Goal: Task Accomplishment & Management: Manage account settings

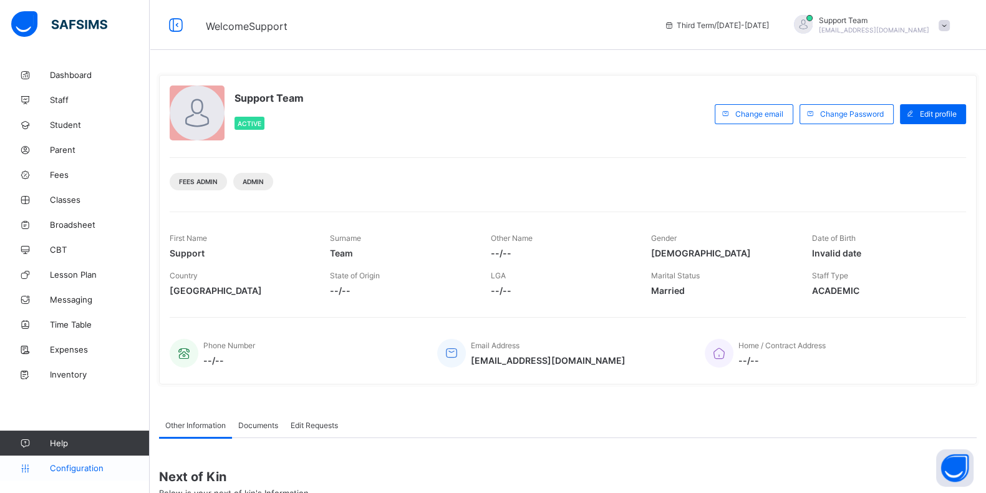
click at [69, 469] on span "Configuration" at bounding box center [99, 468] width 99 height 10
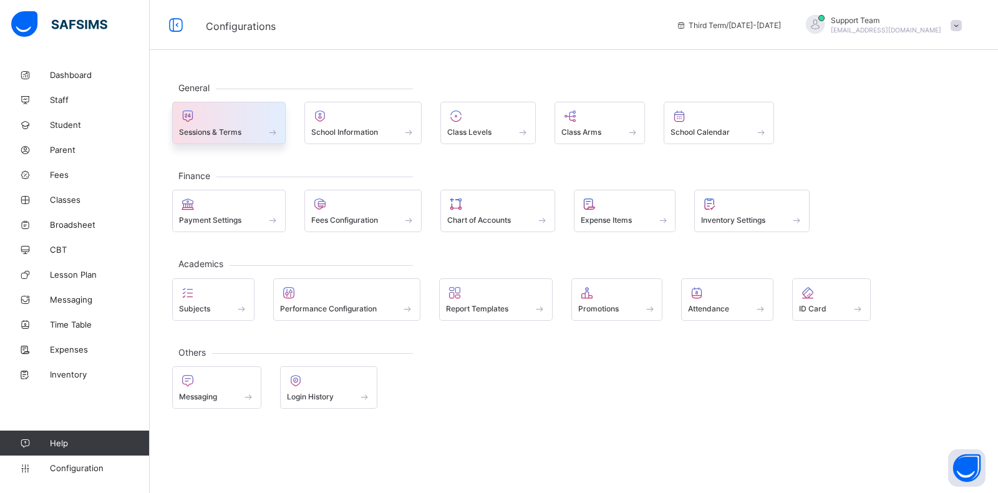
click at [251, 127] on div "Sessions & Terms" at bounding box center [229, 132] width 100 height 11
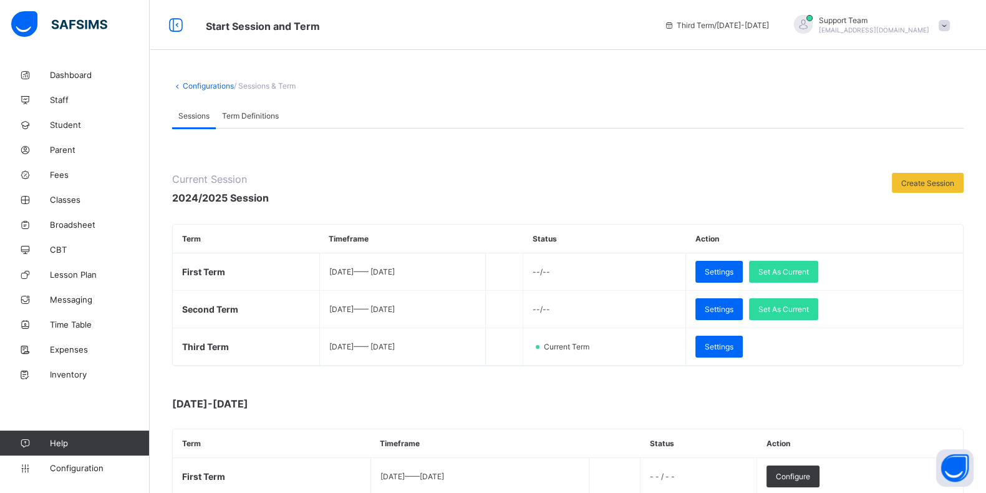
click at [907, 29] on span "[EMAIL_ADDRESS][DOMAIN_NAME]" at bounding box center [874, 29] width 110 height 7
click at [913, 117] on span "Subscription" at bounding box center [899, 121] width 62 height 9
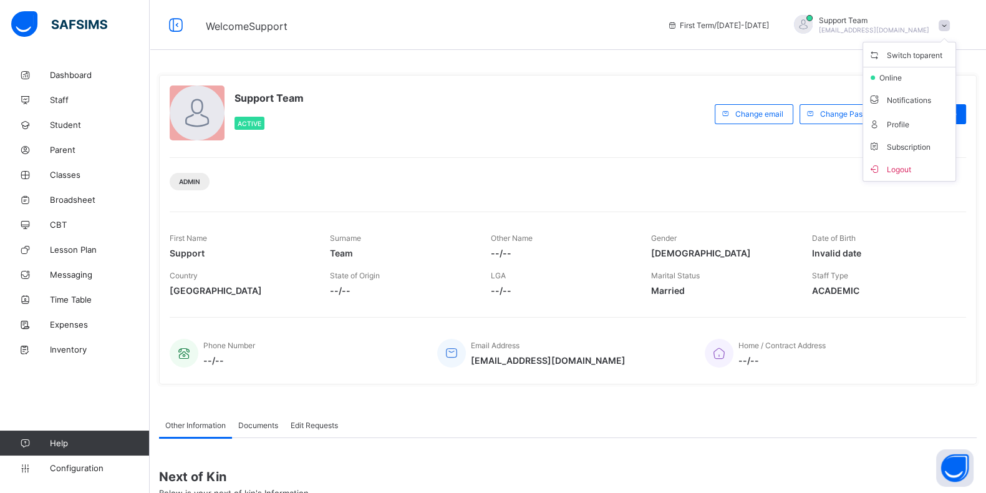
click at [900, 136] on li "Subscription" at bounding box center [909, 146] width 92 height 21
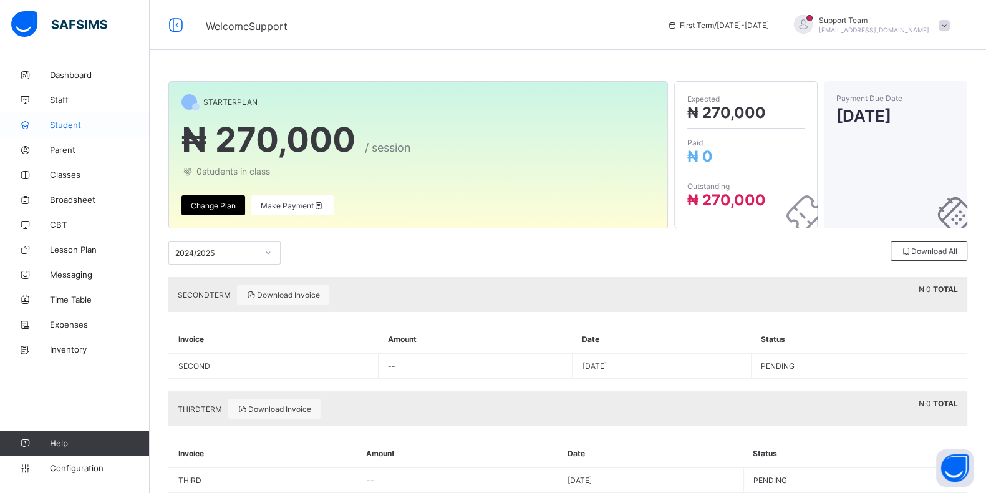
click at [75, 125] on span "Student" at bounding box center [100, 125] width 100 height 10
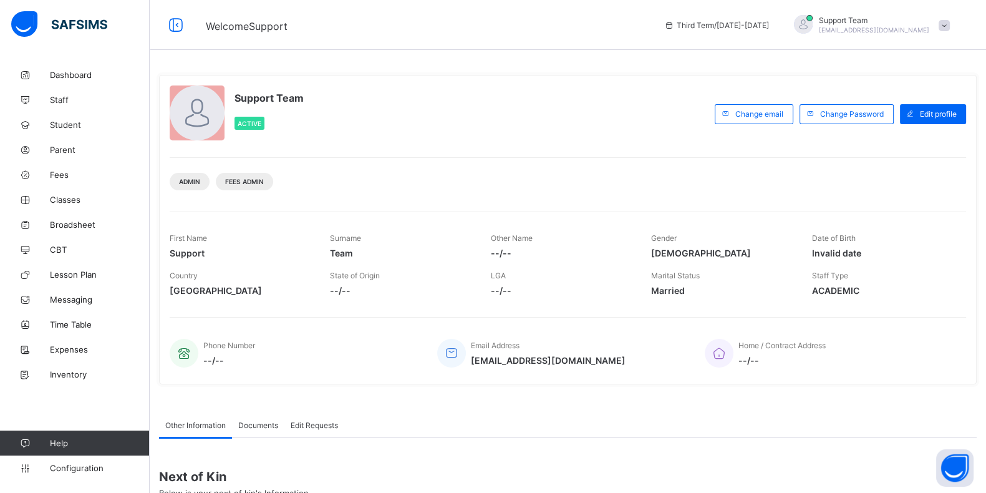
click at [924, 23] on span "Support Team" at bounding box center [874, 20] width 110 height 9
click at [911, 122] on span "Subscription" at bounding box center [899, 121] width 62 height 9
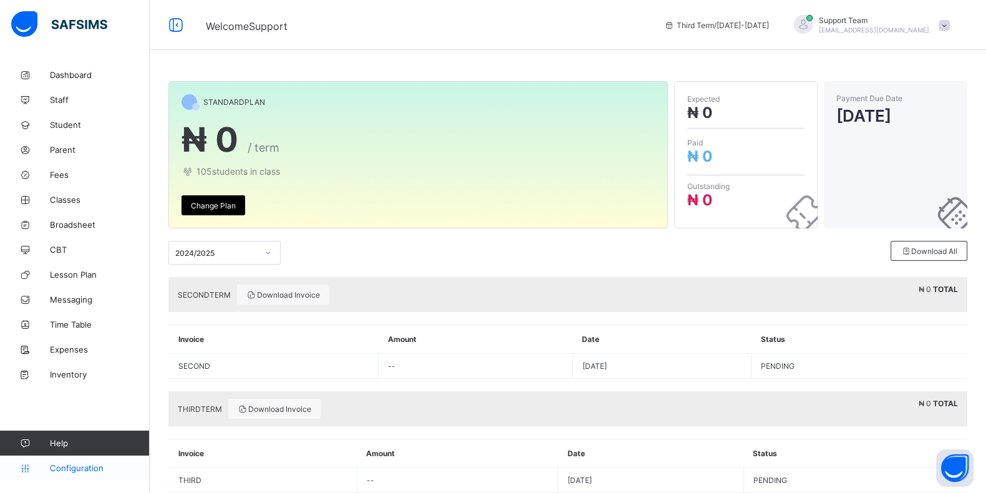
click at [85, 466] on span "Configuration" at bounding box center [99, 468] width 99 height 10
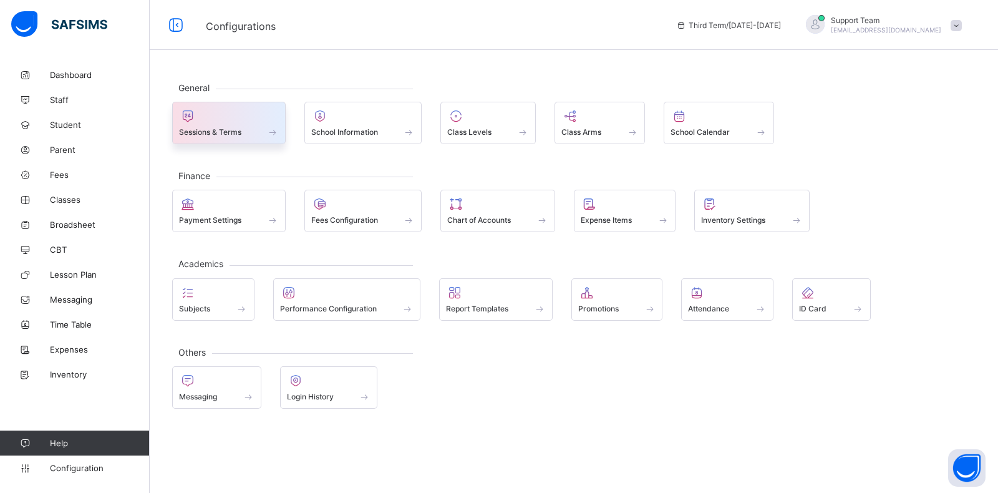
click at [231, 127] on span "Sessions & Terms" at bounding box center [210, 131] width 62 height 9
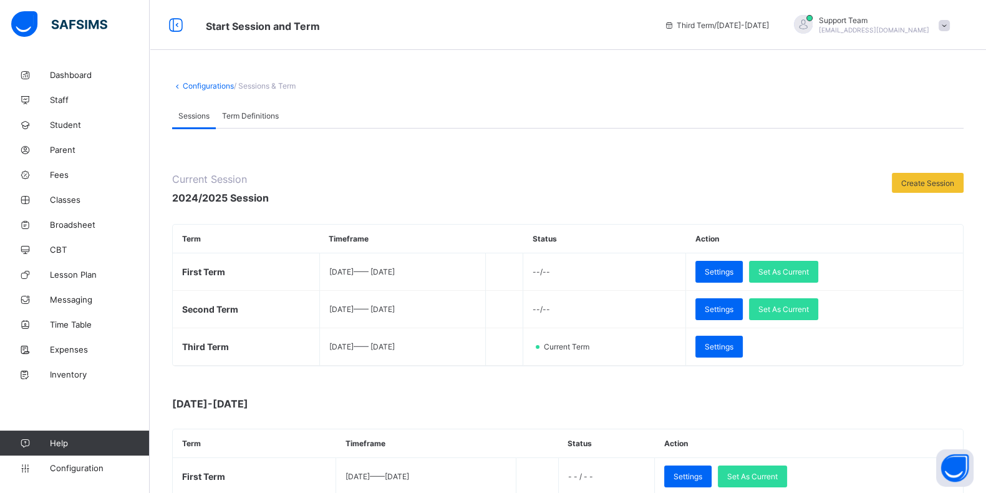
click at [390, 247] on th "Timeframe" at bounding box center [402, 238] width 166 height 29
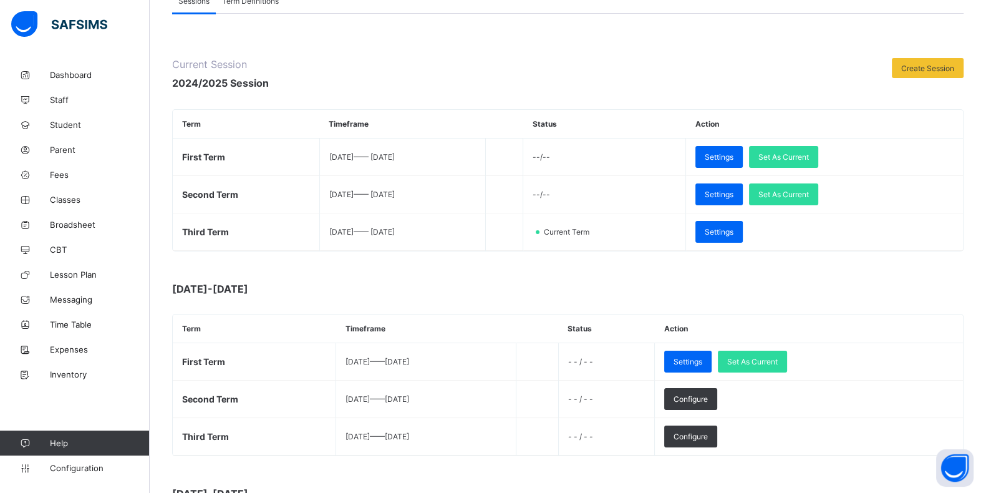
scroll to position [193, 0]
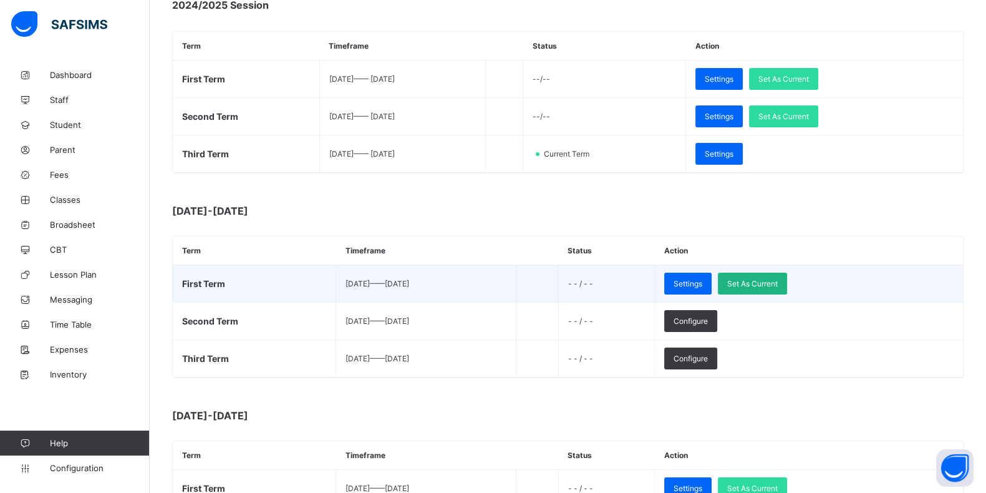
click at [787, 273] on div "Set As Current" at bounding box center [752, 283] width 69 height 22
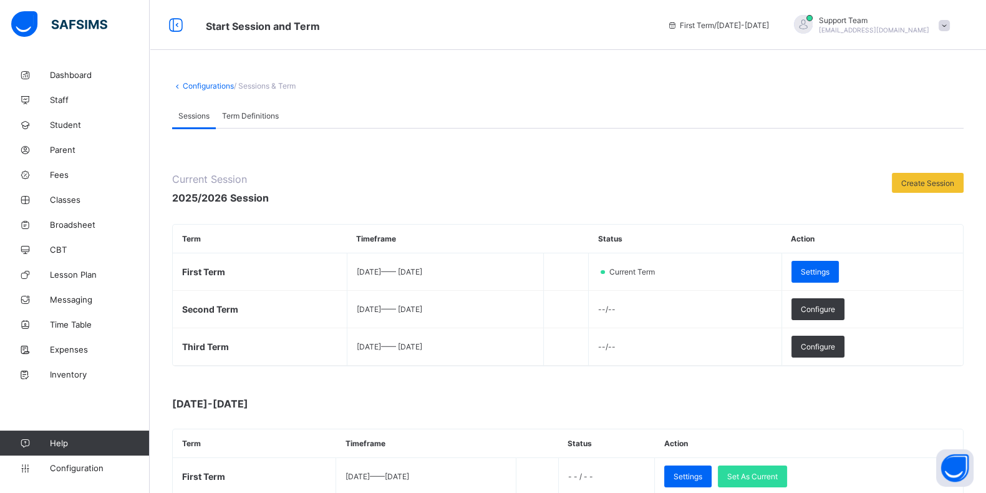
click at [929, 33] on span "[EMAIL_ADDRESS][DOMAIN_NAME]" at bounding box center [874, 29] width 110 height 7
click at [923, 145] on span "Subscription" at bounding box center [899, 146] width 62 height 9
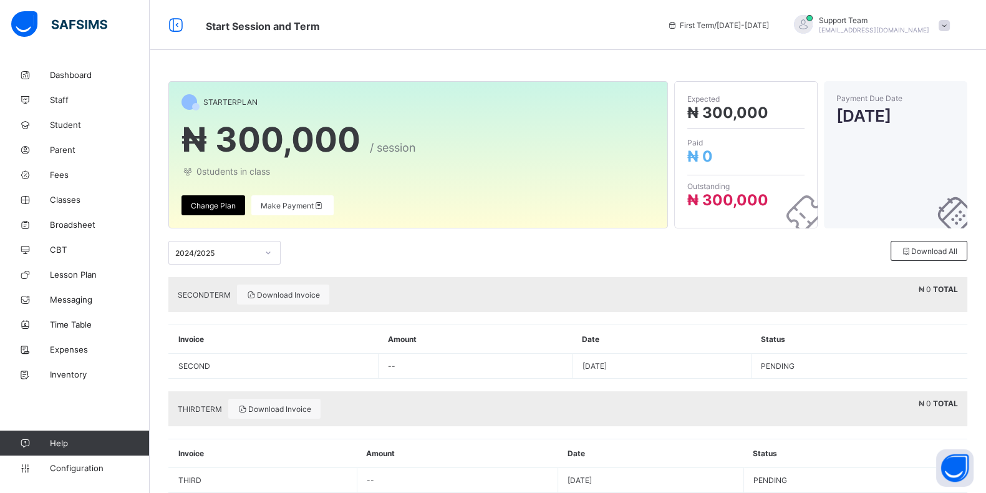
click at [876, 29] on span "[EMAIL_ADDRESS][DOMAIN_NAME]" at bounding box center [874, 29] width 110 height 7
click at [880, 144] on icon at bounding box center [874, 145] width 12 height 11
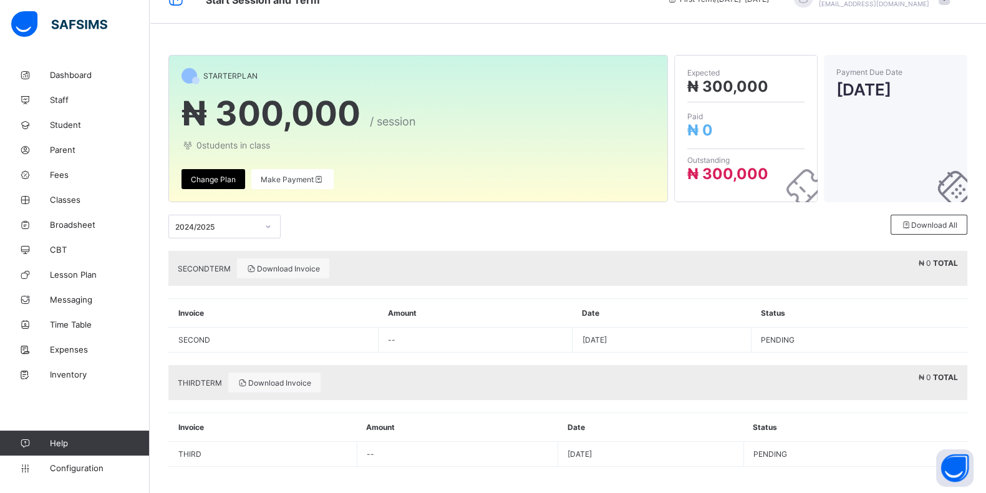
scroll to position [28, 0]
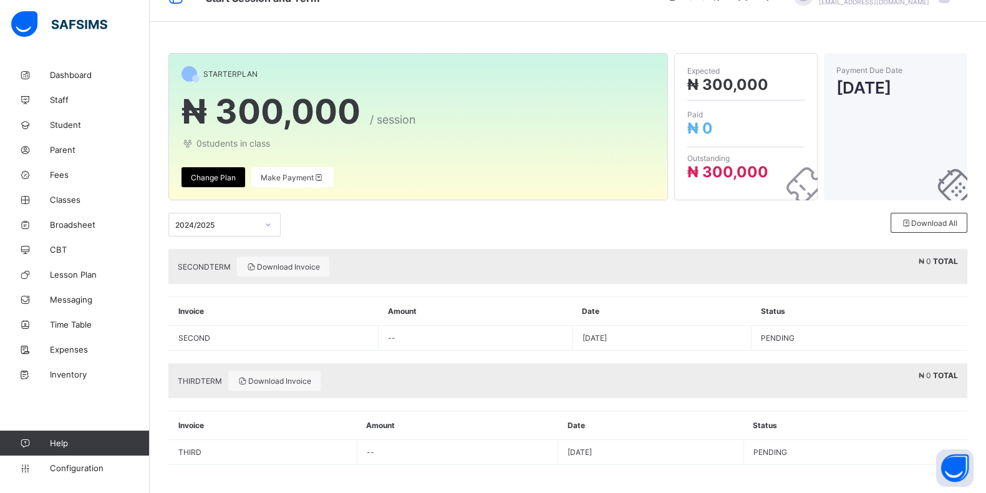
click at [234, 220] on div "2024/2025" at bounding box center [216, 224] width 82 height 9
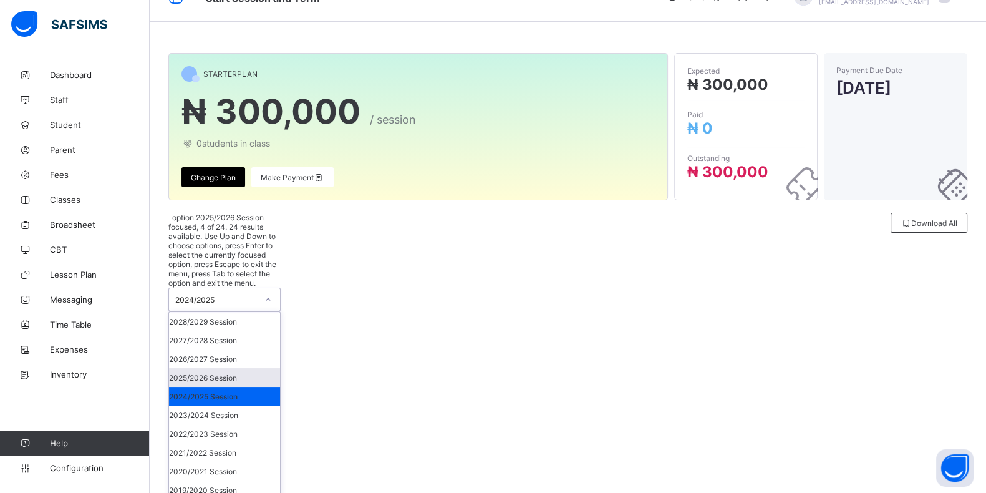
click at [223, 368] on div "2025/2026 Session" at bounding box center [224, 377] width 111 height 19
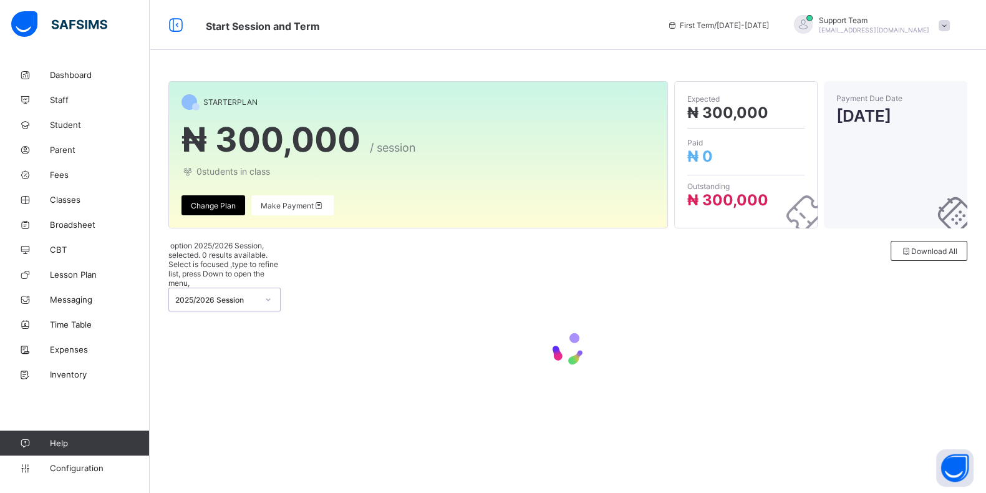
scroll to position [0, 0]
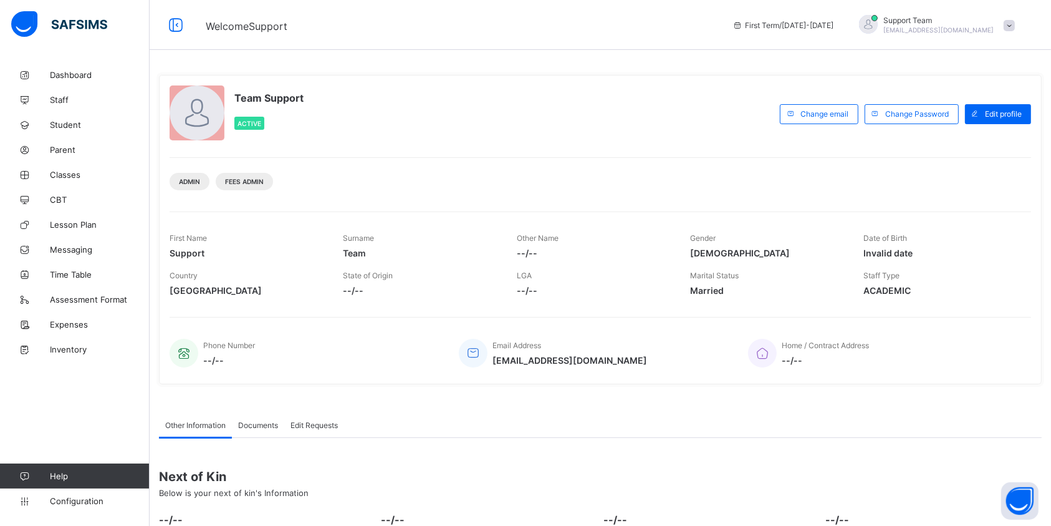
click at [950, 27] on span "[EMAIL_ADDRESS][DOMAIN_NAME]" at bounding box center [939, 29] width 110 height 7
click at [963, 125] on span "Subscription" at bounding box center [964, 121] width 62 height 9
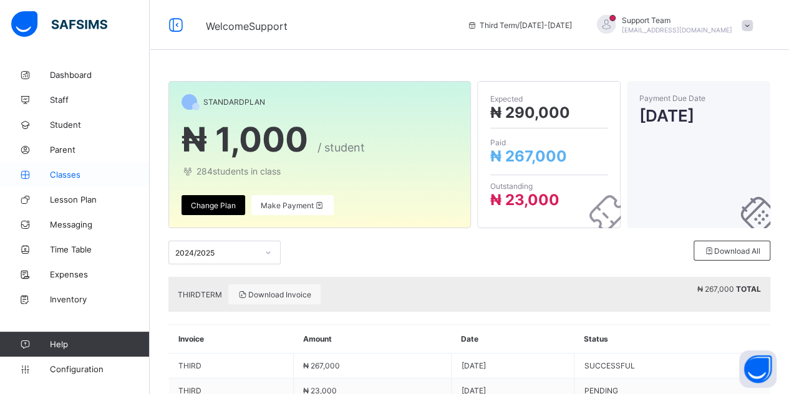
click at [72, 168] on link "Classes" at bounding box center [75, 174] width 150 height 25
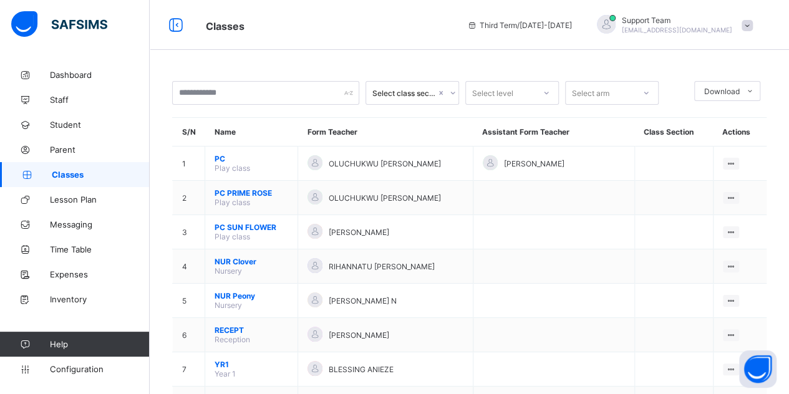
scroll to position [227, 0]
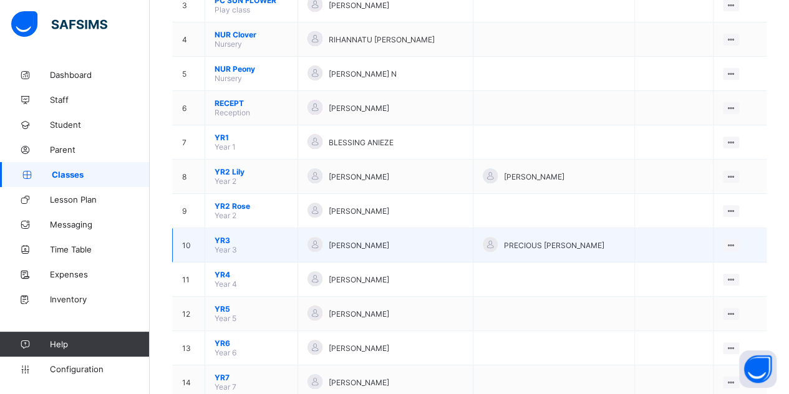
click at [226, 236] on span "YR3" at bounding box center [251, 240] width 74 height 9
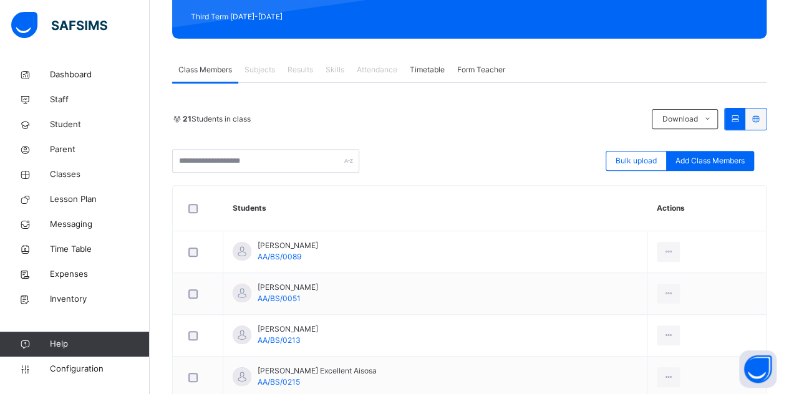
scroll to position [213, 0]
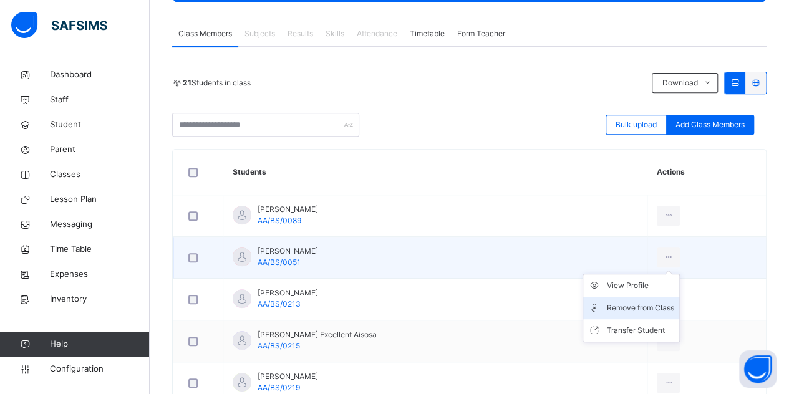
click at [633, 313] on li "Remove from Class" at bounding box center [631, 308] width 96 height 22
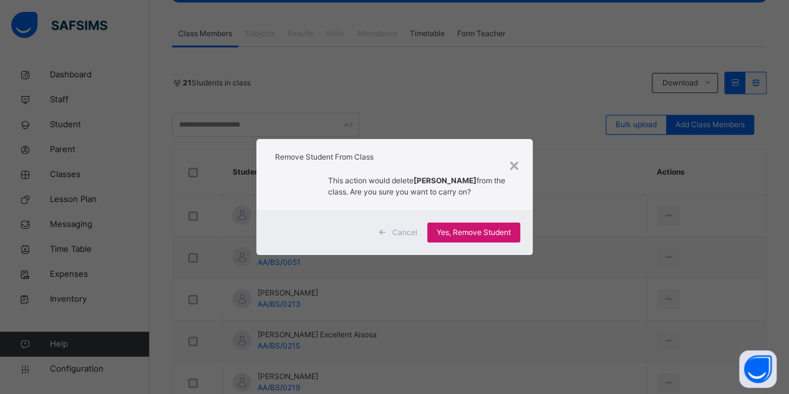
click at [463, 236] on span "Yes, Remove Student" at bounding box center [473, 232] width 74 height 11
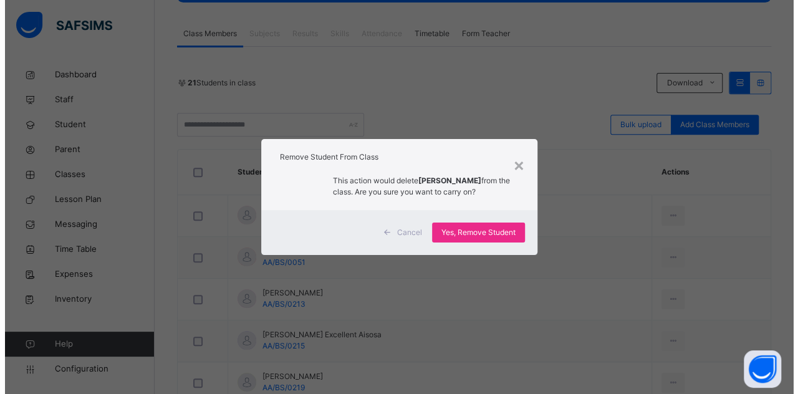
scroll to position [0, 0]
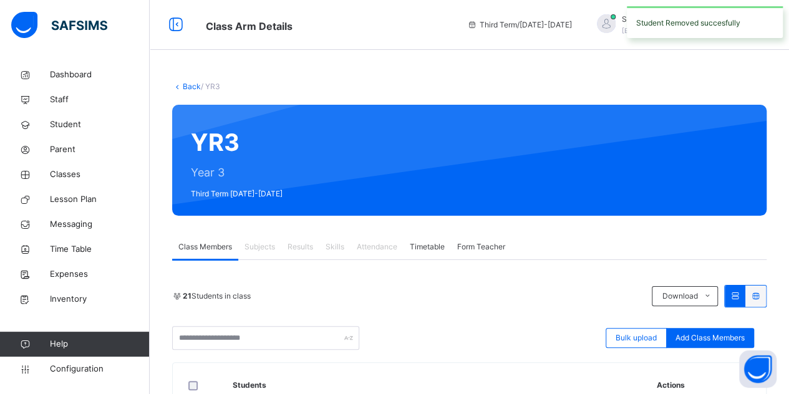
click at [730, 17] on div "Student Removed succesfully" at bounding box center [705, 22] width 156 height 32
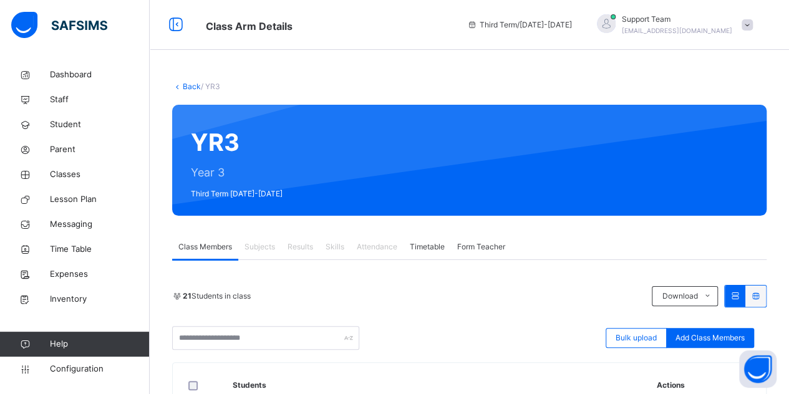
click at [718, 26] on div "Support Team oluwatooni@flexisaf.com" at bounding box center [677, 25] width 110 height 22
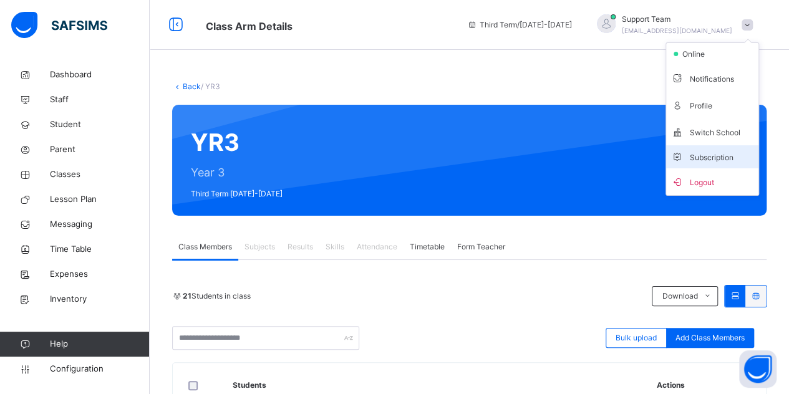
click at [717, 164] on li "Subscription" at bounding box center [712, 156] width 92 height 23
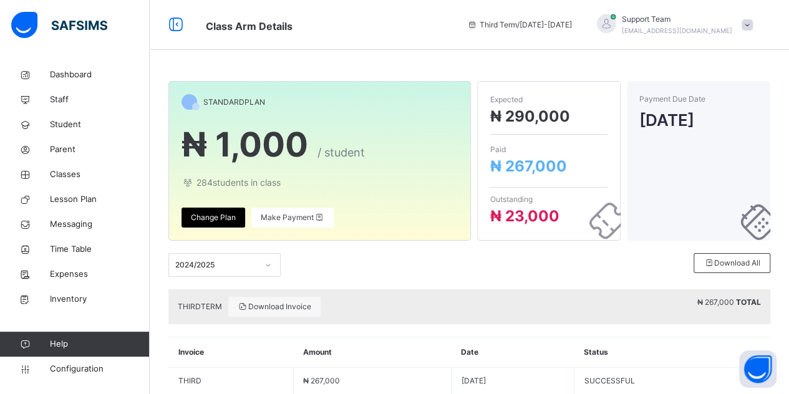
click at [680, 31] on span "[EMAIL_ADDRESS][DOMAIN_NAME]" at bounding box center [677, 30] width 110 height 7
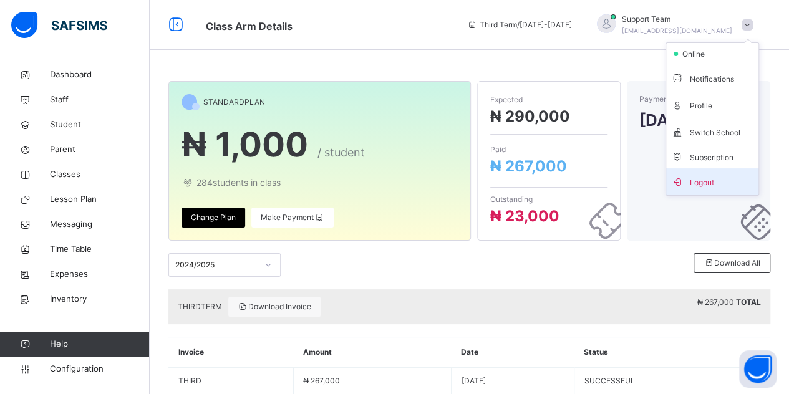
click at [693, 190] on li "Logout" at bounding box center [712, 181] width 92 height 27
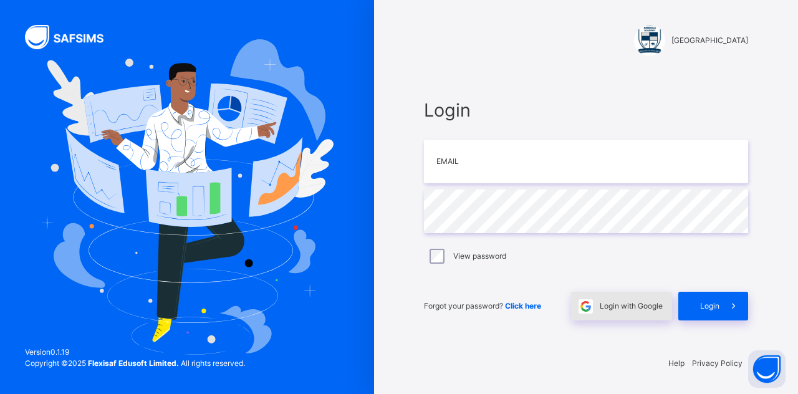
click at [618, 302] on span "Login with Google" at bounding box center [631, 306] width 63 height 11
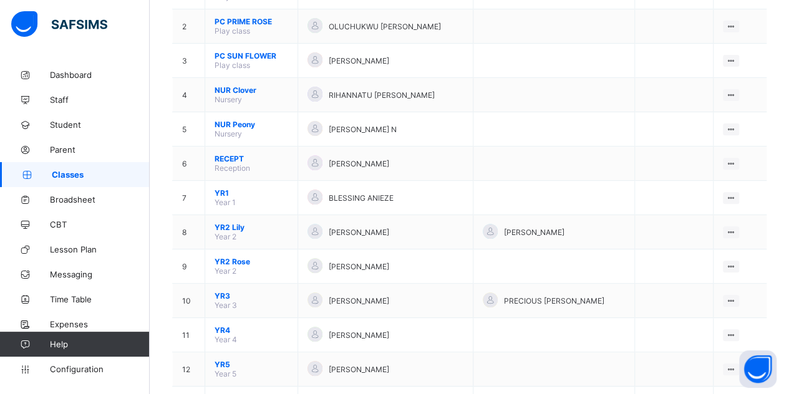
scroll to position [205, 0]
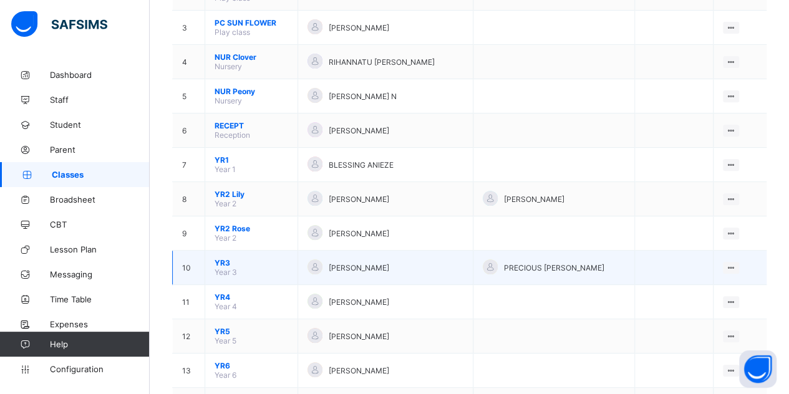
click at [221, 258] on span "YR3" at bounding box center [251, 262] width 74 height 9
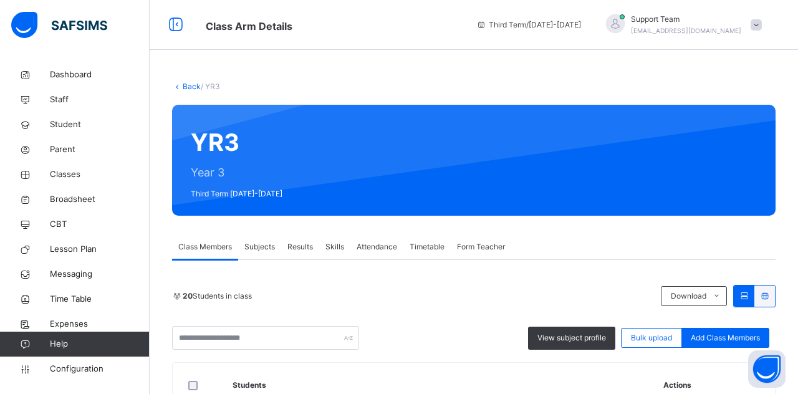
click at [731, 22] on span "Support Team" at bounding box center [686, 19] width 110 height 11
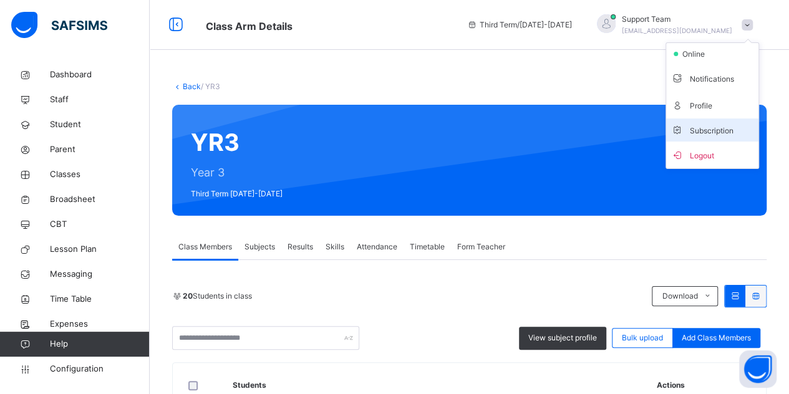
click at [741, 139] on li "Subscription" at bounding box center [712, 129] width 92 height 23
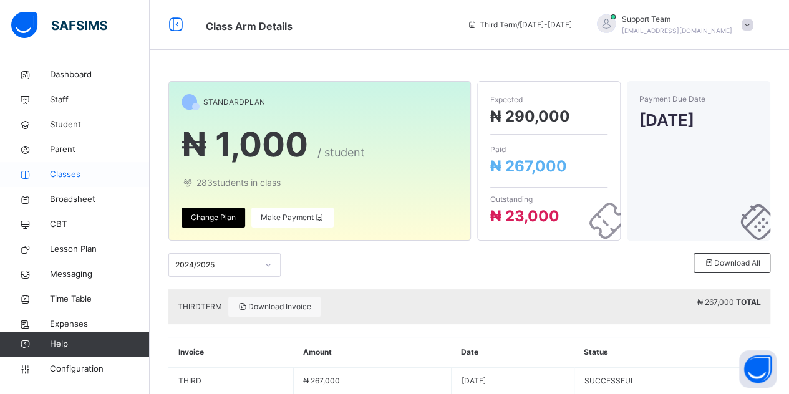
click at [76, 179] on span "Classes" at bounding box center [100, 174] width 100 height 12
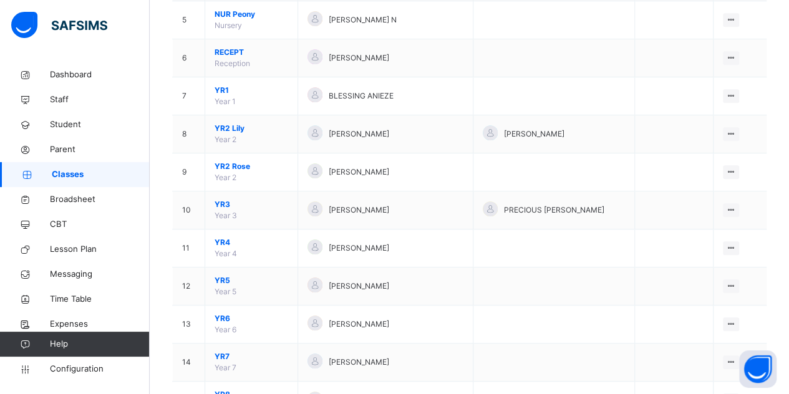
scroll to position [334, 0]
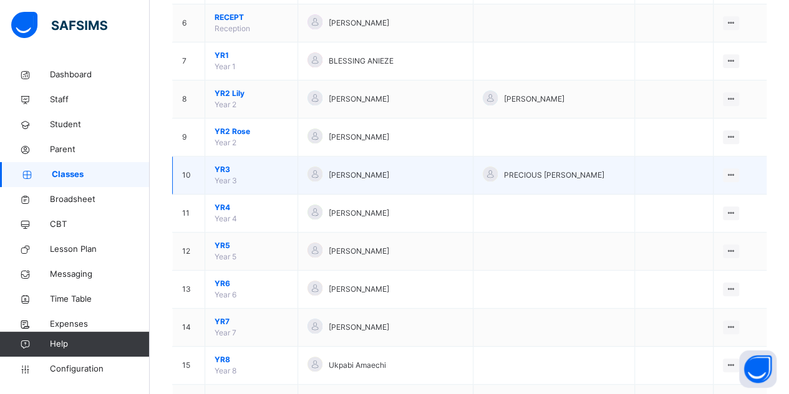
click at [222, 167] on span "YR3" at bounding box center [251, 169] width 74 height 11
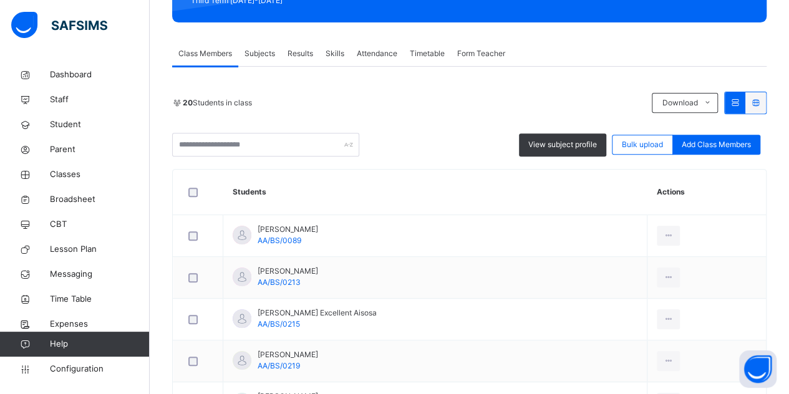
scroll to position [200, 0]
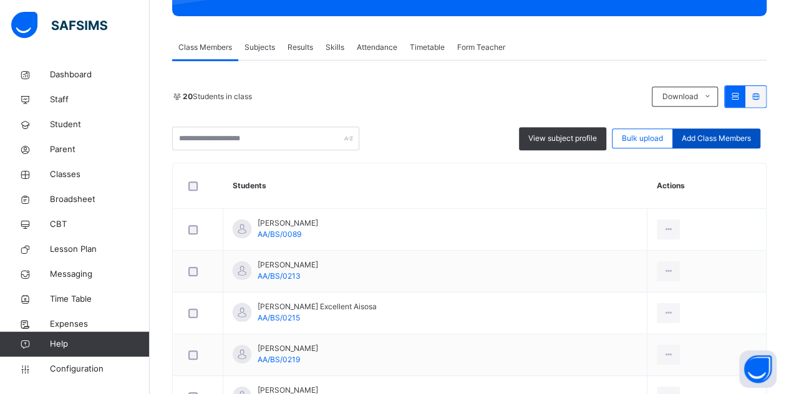
click at [714, 138] on span "Add Class Members" at bounding box center [715, 138] width 69 height 11
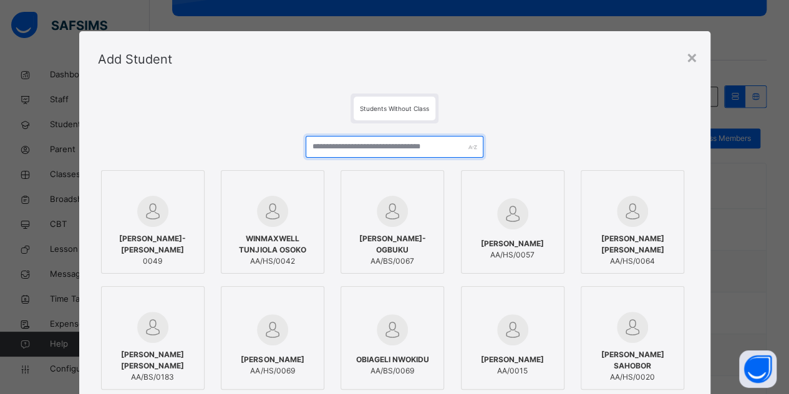
click at [384, 149] on input "text" at bounding box center [395, 147] width 178 height 22
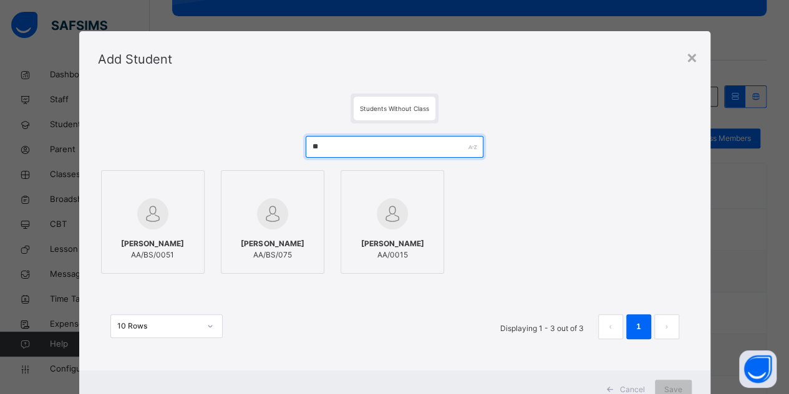
type input "**"
click at [151, 249] on span "Bennie Dalliah" at bounding box center [152, 243] width 63 height 11
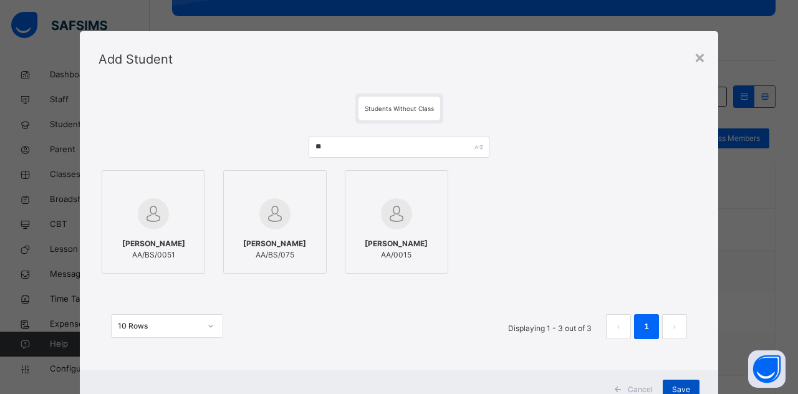
click at [683, 382] on div "Save" at bounding box center [681, 390] width 37 height 20
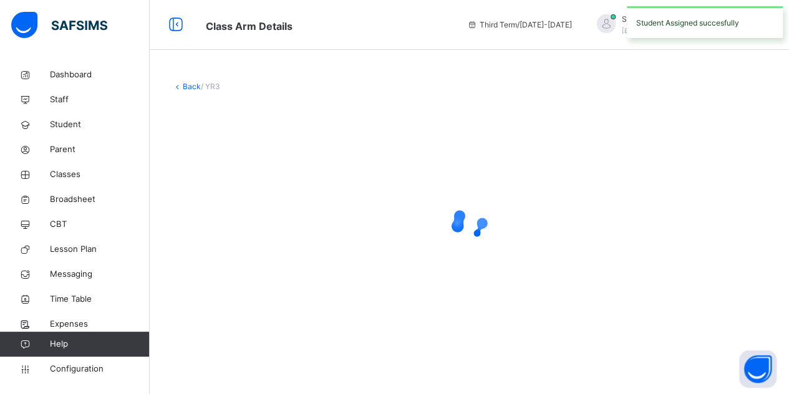
scroll to position [0, 0]
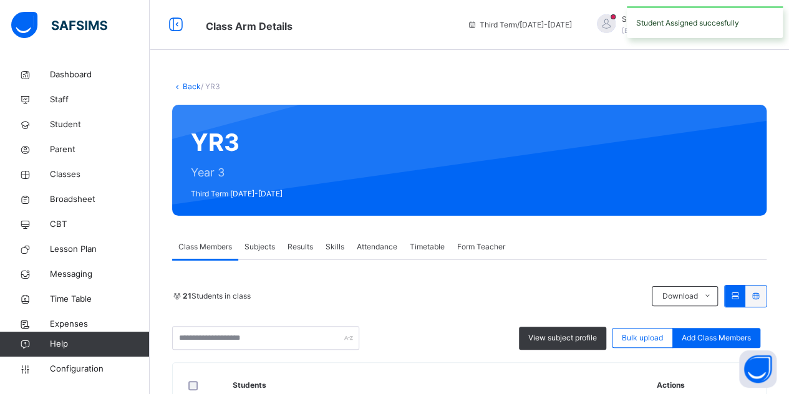
click at [738, 23] on div "Student Assigned succesfully" at bounding box center [705, 22] width 156 height 32
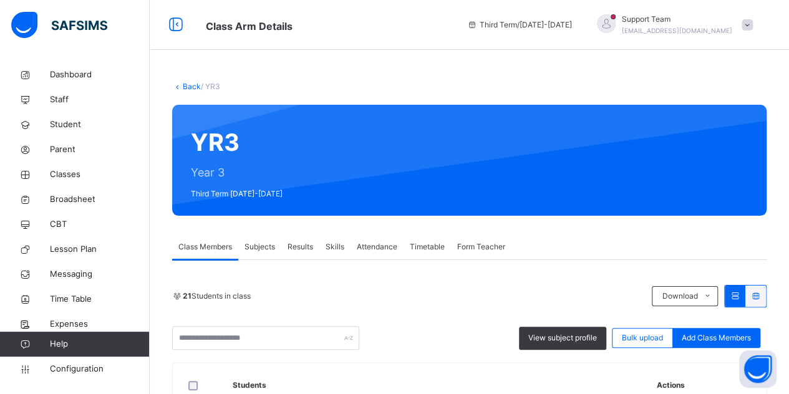
click at [732, 23] on span "Support Team" at bounding box center [677, 19] width 110 height 11
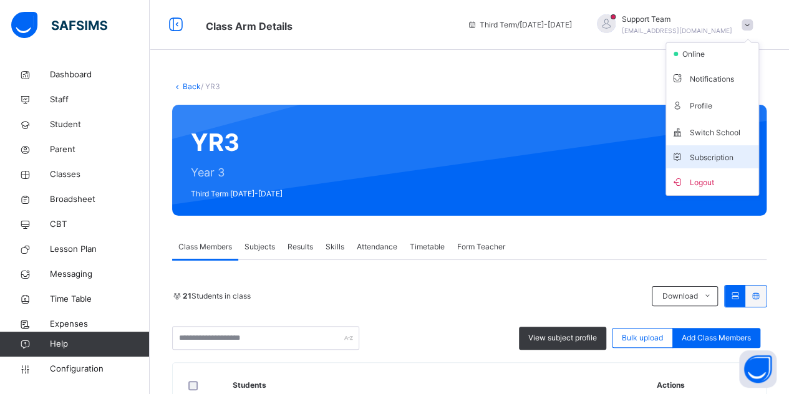
click at [733, 156] on span "Subscription" at bounding box center [702, 157] width 62 height 9
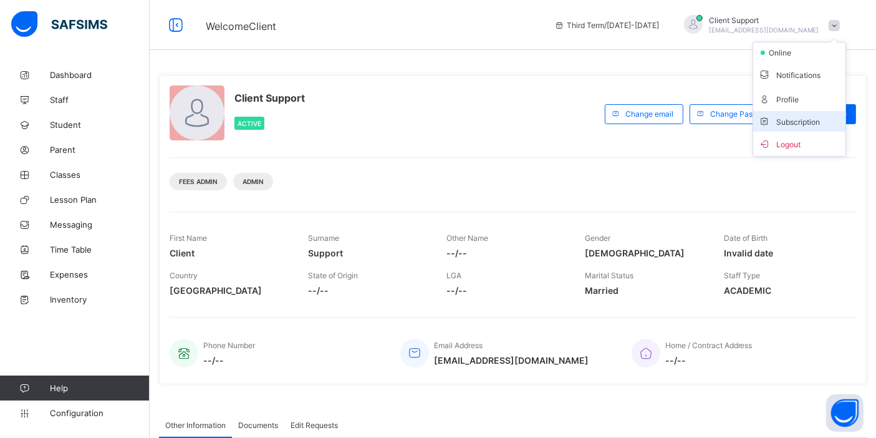
click at [792, 113] on li "Subscription" at bounding box center [799, 121] width 92 height 21
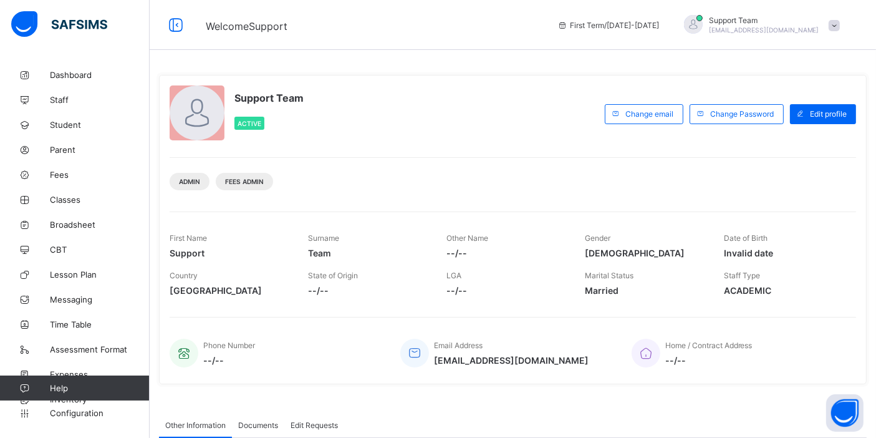
click at [816, 37] on div "First Term / [DATE]-[DATE] Support Team [EMAIL_ADDRESS][DOMAIN_NAME]" at bounding box center [713, 25] width 325 height 50
click at [819, 31] on span "[EMAIL_ADDRESS][DOMAIN_NAME]" at bounding box center [764, 29] width 110 height 7
click at [821, 121] on span "Subscription" at bounding box center [789, 121] width 62 height 9
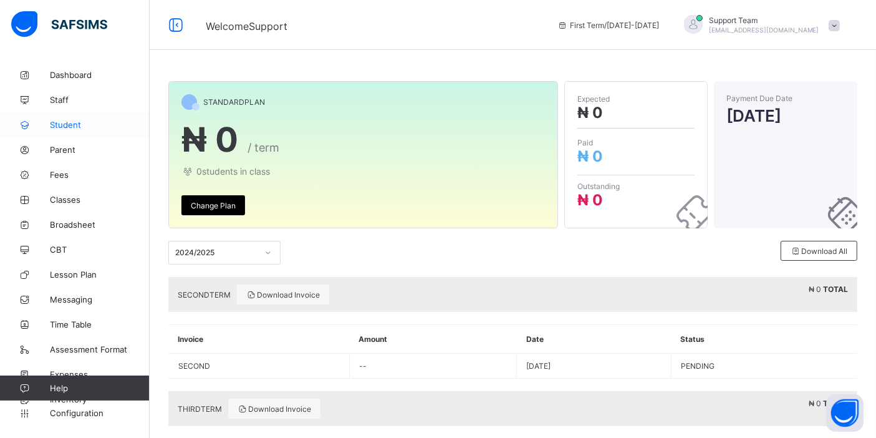
click at [82, 115] on link "Student" at bounding box center [75, 124] width 150 height 25
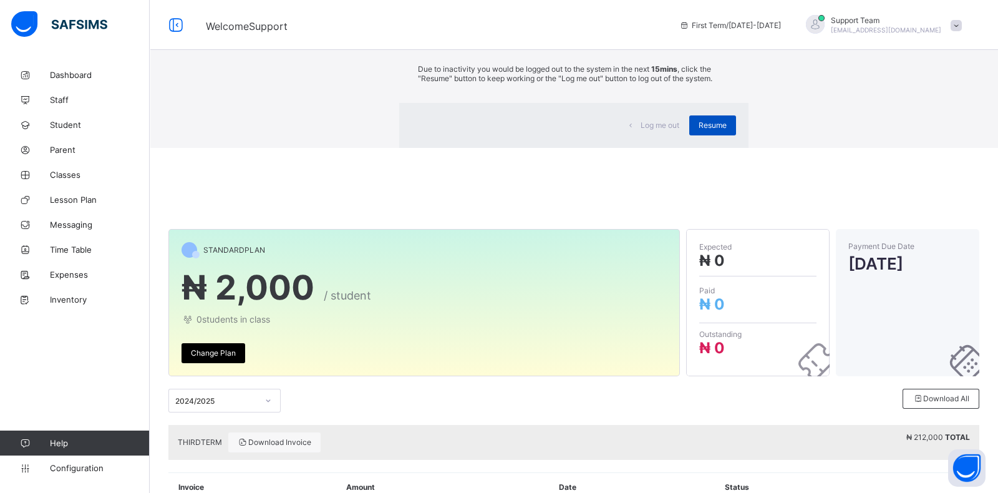
click at [698, 130] on span "Resume" at bounding box center [712, 124] width 28 height 9
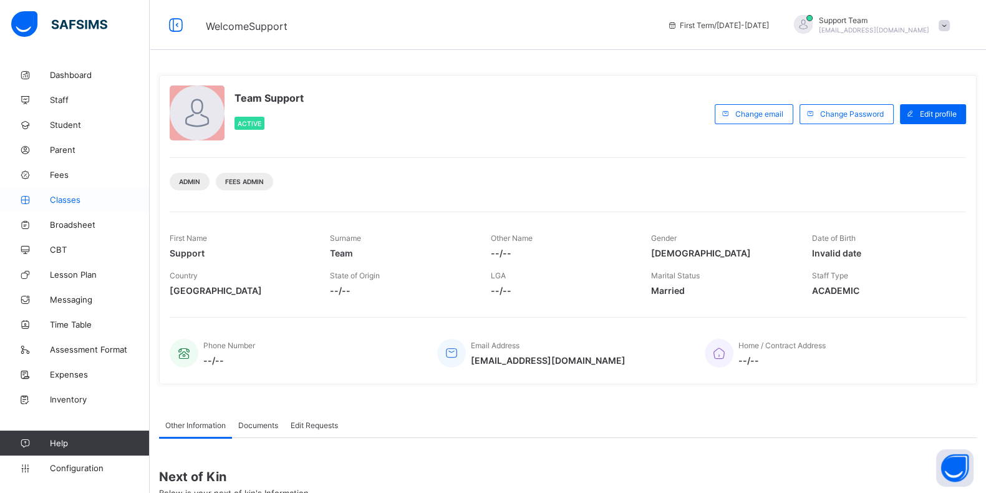
click at [63, 201] on span "Classes" at bounding box center [100, 200] width 100 height 10
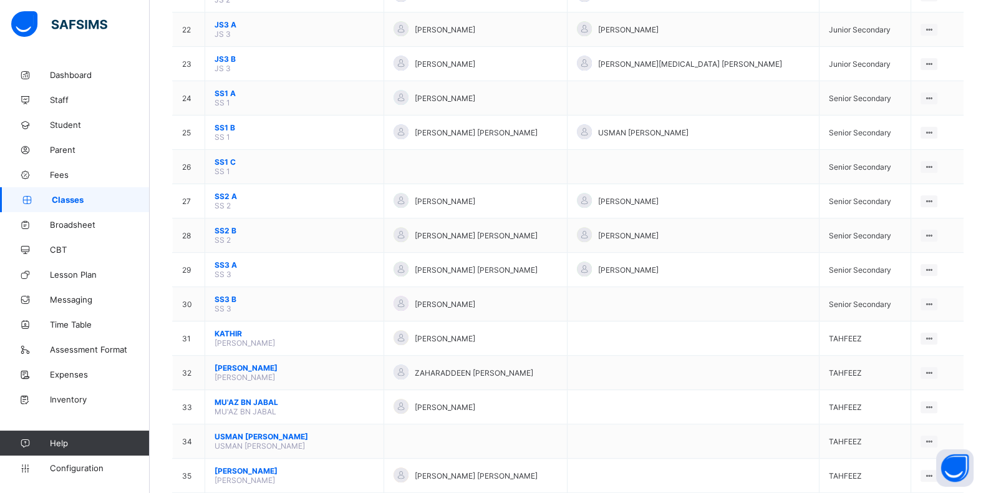
scroll to position [835, 0]
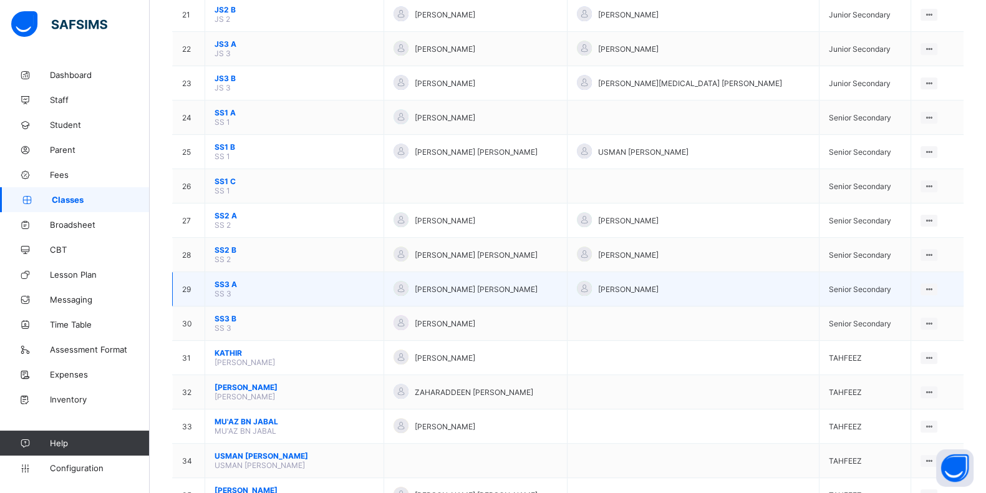
click at [218, 279] on span "SS3 A" at bounding box center [294, 283] width 160 height 9
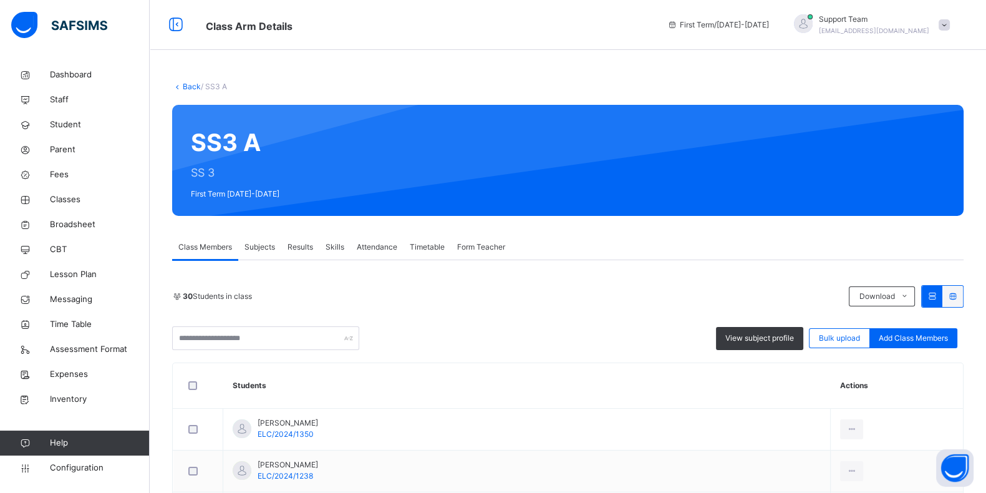
click at [266, 242] on span "Subjects" at bounding box center [259, 246] width 31 height 11
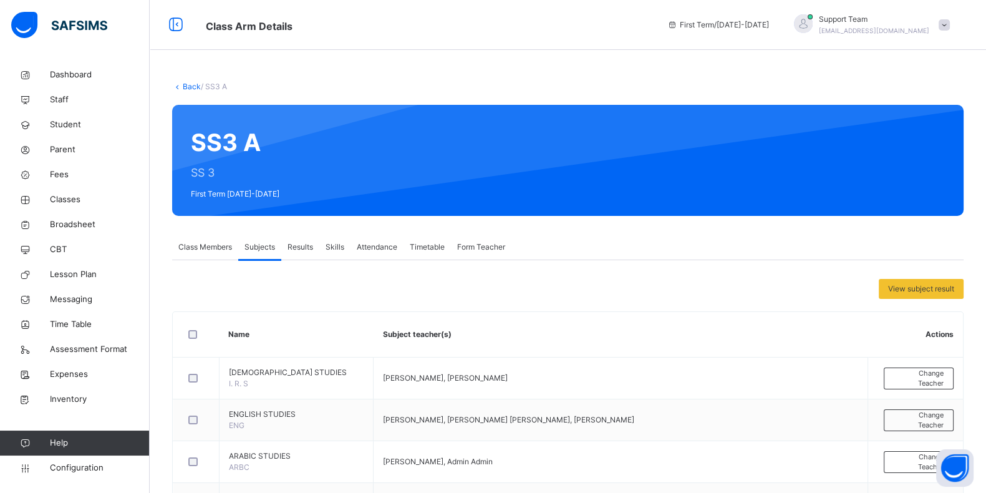
click at [946, 7] on div "First Term / 2025-2026 Support Team oluwatooni@flexisaf.com" at bounding box center [823, 25] width 325 height 50
click at [943, 14] on div "Support Team oluwatooni@flexisaf.com" at bounding box center [868, 25] width 175 height 22
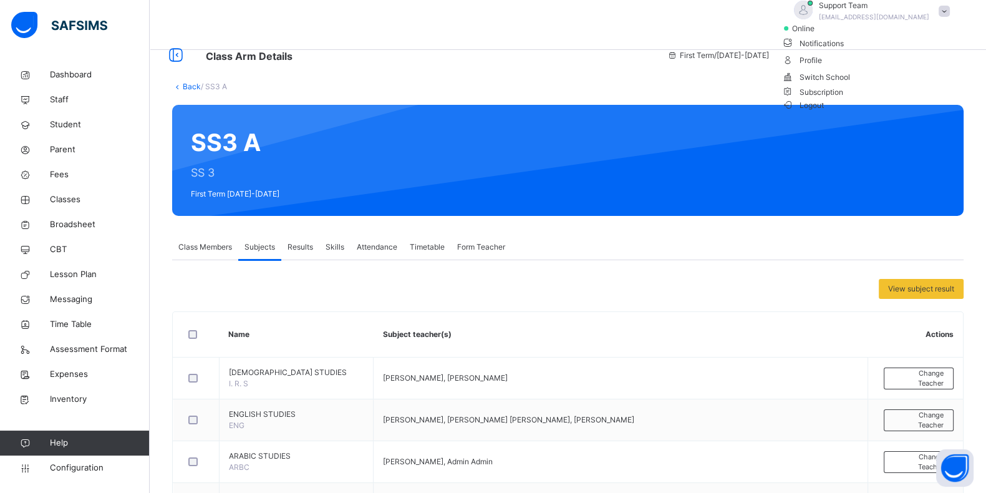
click at [824, 112] on span "Logout" at bounding box center [802, 105] width 43 height 13
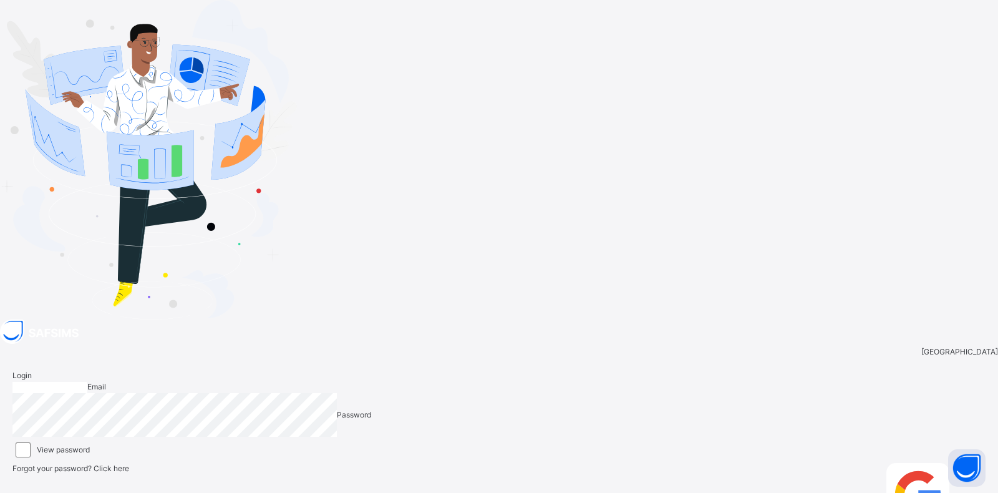
click at [87, 382] on input "email" at bounding box center [49, 387] width 75 height 11
type input "**********"
click at [955, 463] on div "Login" at bounding box center [970, 500] width 30 height 74
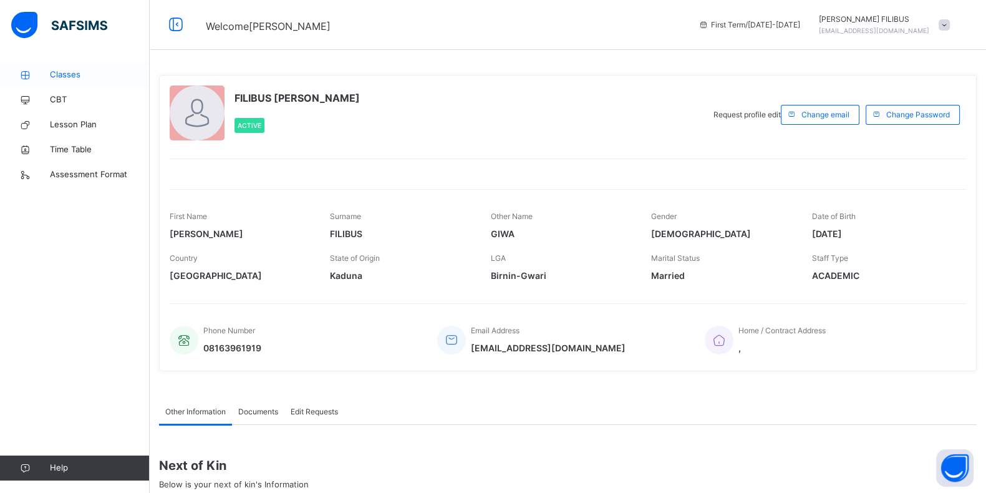
click at [95, 69] on span "Classes" at bounding box center [100, 75] width 100 height 12
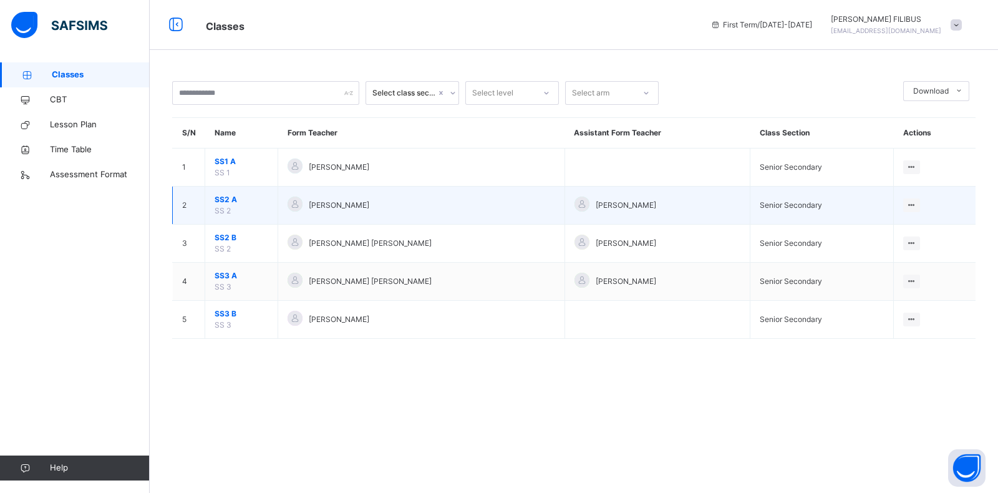
click at [223, 195] on span "SS2 A" at bounding box center [241, 199] width 54 height 11
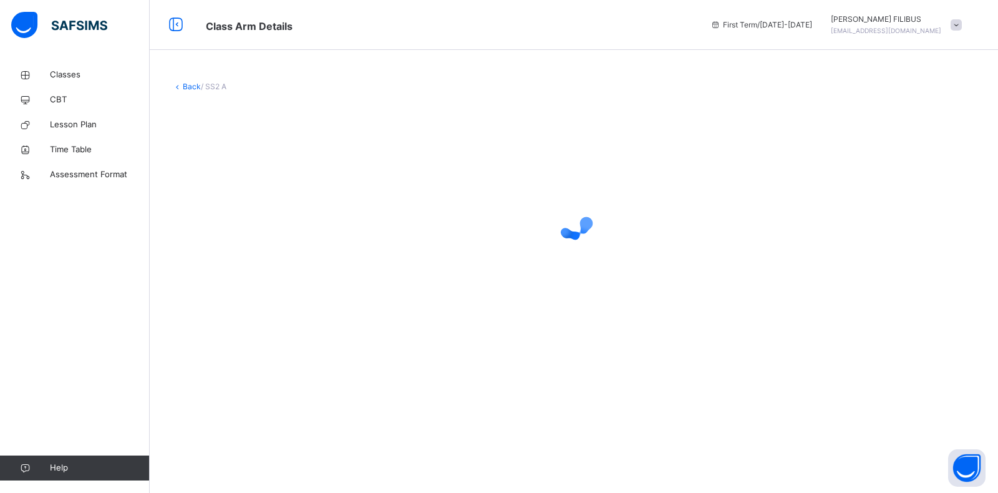
click at [196, 90] on link "Back" at bounding box center [192, 86] width 18 height 9
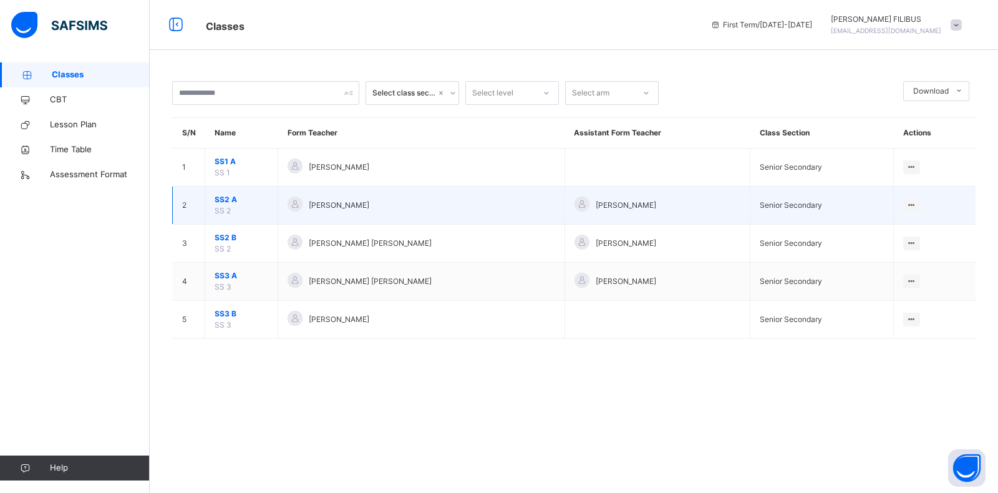
click at [224, 198] on span "SS2 A" at bounding box center [241, 199] width 54 height 11
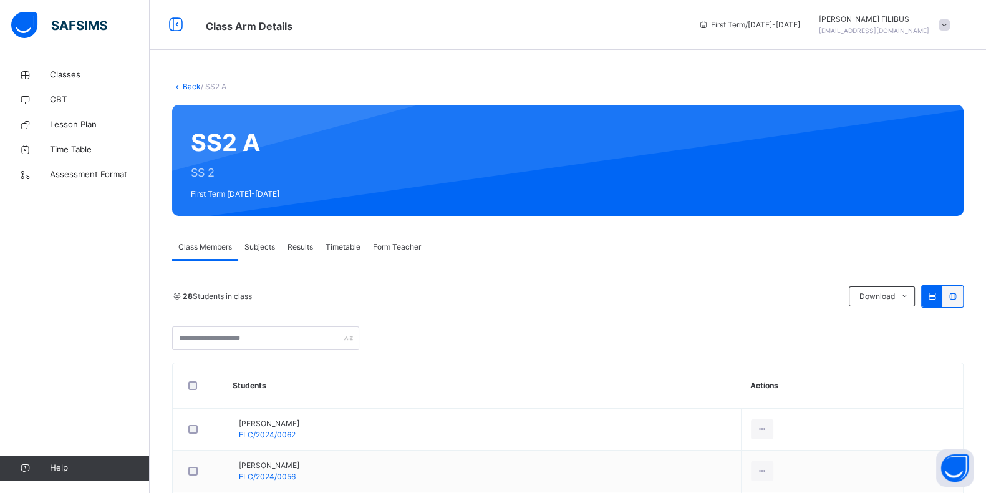
click at [262, 244] on span "Subjects" at bounding box center [259, 246] width 31 height 11
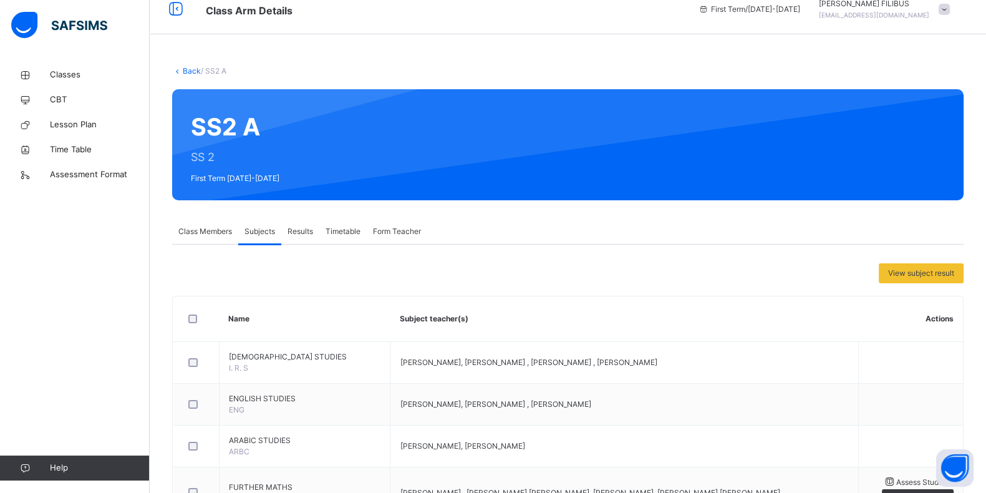
scroll to position [340, 0]
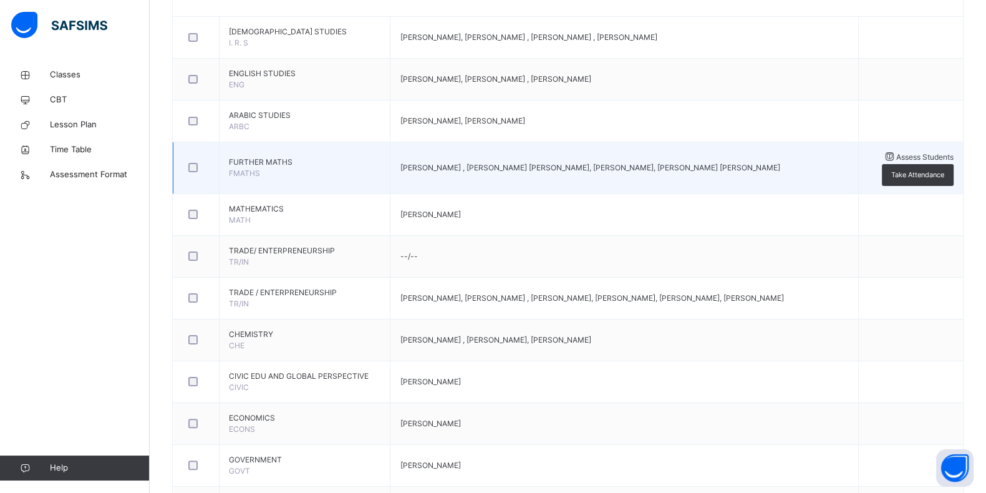
click at [895, 161] on span at bounding box center [889, 156] width 13 height 9
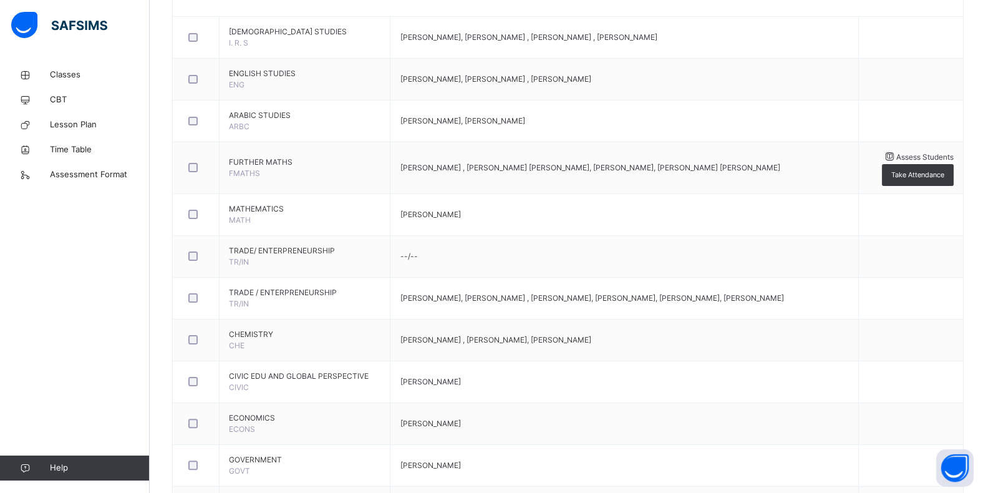
type input "**"
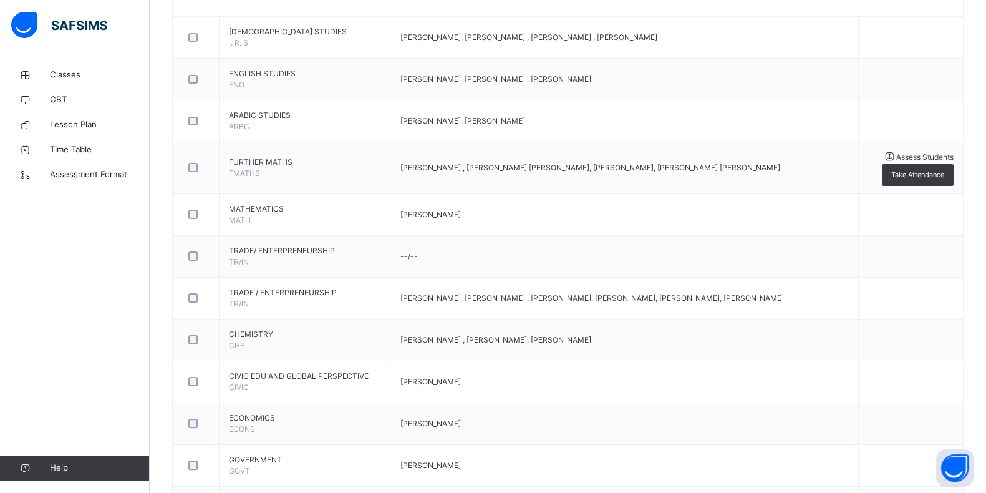
type input "**"
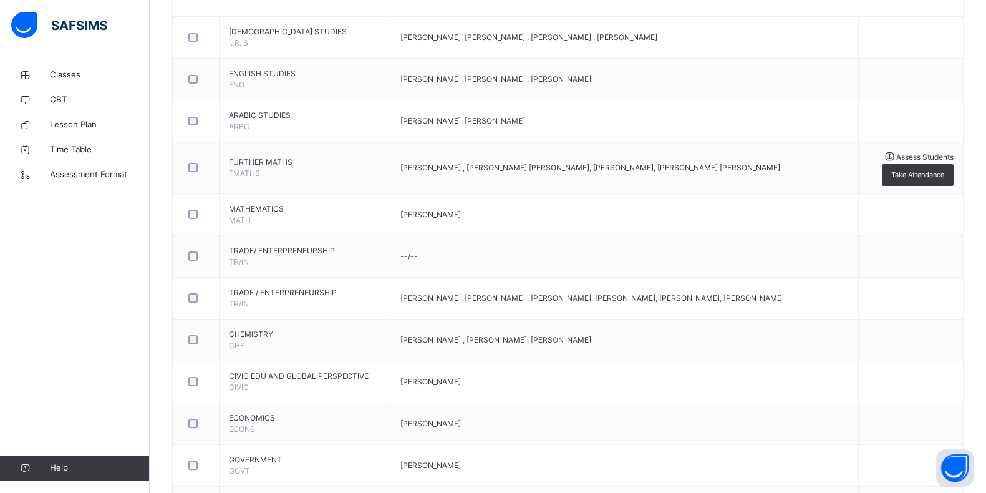
type input "**"
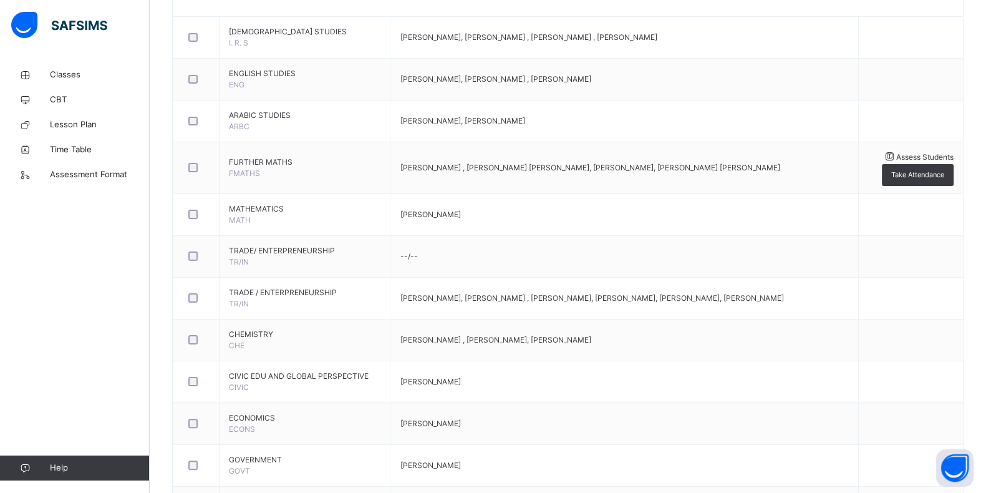
type input "**"
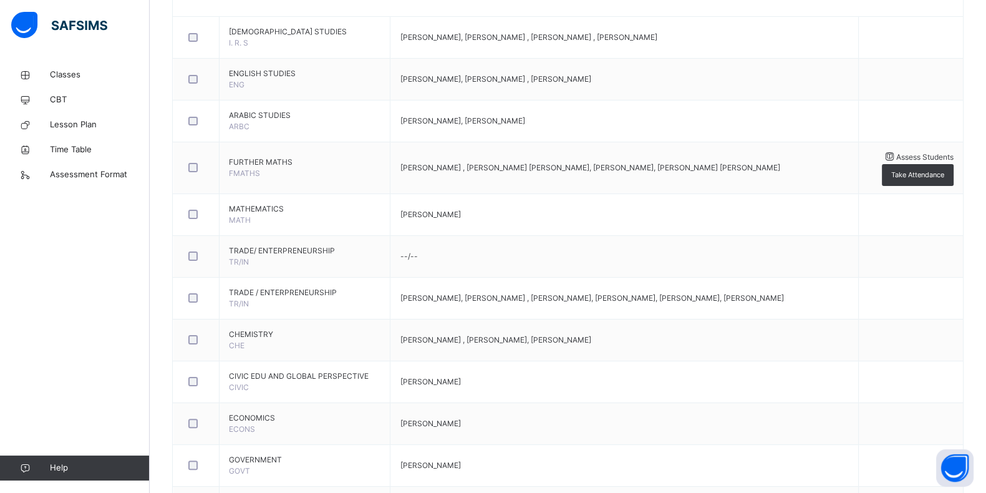
type input "**"
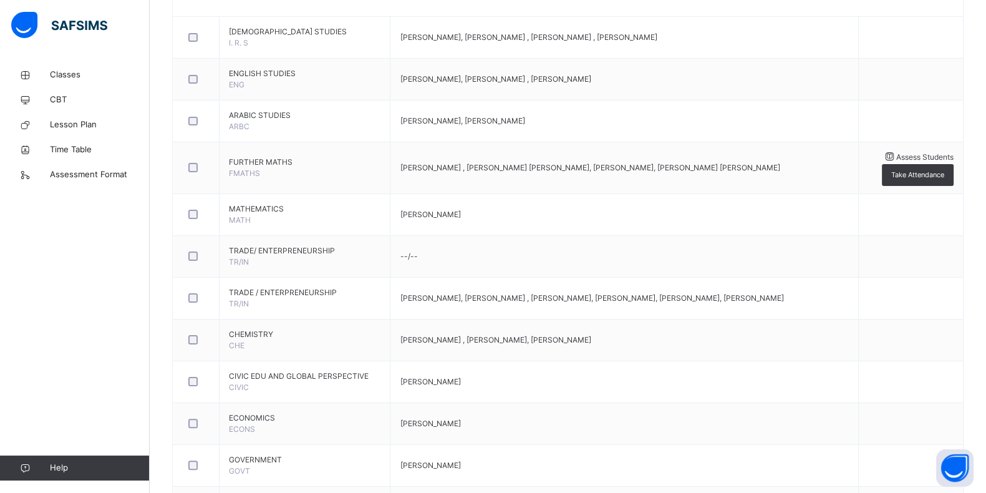
type input "**"
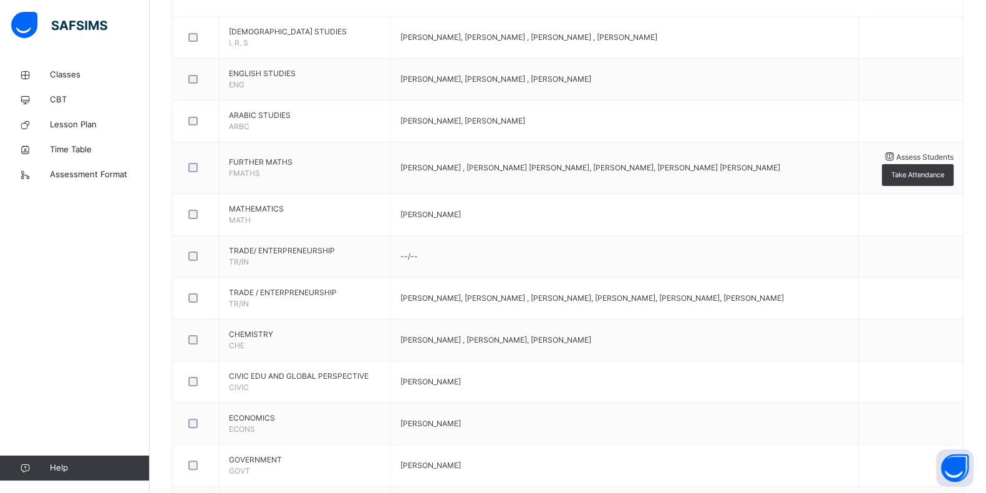
type input "**"
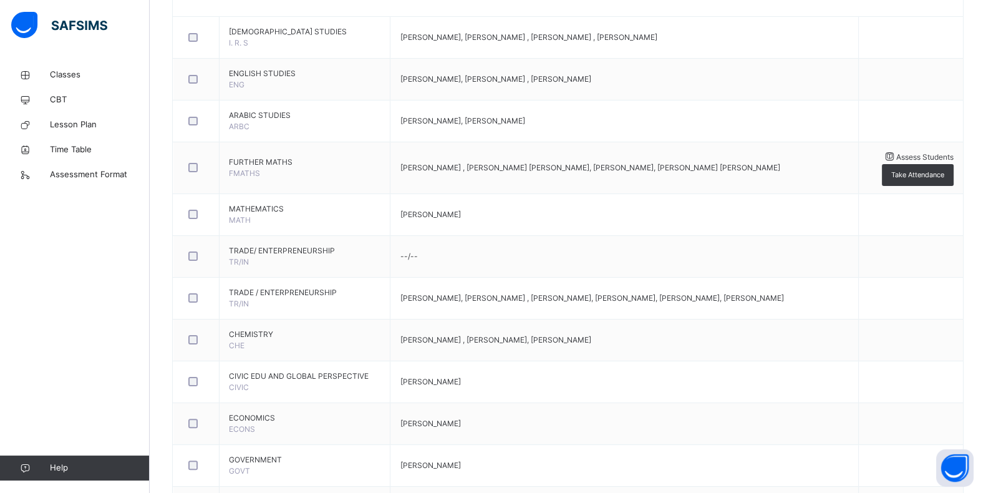
type input "**"
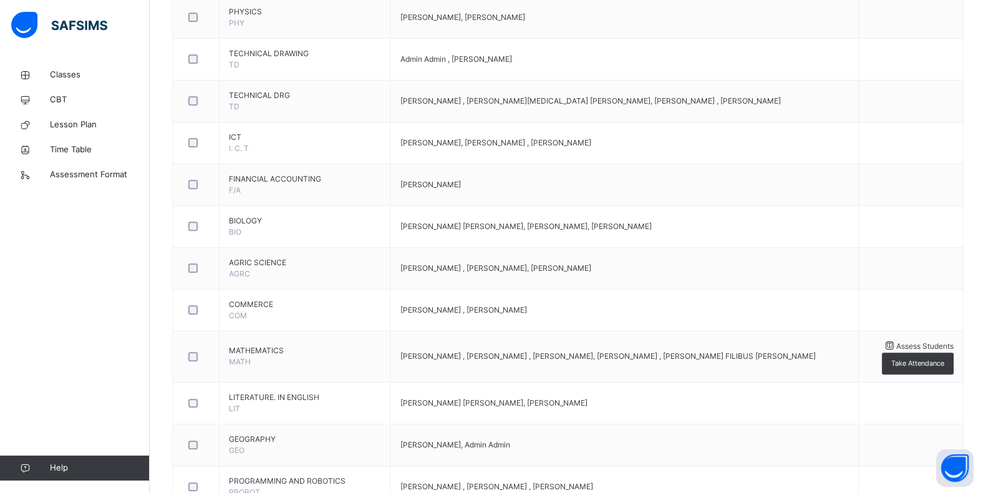
scroll to position [833, 0]
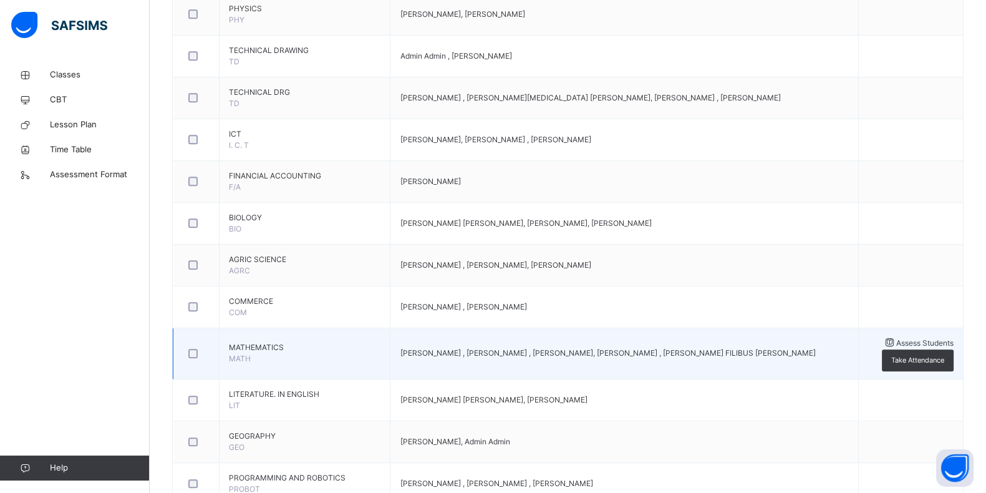
click at [907, 347] on span "Assess Students" at bounding box center [924, 342] width 57 height 9
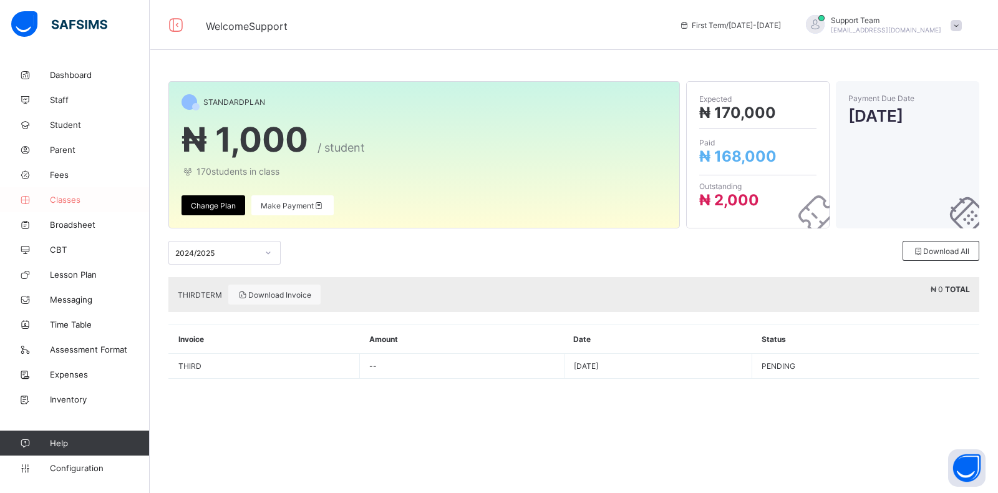
click at [76, 201] on span "Classes" at bounding box center [100, 200] width 100 height 10
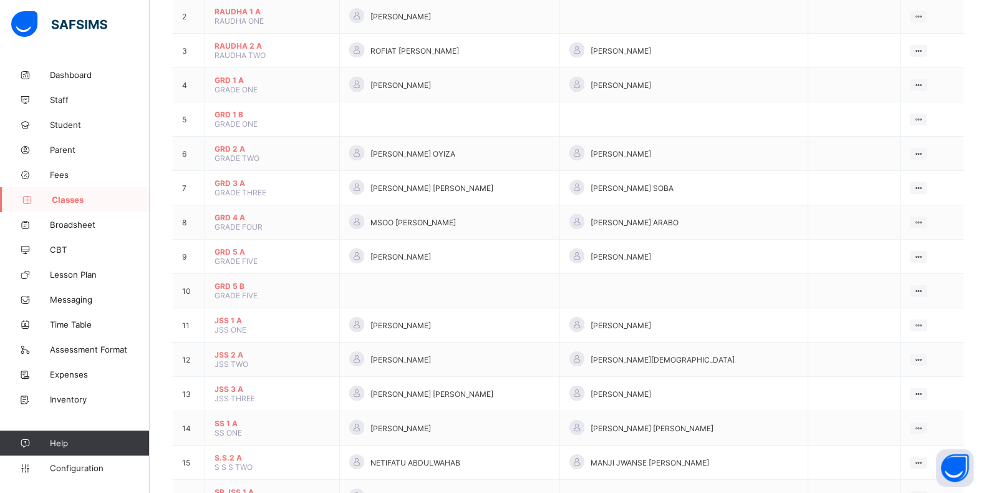
scroll to position [185, 0]
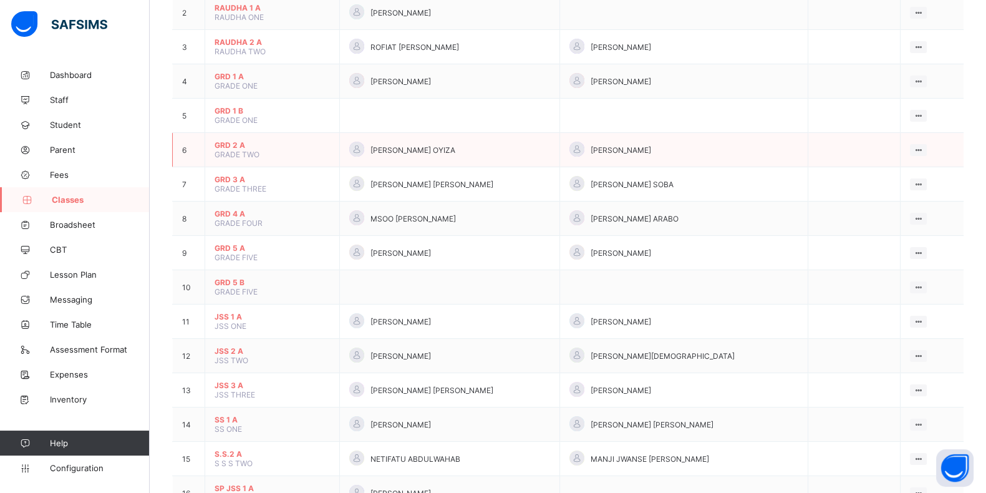
click at [236, 140] on span "GRD 2 A" at bounding box center [271, 144] width 115 height 9
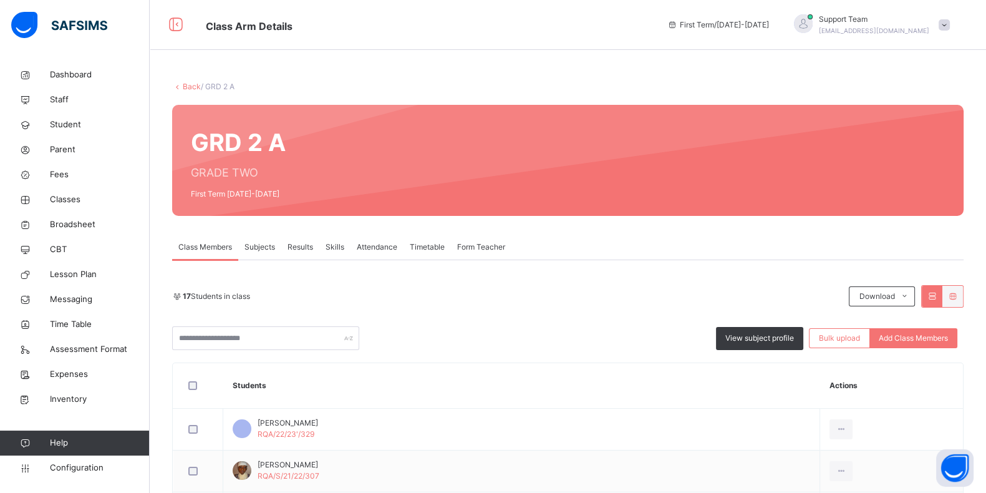
click at [891, 32] on span "[EMAIL_ADDRESS][DOMAIN_NAME]" at bounding box center [874, 30] width 110 height 7
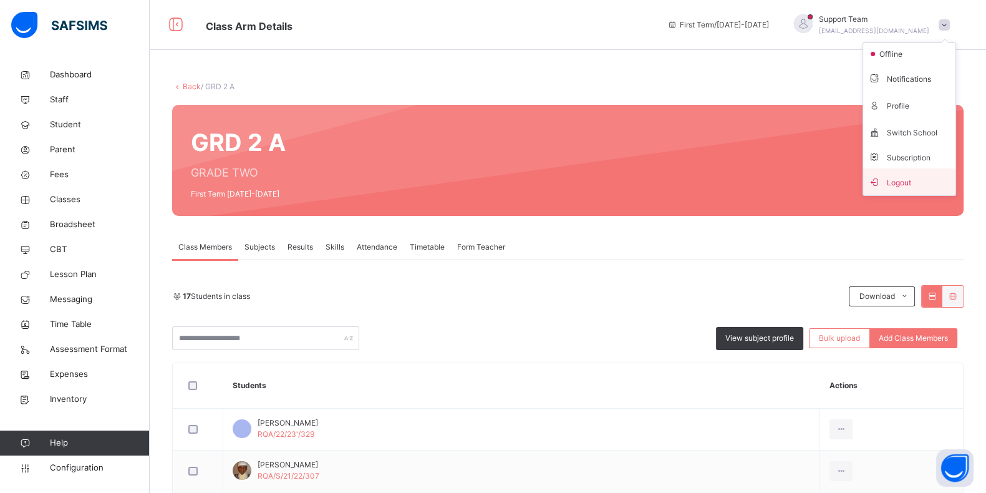
click at [915, 178] on span "Logout" at bounding box center [909, 181] width 82 height 17
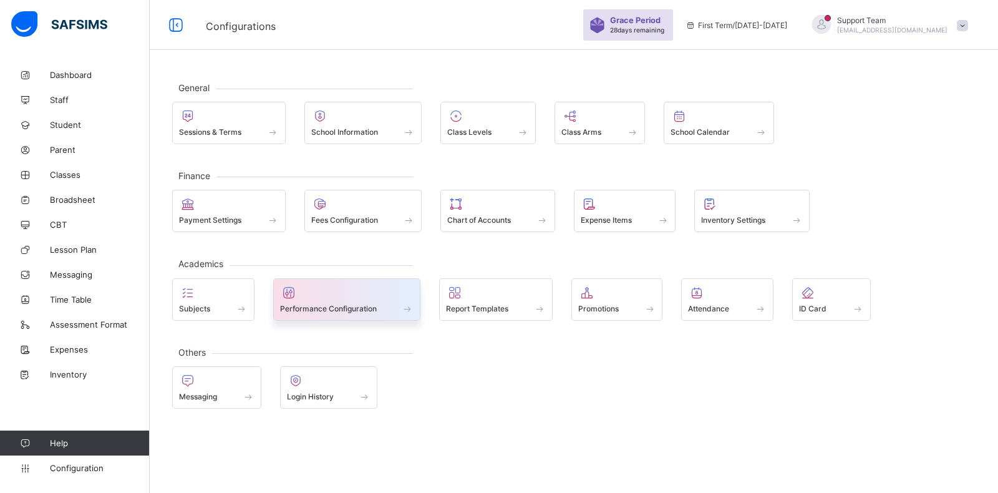
click at [297, 304] on span "Performance Configuration" at bounding box center [328, 308] width 97 height 9
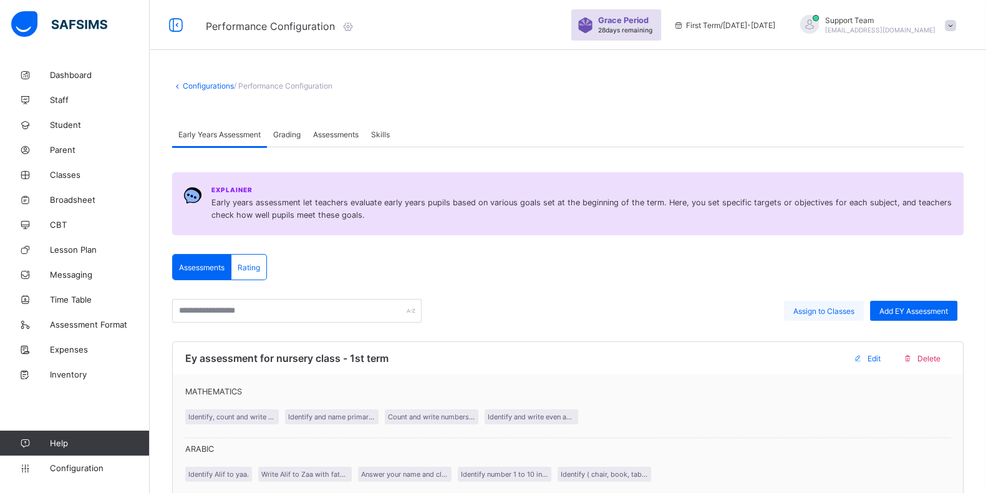
click at [854, 307] on span "Assign to Classes" at bounding box center [823, 310] width 61 height 9
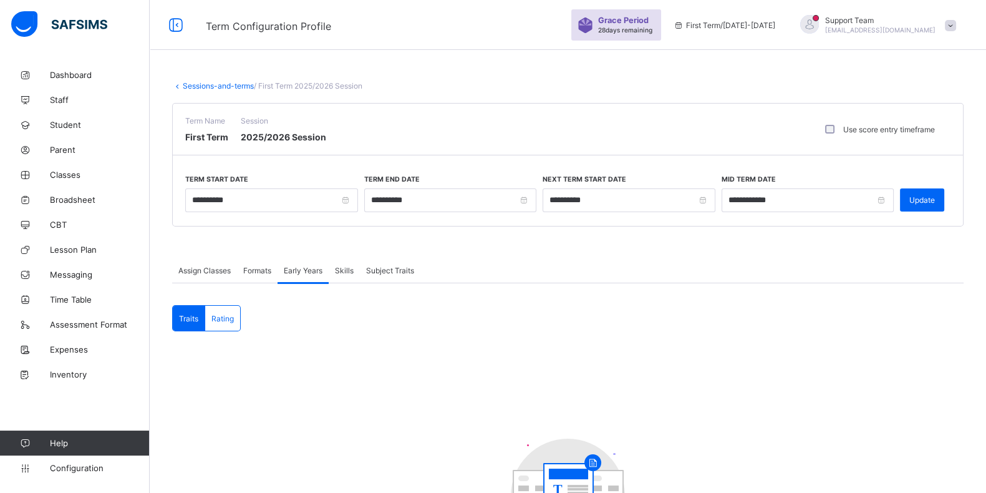
scroll to position [138, 0]
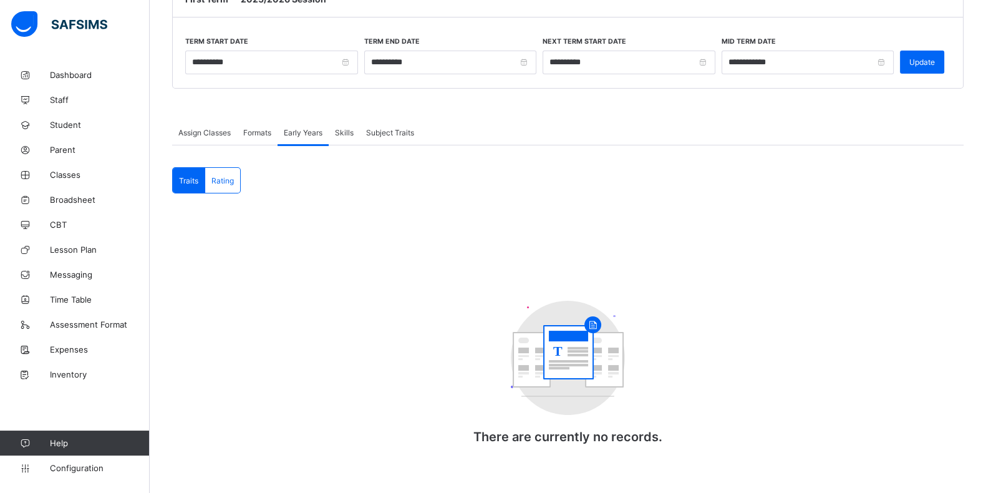
click at [210, 174] on div "Rating" at bounding box center [222, 180] width 35 height 25
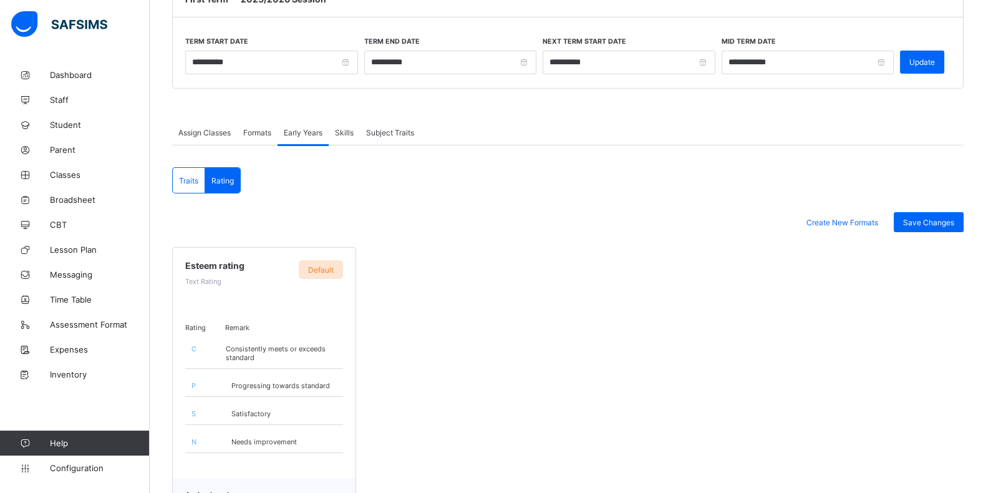
click at [197, 179] on span "Traits" at bounding box center [188, 180] width 19 height 9
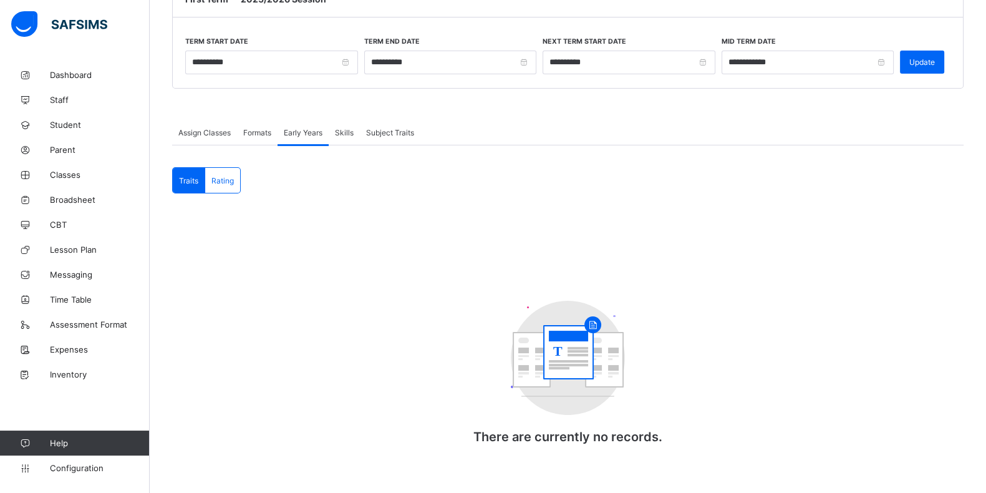
click at [274, 134] on div "Formats" at bounding box center [257, 132] width 41 height 25
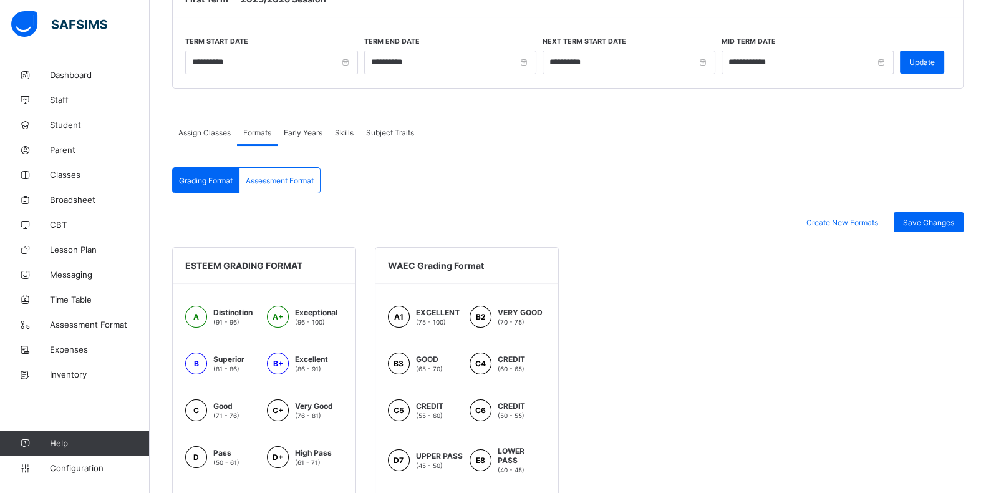
click at [291, 134] on span "Early Years" at bounding box center [303, 132] width 39 height 9
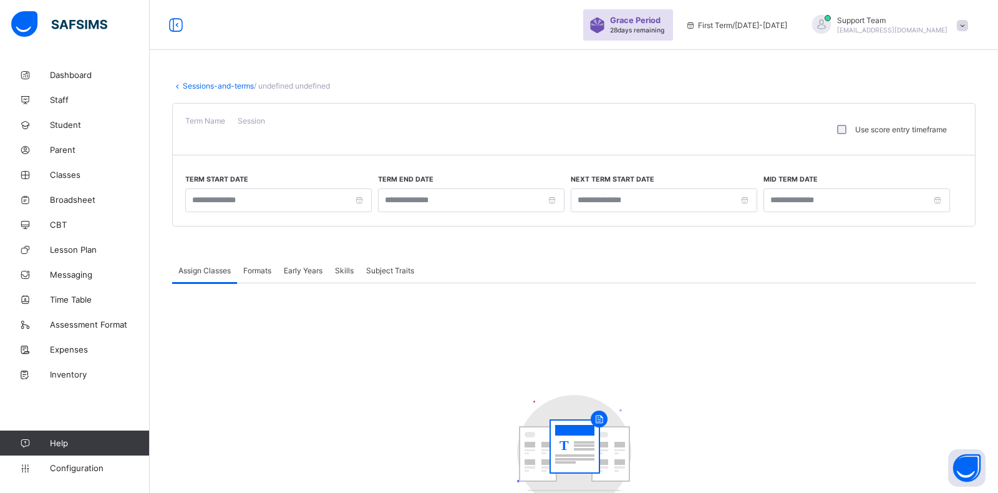
type input "**********"
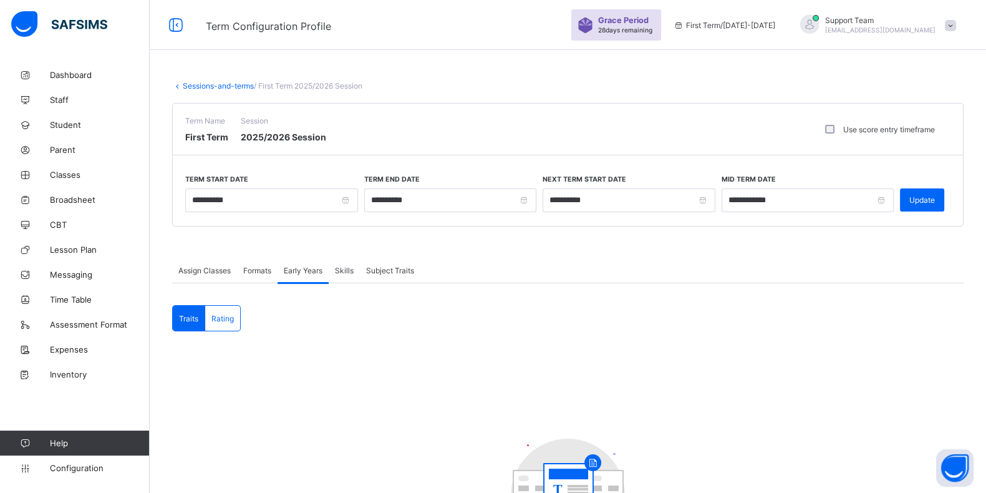
click at [267, 270] on span "Formats" at bounding box center [257, 270] width 28 height 9
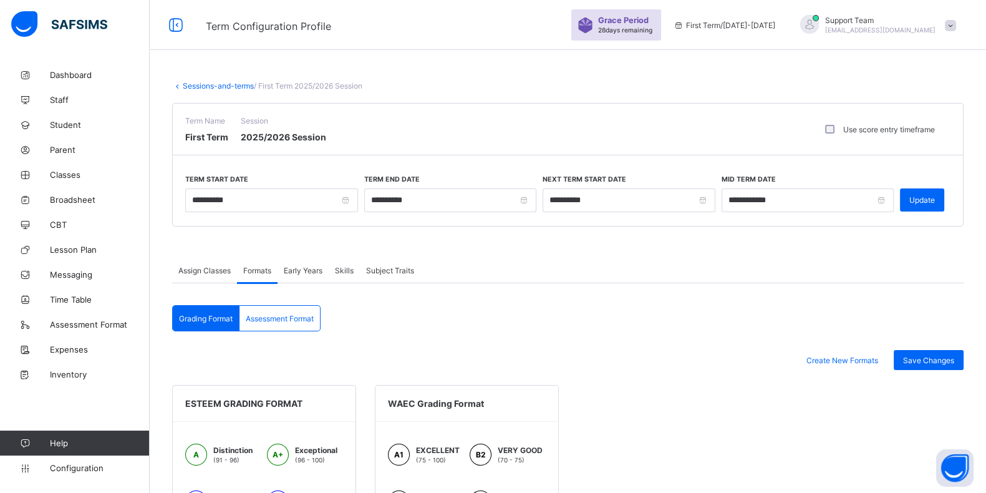
click at [306, 276] on div "Early Years" at bounding box center [302, 270] width 51 height 25
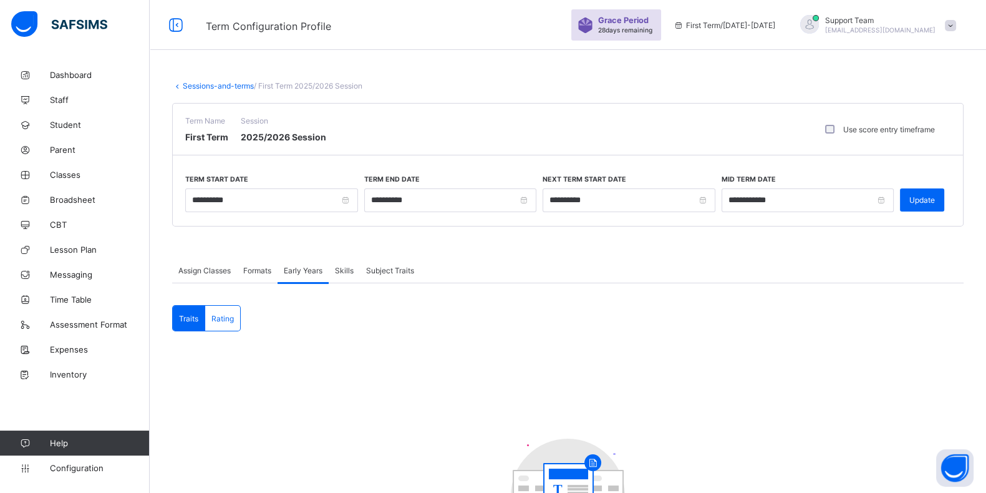
click at [271, 276] on div "Formats" at bounding box center [257, 270] width 41 height 25
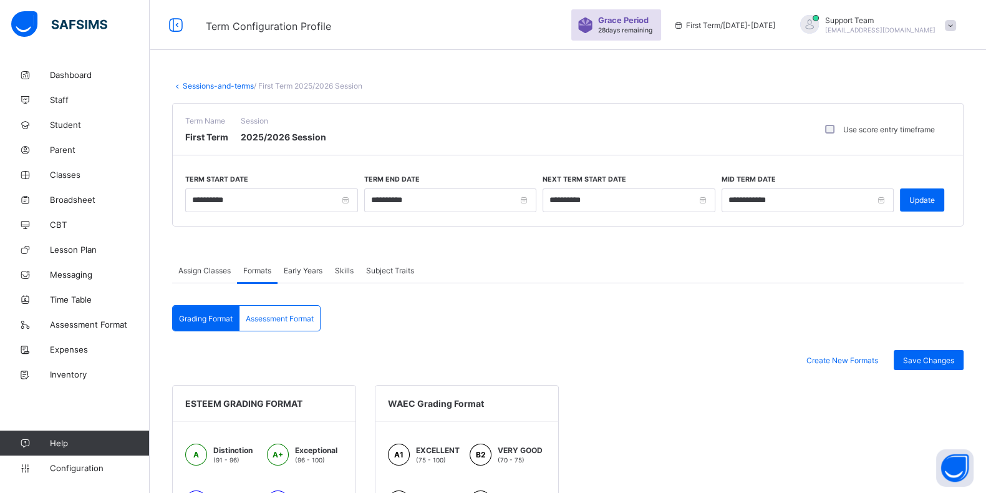
click at [222, 272] on span "Assign Classes" at bounding box center [204, 270] width 52 height 9
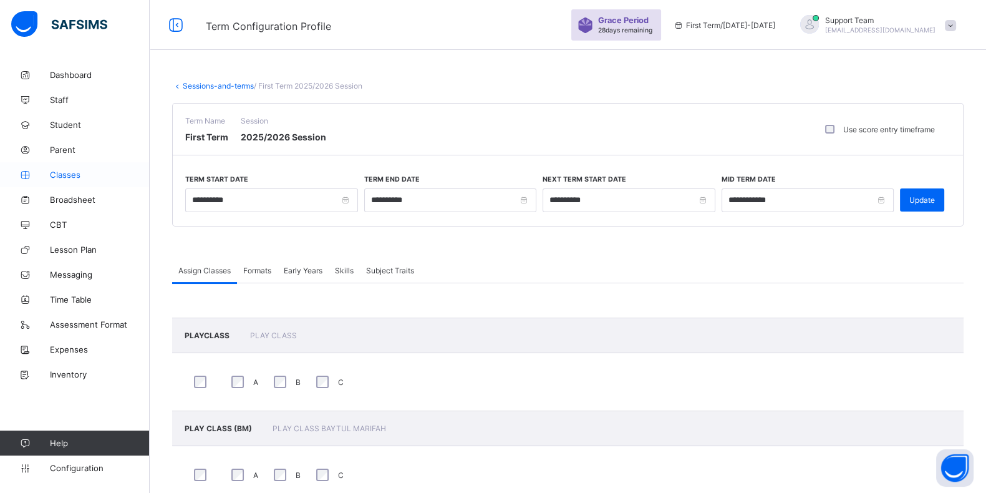
click at [89, 179] on link "Classes" at bounding box center [75, 174] width 150 height 25
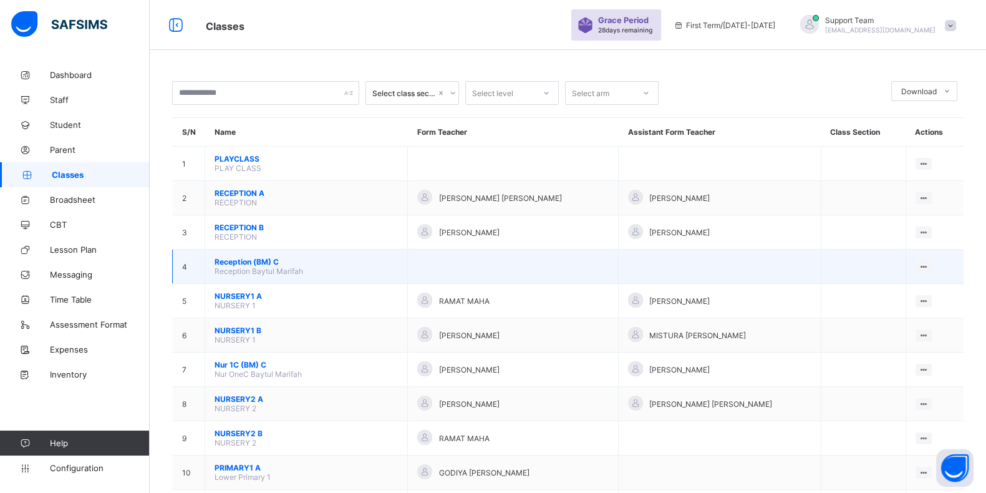
click at [251, 257] on span "Reception (BM) C" at bounding box center [305, 261] width 183 height 9
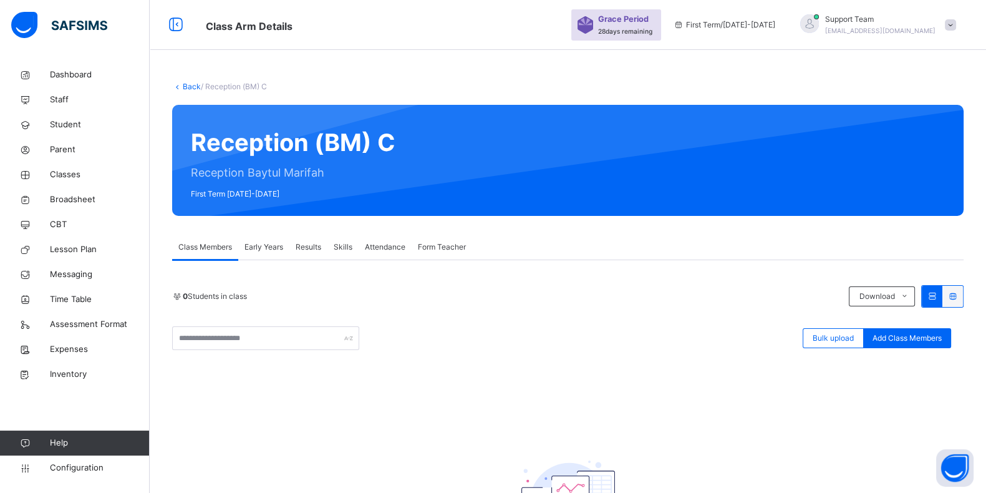
click at [258, 244] on span "Early Years" at bounding box center [263, 246] width 39 height 11
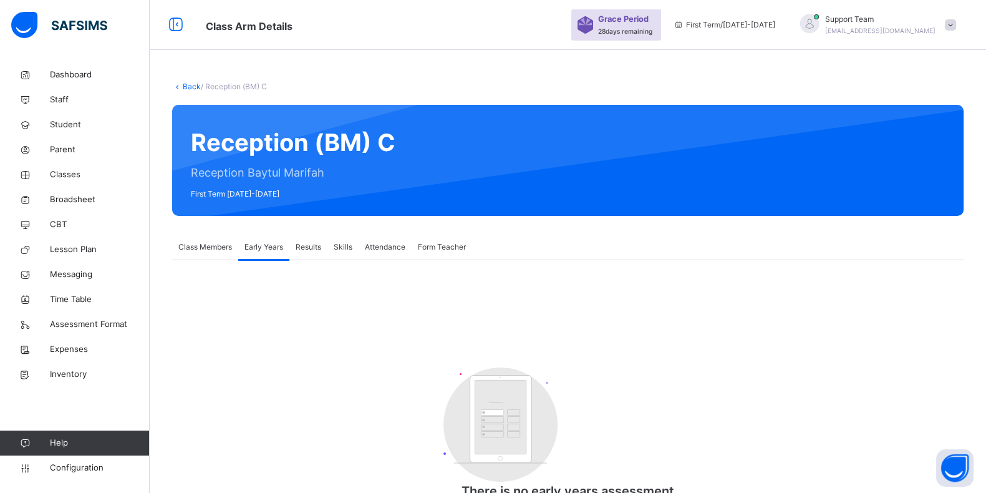
click at [211, 248] on span "Class Members" at bounding box center [205, 246] width 54 height 11
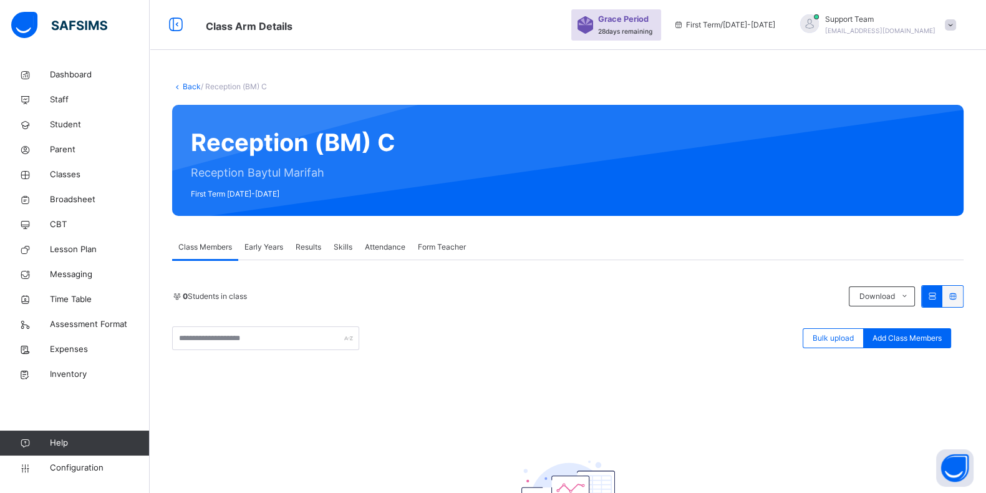
click at [258, 252] on span "Early Years" at bounding box center [263, 246] width 39 height 11
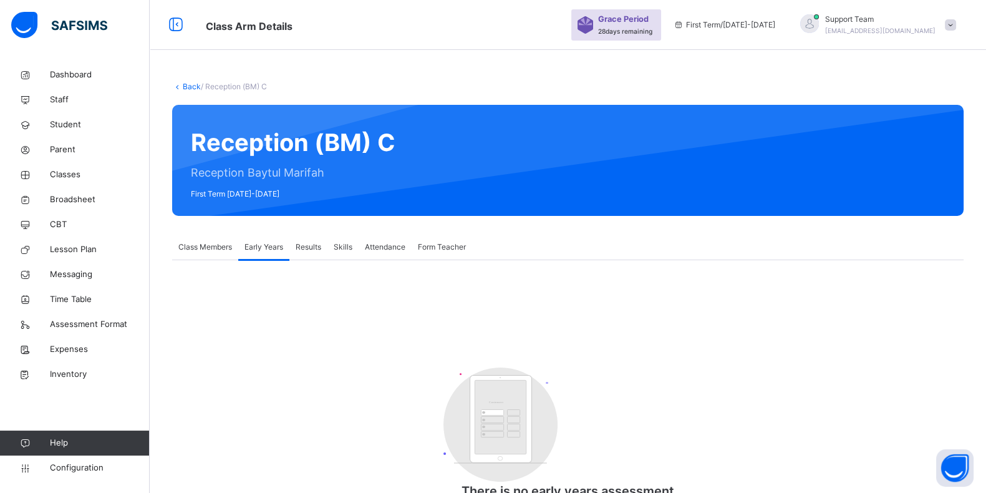
scroll to position [70, 0]
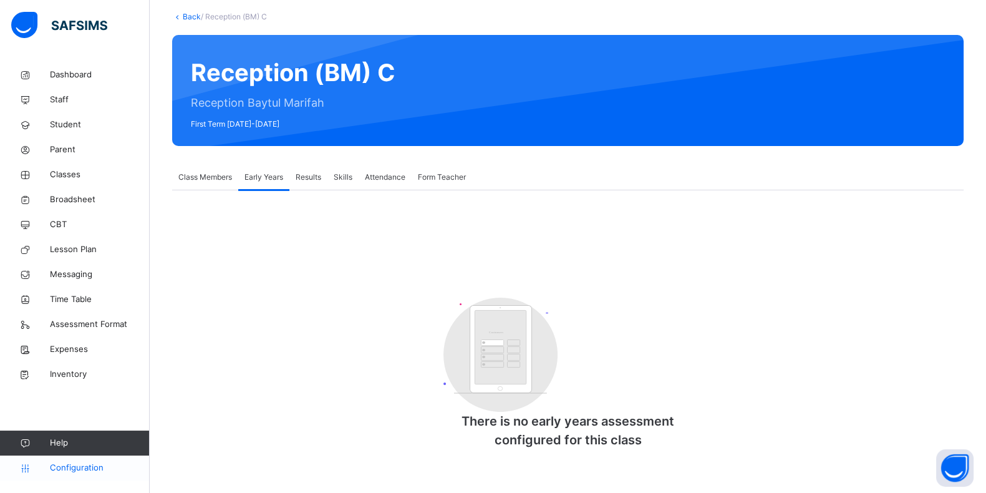
click at [81, 479] on link "Configuration" at bounding box center [74, 467] width 149 height 25
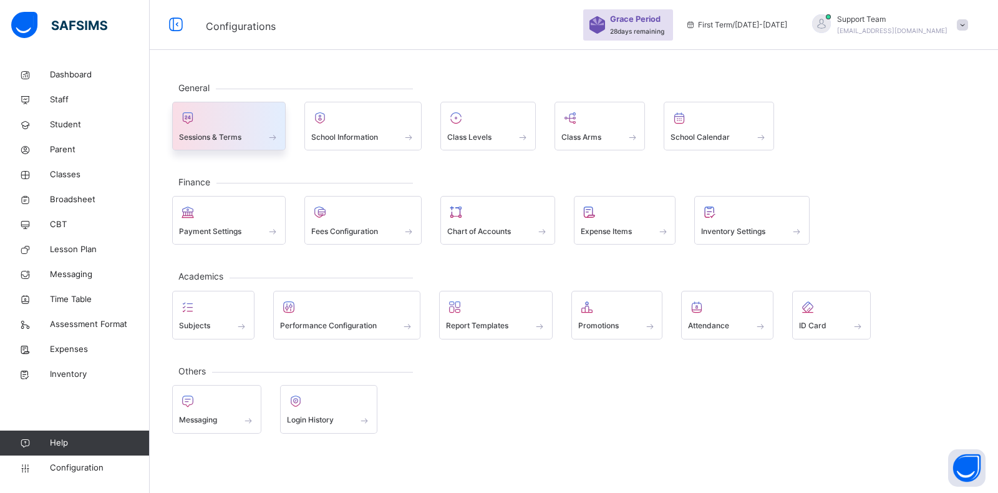
click at [251, 118] on div at bounding box center [229, 117] width 100 height 19
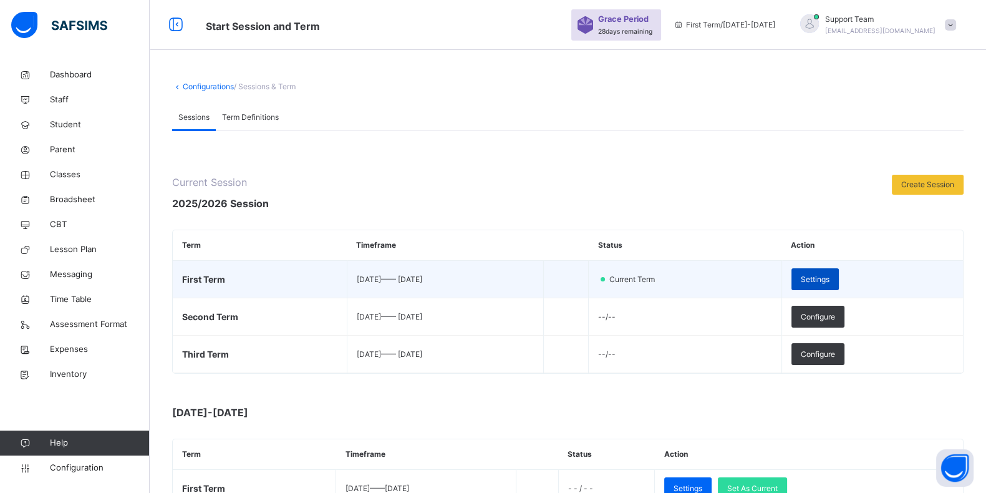
click at [829, 280] on span "Settings" at bounding box center [815, 279] width 29 height 11
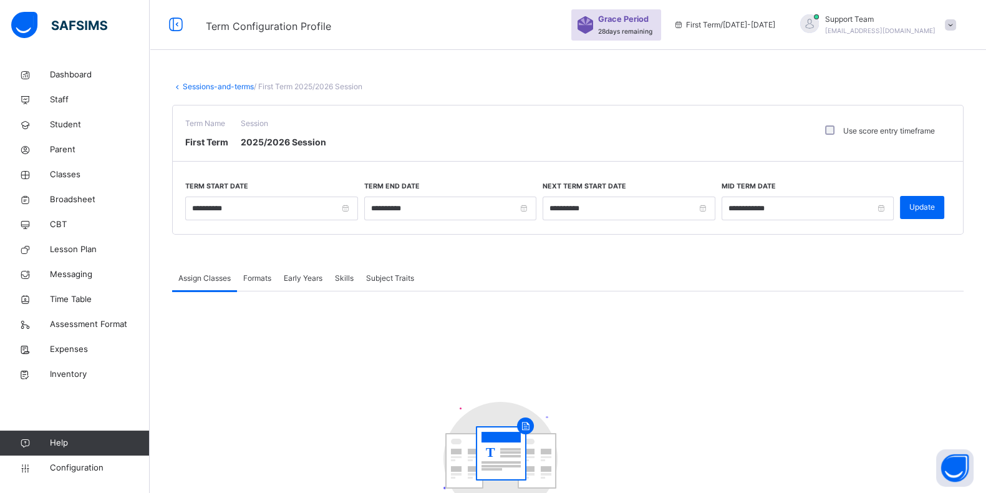
scroll to position [74, 0]
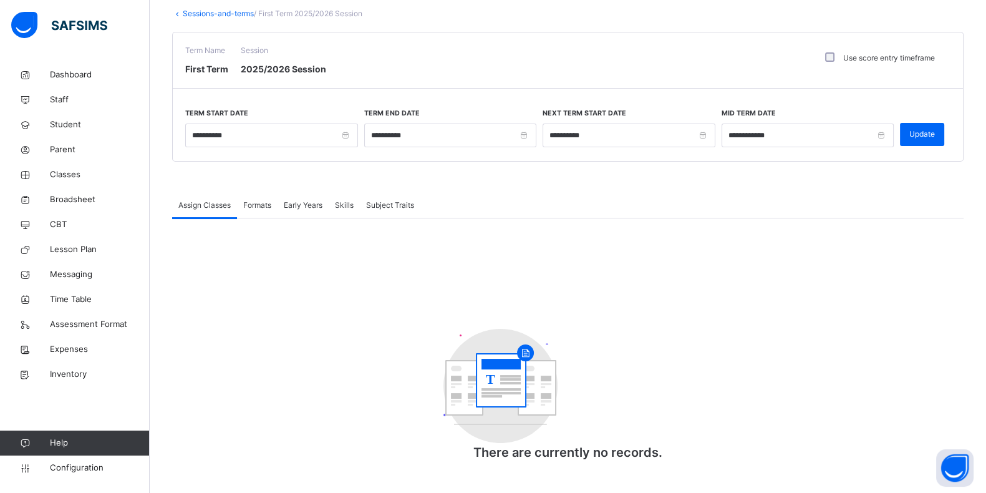
click at [269, 201] on span "Formats" at bounding box center [257, 205] width 28 height 11
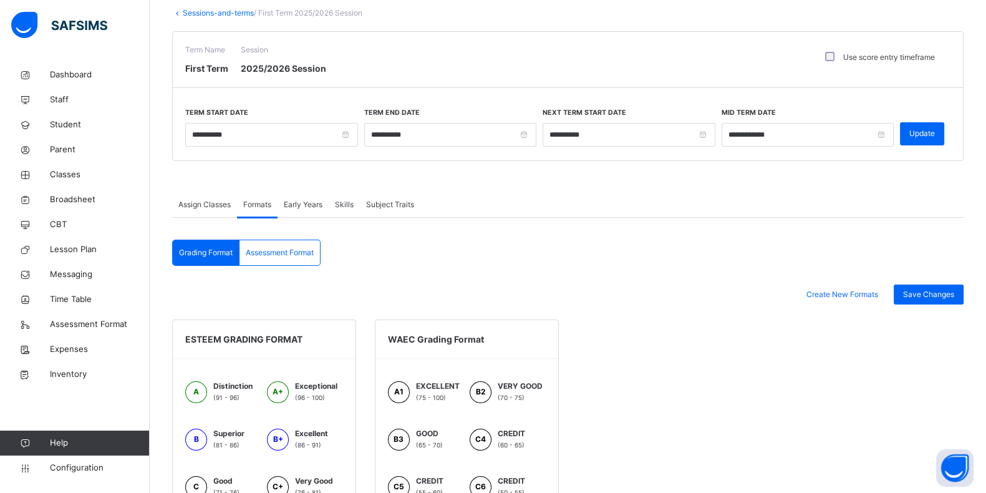
click at [221, 200] on span "Assign Classes" at bounding box center [204, 204] width 52 height 11
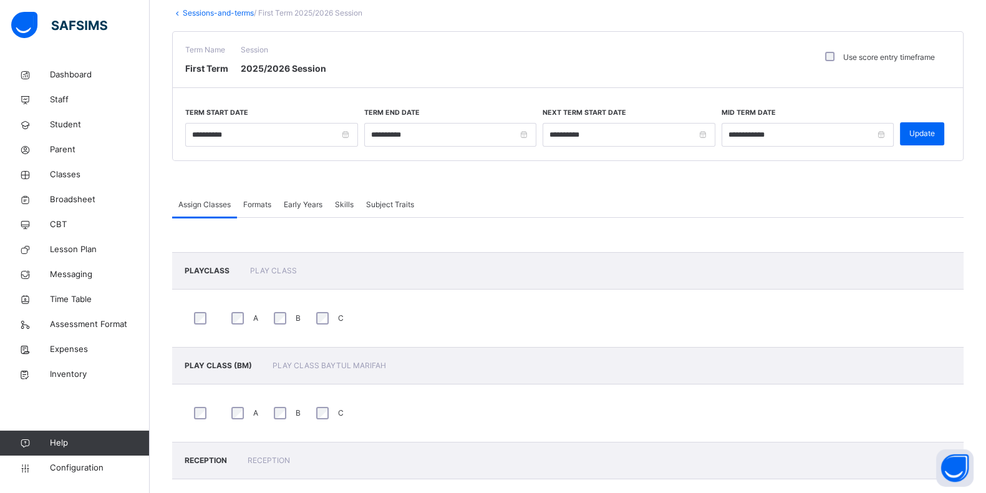
click at [296, 207] on span "Early Years" at bounding box center [303, 204] width 39 height 11
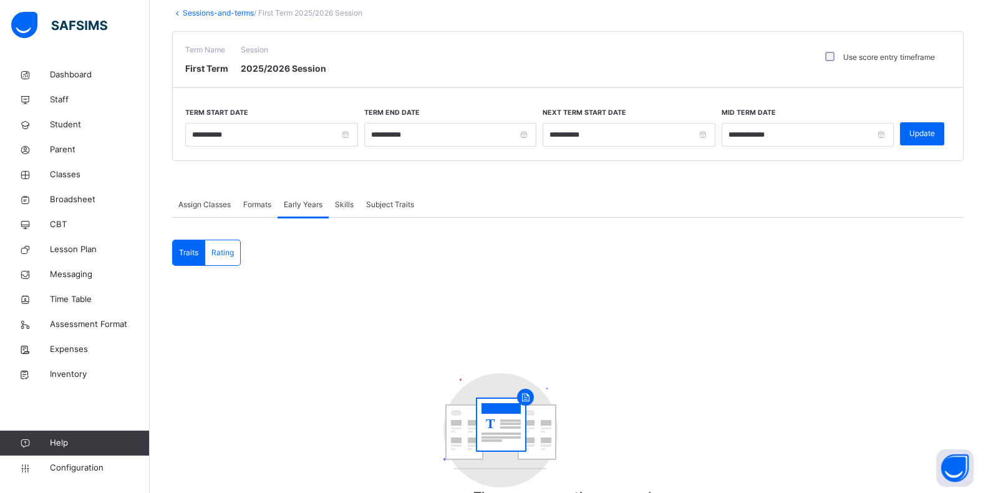
click at [210, 207] on span "Assign Classes" at bounding box center [204, 204] width 52 height 11
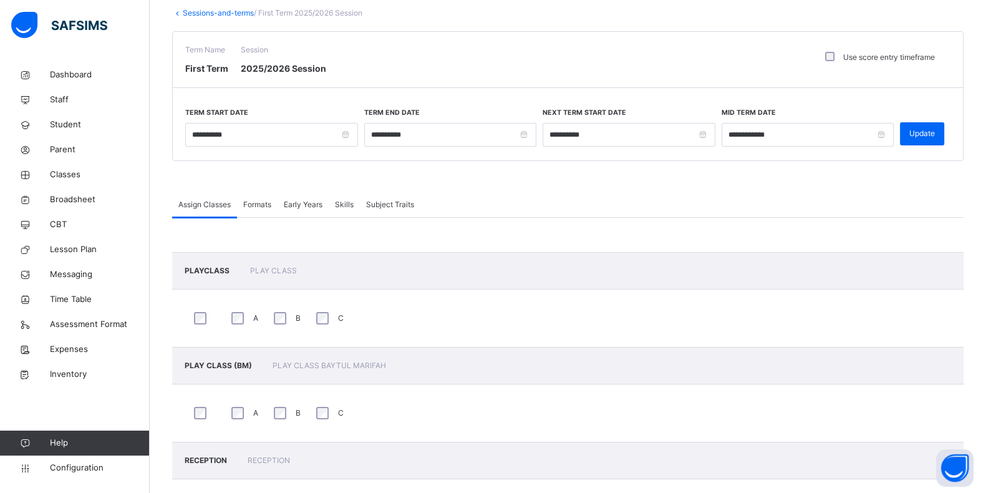
click at [259, 203] on span "Formats" at bounding box center [257, 204] width 28 height 11
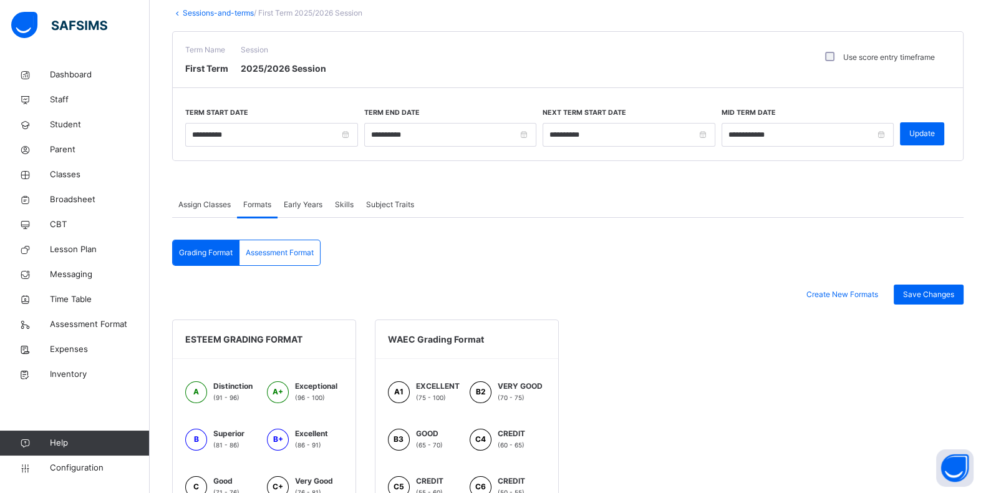
click at [300, 205] on span "Early Years" at bounding box center [303, 204] width 39 height 11
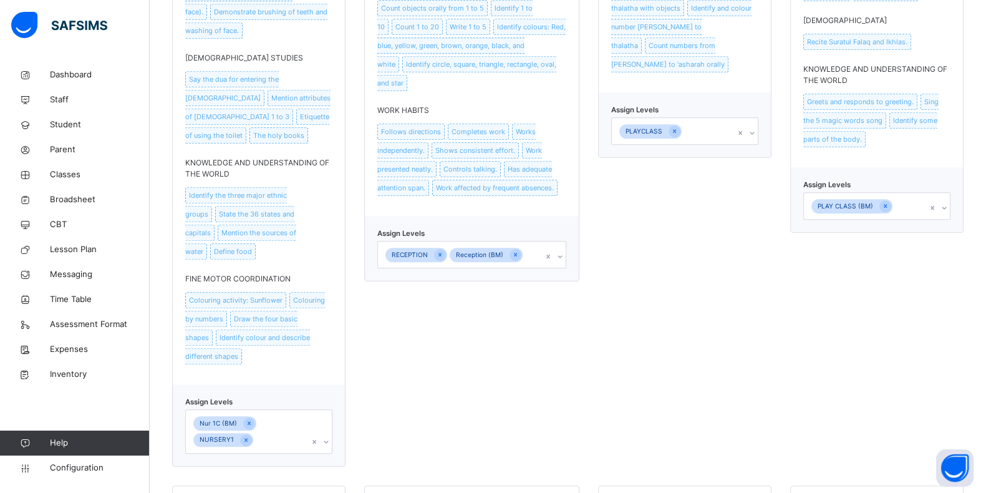
scroll to position [1145, 0]
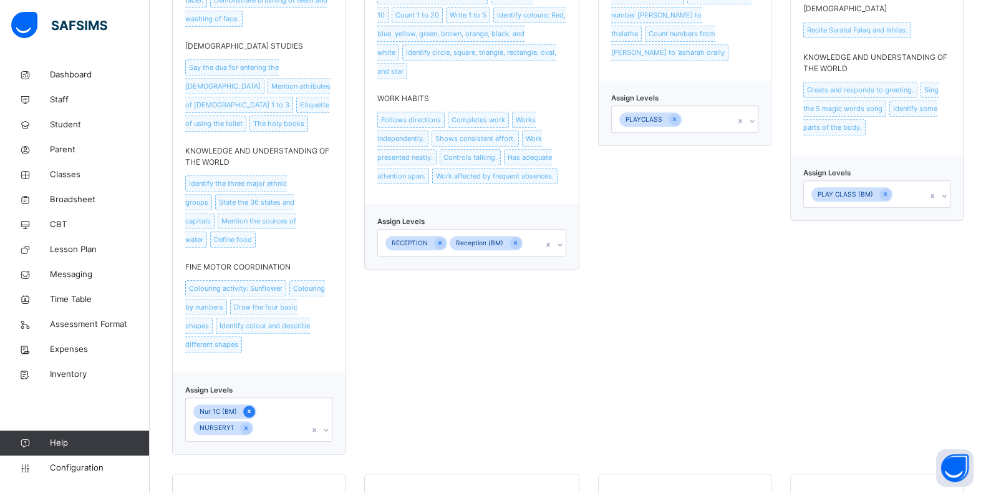
click at [246, 407] on icon at bounding box center [249, 411] width 7 height 9
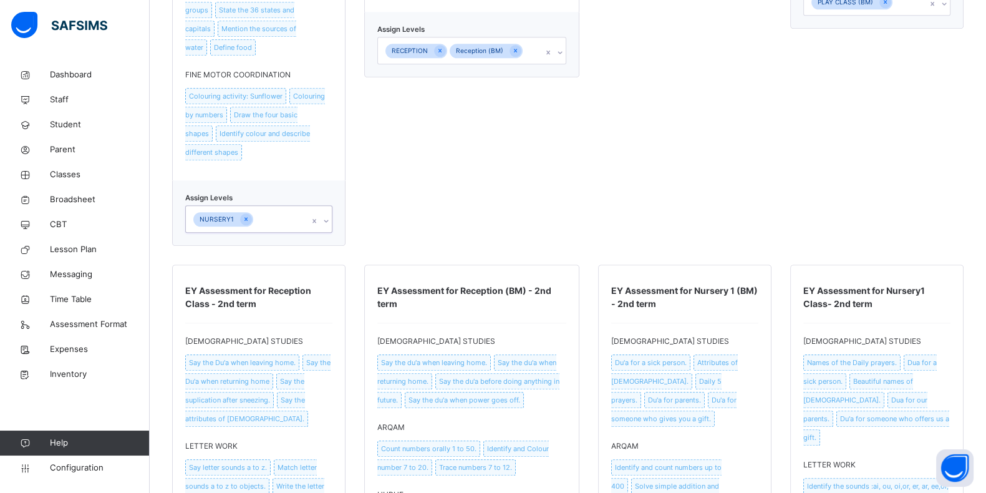
scroll to position [1331, 0]
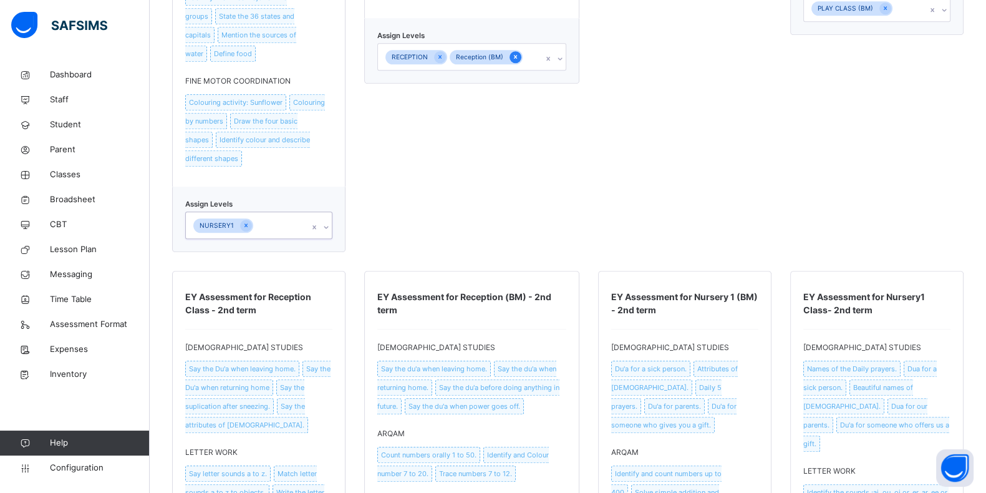
click at [512, 61] on icon at bounding box center [515, 56] width 7 height 9
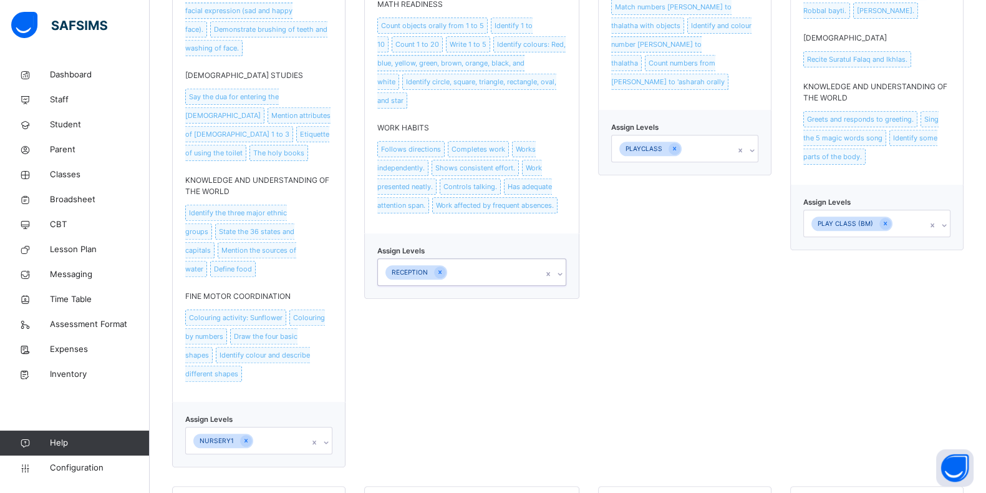
scroll to position [1140, 0]
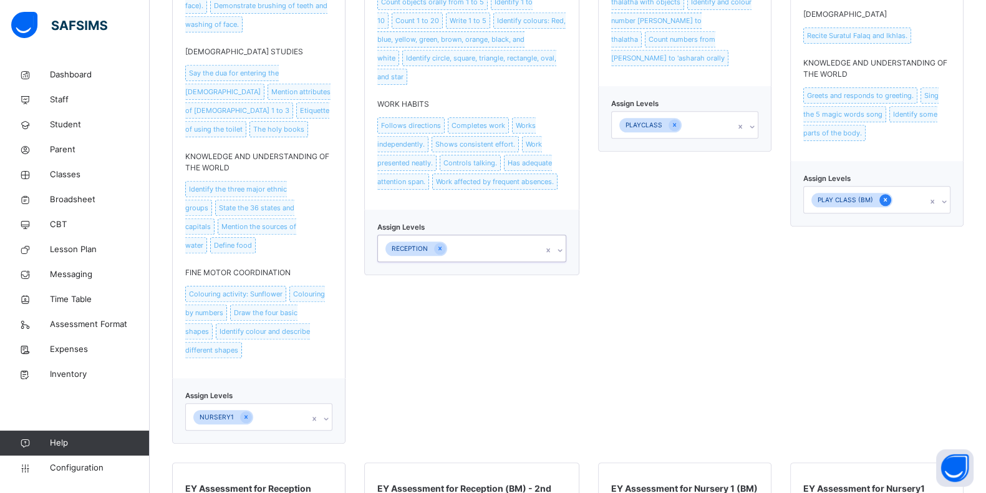
click at [884, 195] on icon at bounding box center [885, 199] width 7 height 9
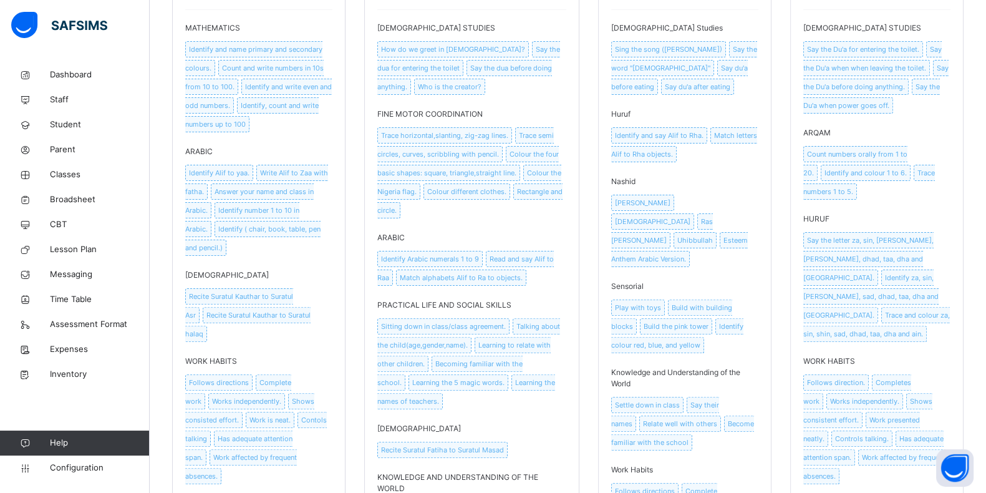
scroll to position [0, 0]
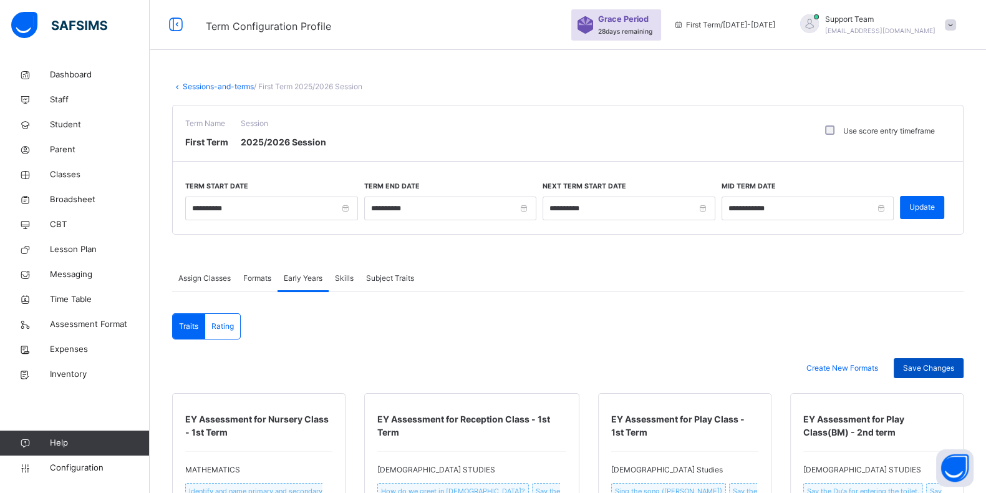
click at [929, 367] on span "Save Changes" at bounding box center [928, 367] width 51 height 11
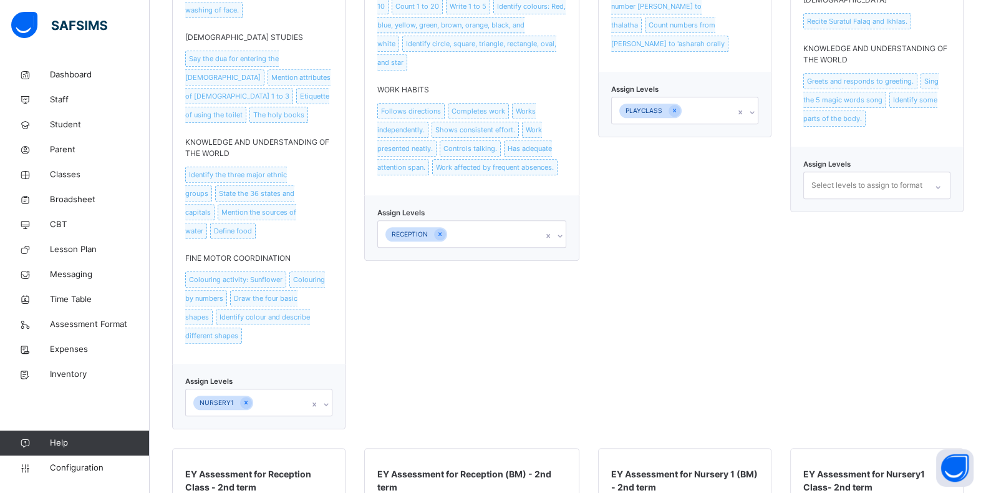
scroll to position [1231, 0]
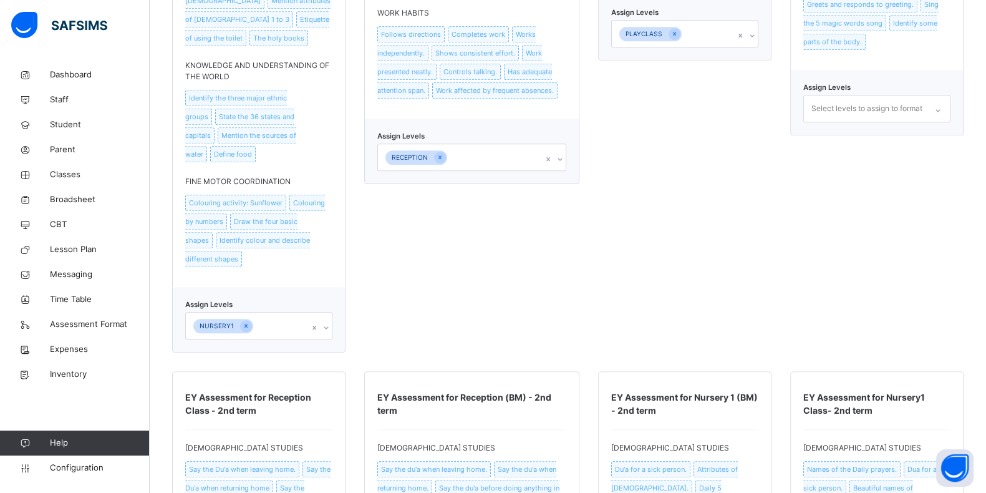
click at [284, 312] on div "NURSERY1" at bounding box center [247, 325] width 122 height 26
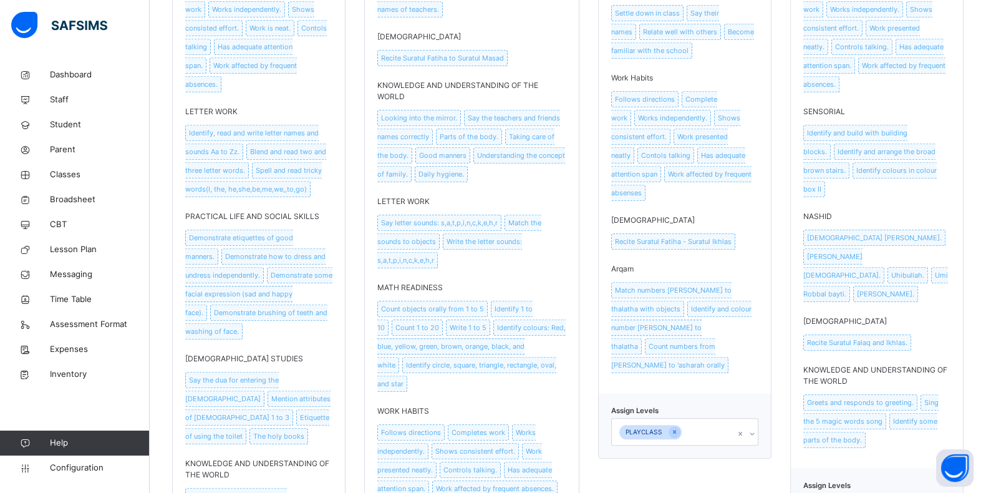
scroll to position [880, 0]
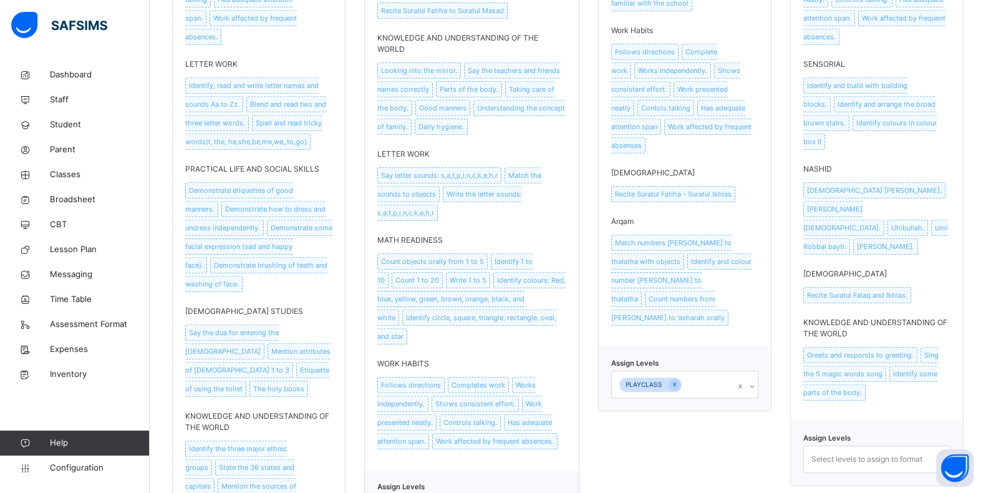
click at [704, 371] on div "PLAYCLASS" at bounding box center [673, 384] width 122 height 26
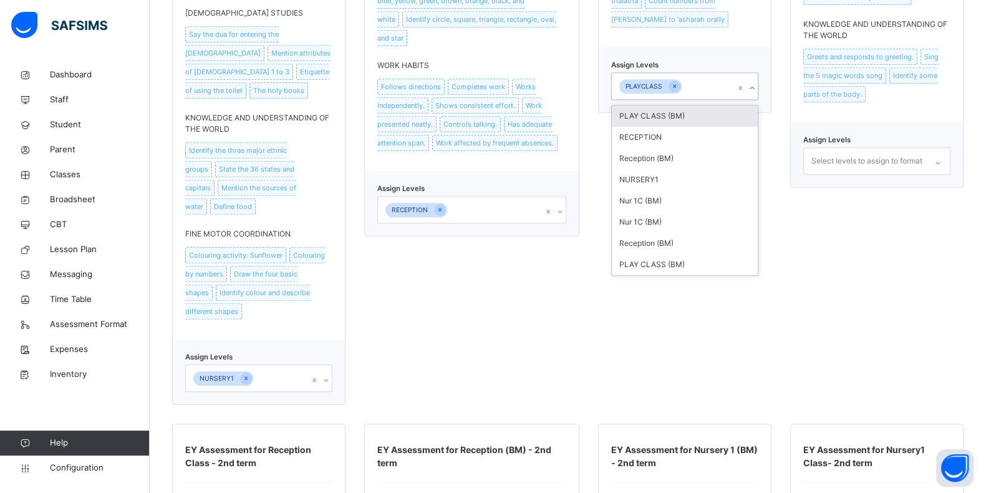
scroll to position [1243, 0]
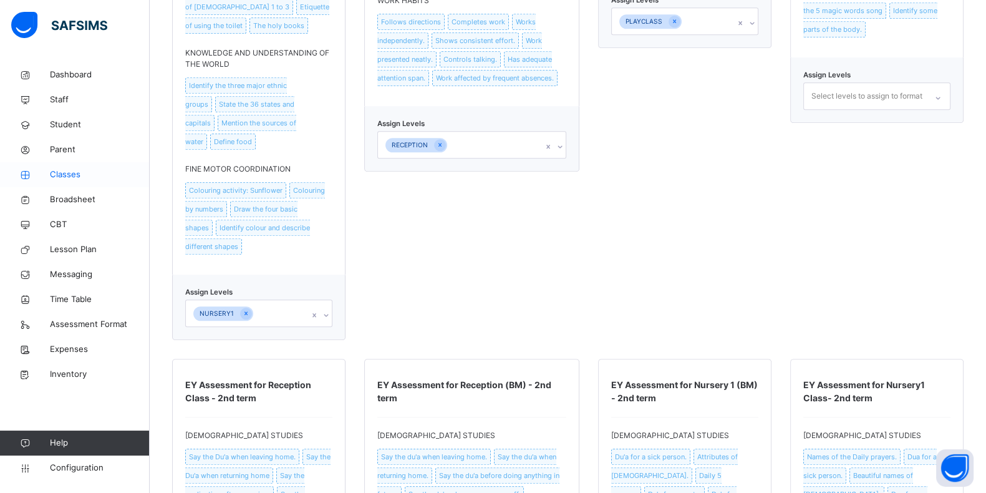
click at [63, 180] on span "Classes" at bounding box center [100, 174] width 100 height 12
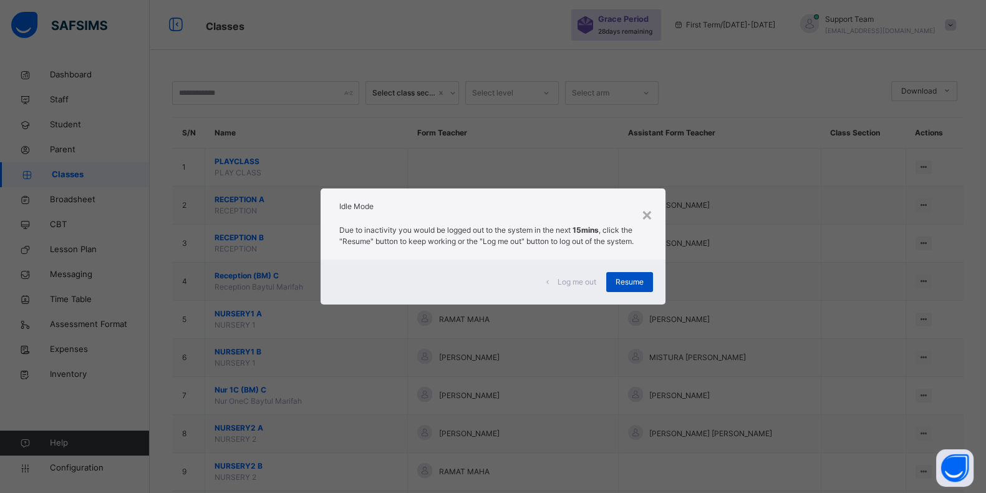
click at [628, 281] on span "Resume" at bounding box center [629, 281] width 28 height 11
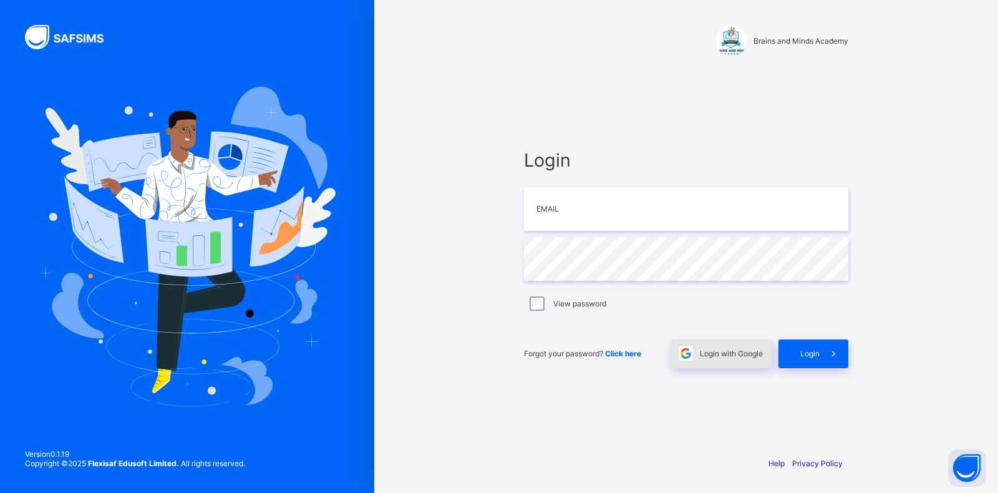
click at [696, 359] on span at bounding box center [685, 353] width 29 height 29
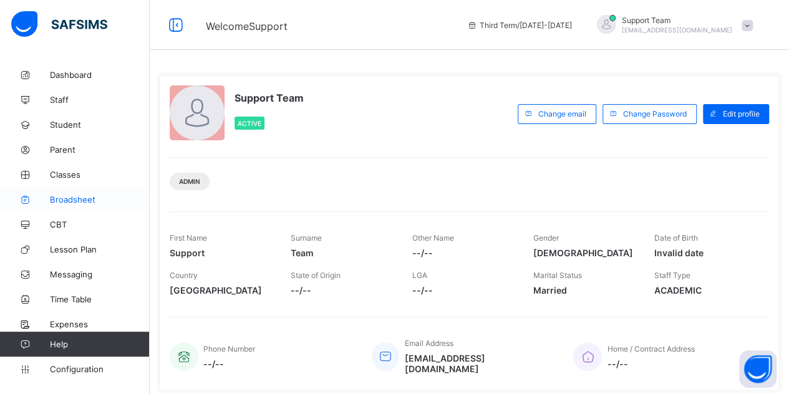
click at [84, 190] on link "Broadsheet" at bounding box center [75, 199] width 150 height 25
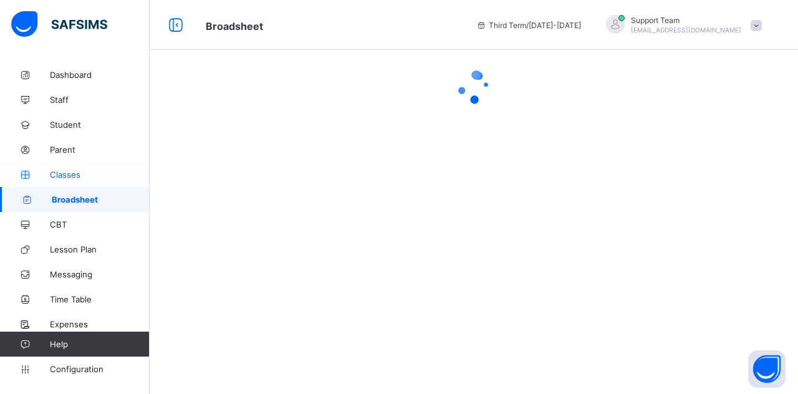
click at [59, 165] on link "Classes" at bounding box center [75, 174] width 150 height 25
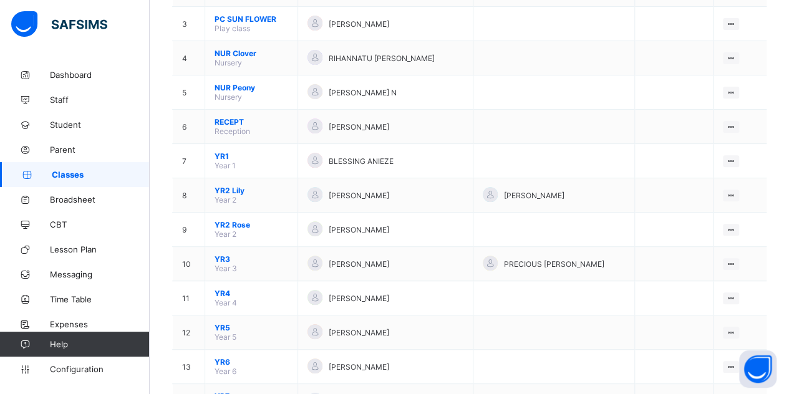
scroll to position [209, 0]
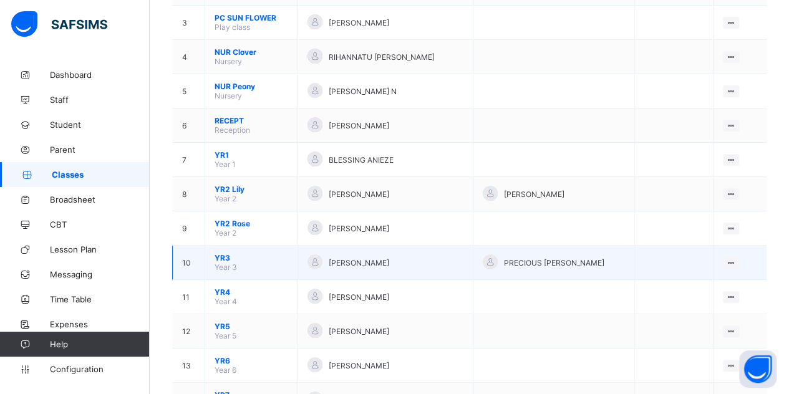
click at [219, 253] on span "YR3" at bounding box center [251, 257] width 74 height 9
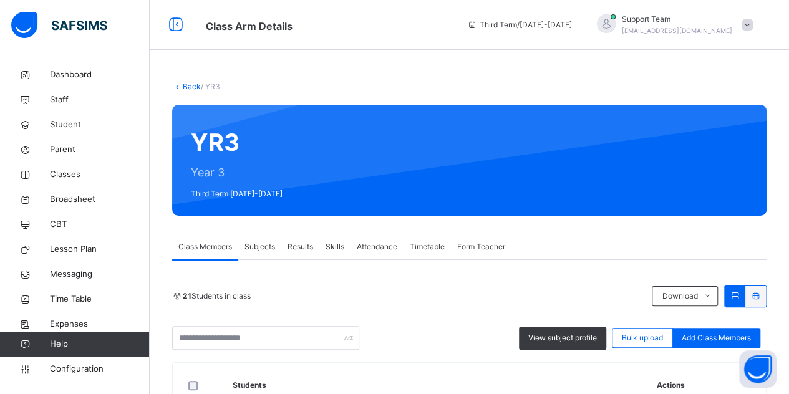
click at [306, 255] on div "Results" at bounding box center [300, 246] width 38 height 25
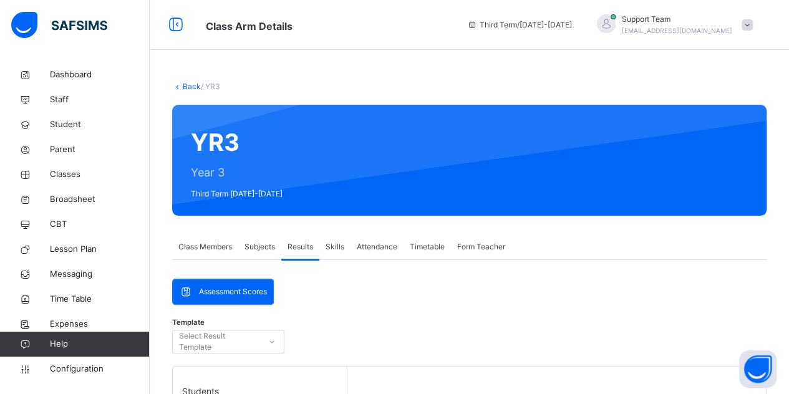
click at [336, 245] on span "Skills" at bounding box center [334, 246] width 19 height 11
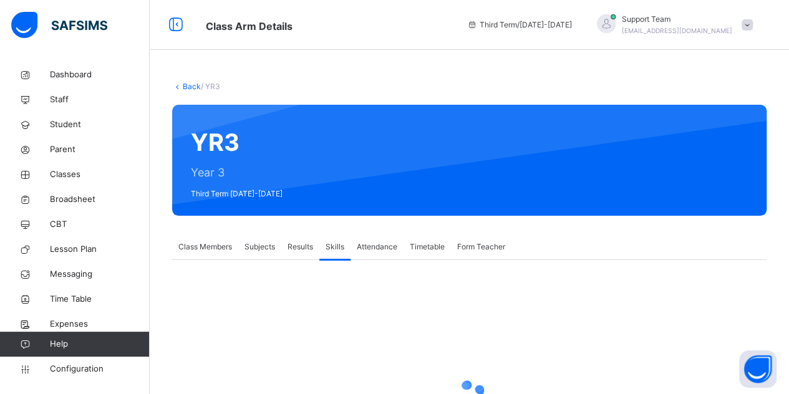
click at [311, 242] on span "Results" at bounding box center [300, 246] width 26 height 11
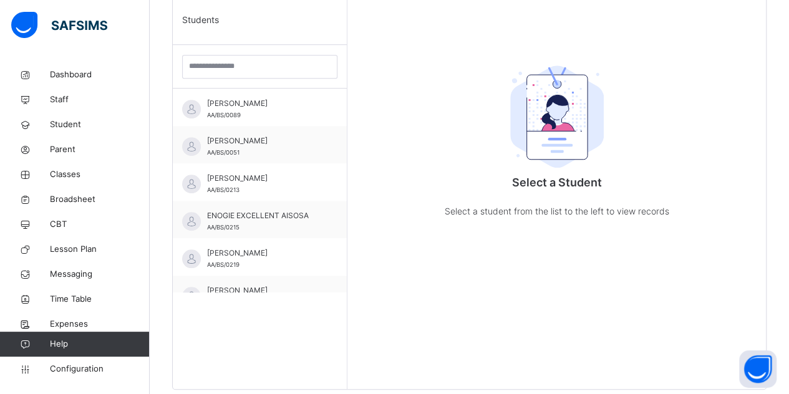
scroll to position [383, 0]
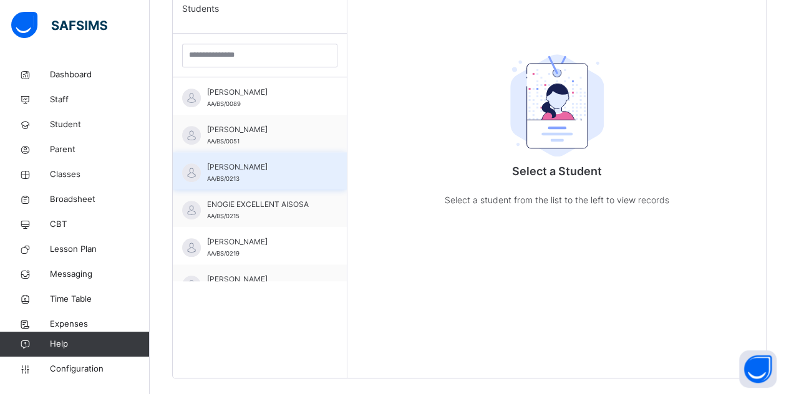
click at [310, 159] on div "[PERSON_NAME] AA/BS/0213" at bounding box center [260, 170] width 174 height 37
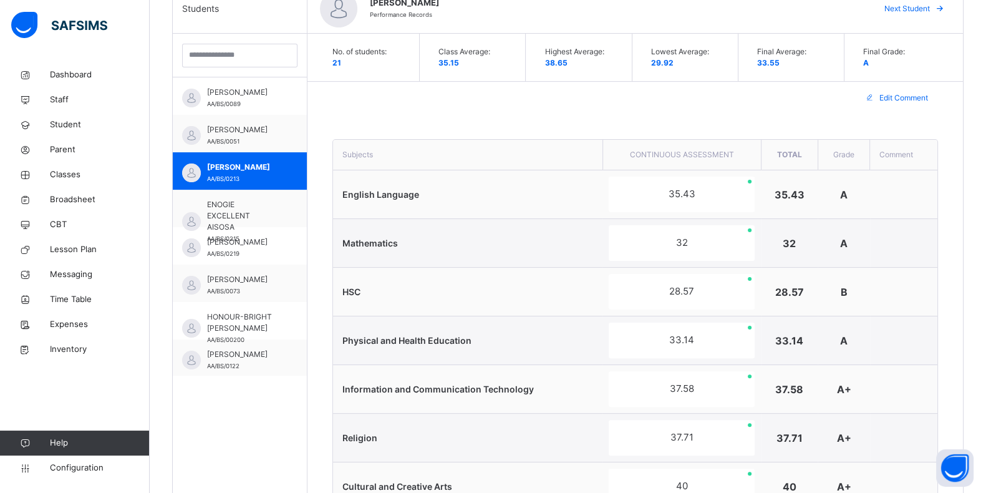
drag, startPoint x: 797, startPoint y: 3, endPoint x: 314, endPoint y: 397, distance: 623.5
click at [314, 393] on div "**********" at bounding box center [634, 483] width 655 height 898
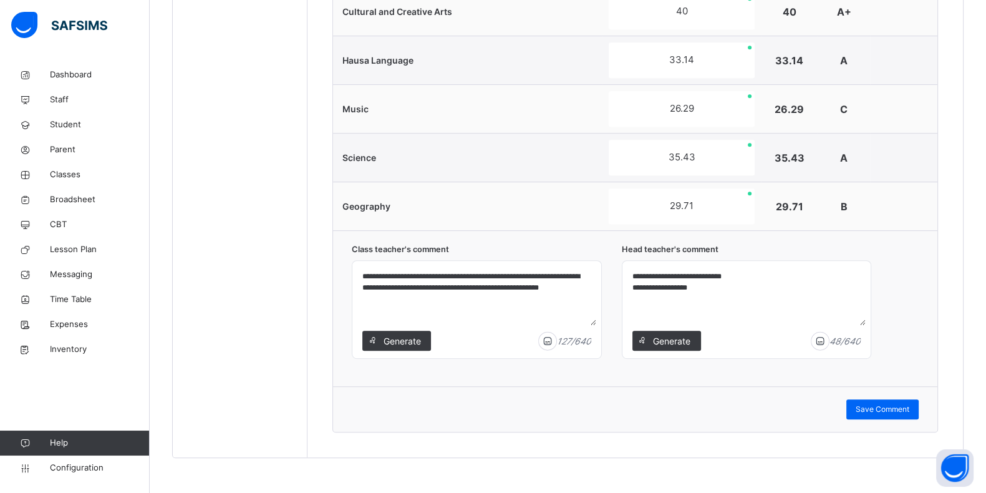
click at [580, 311] on textarea "**********" at bounding box center [476, 295] width 238 height 59
click at [554, 335] on img at bounding box center [547, 340] width 19 height 19
type textarea "**********"
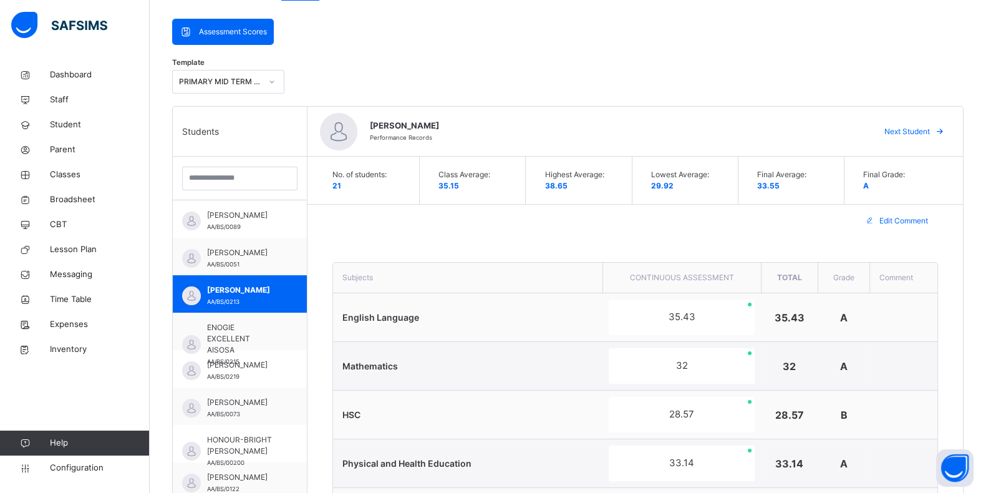
scroll to position [0, 0]
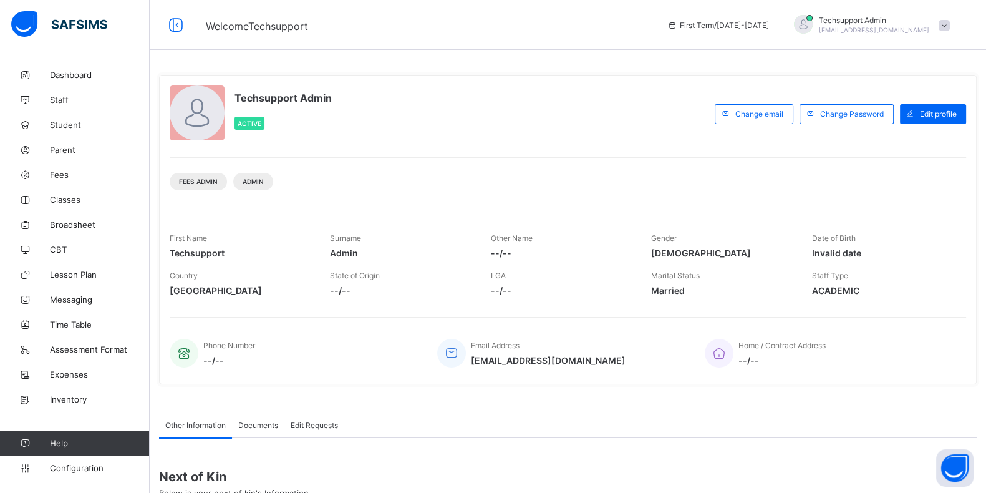
click at [873, 27] on span "[EMAIL_ADDRESS][DOMAIN_NAME]" at bounding box center [874, 29] width 110 height 7
click at [885, 113] on li "Subscription" at bounding box center [909, 121] width 92 height 21
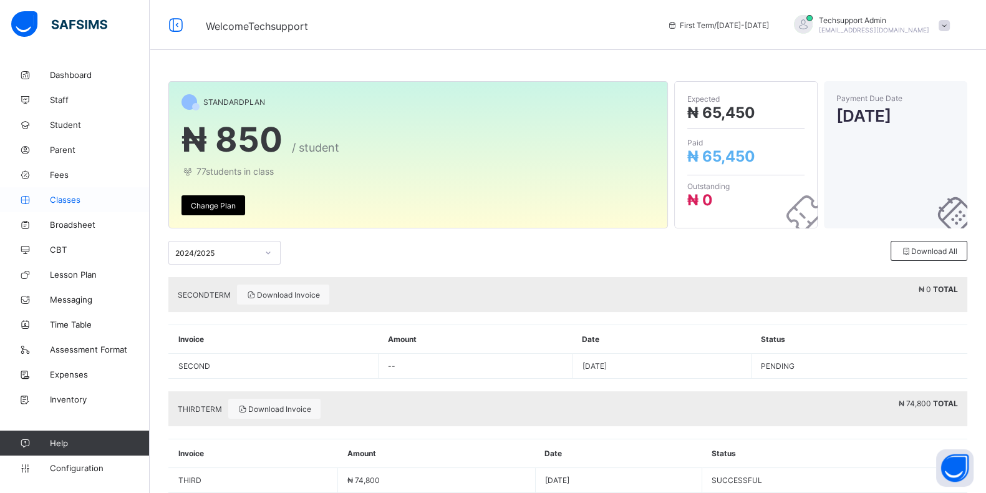
click at [68, 205] on link "Classes" at bounding box center [75, 199] width 150 height 25
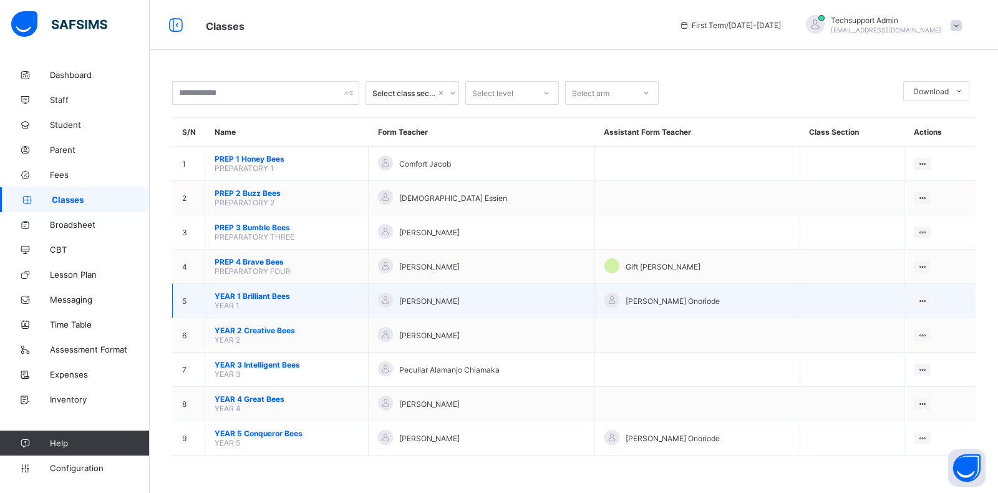
click at [258, 291] on span "YEAR 1 Brilliant Bees" at bounding box center [286, 295] width 144 height 9
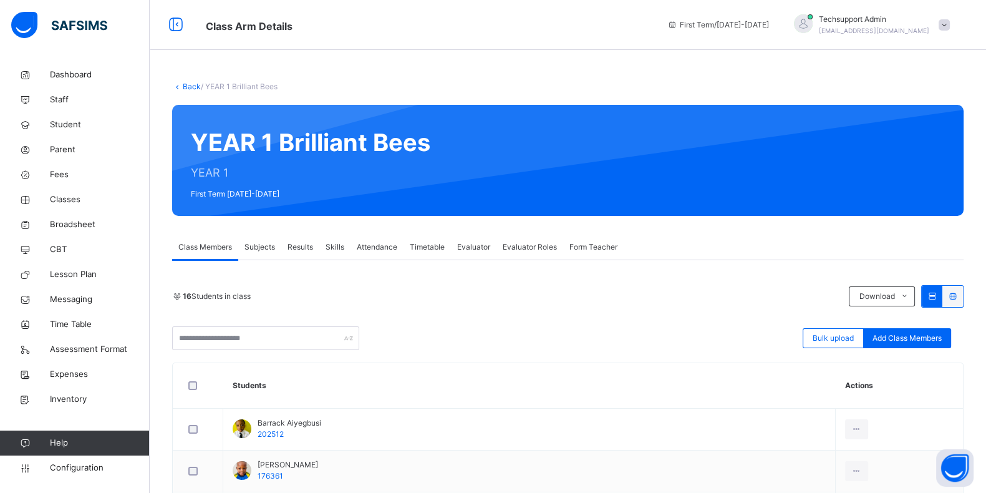
click at [295, 246] on span "Results" at bounding box center [300, 246] width 26 height 11
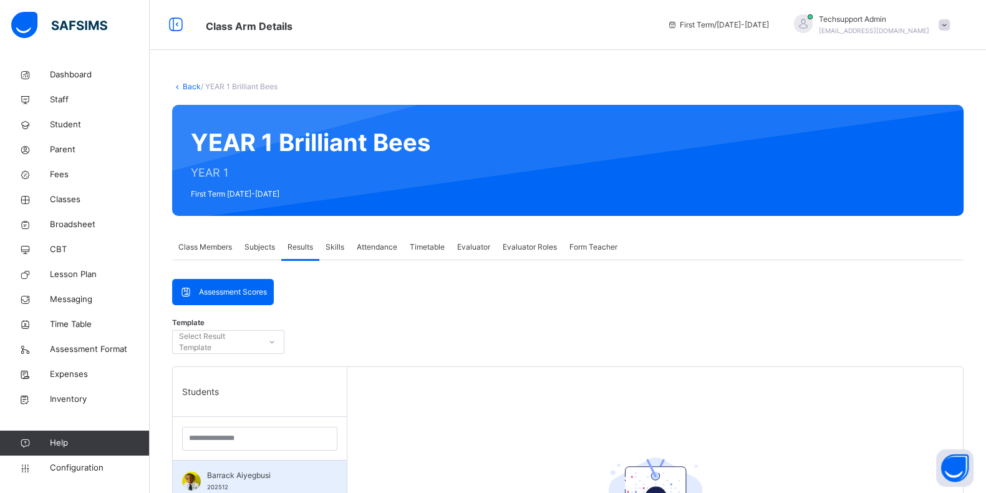
click at [265, 468] on div "Barrack Aiyegbusi 202512" at bounding box center [260, 478] width 174 height 37
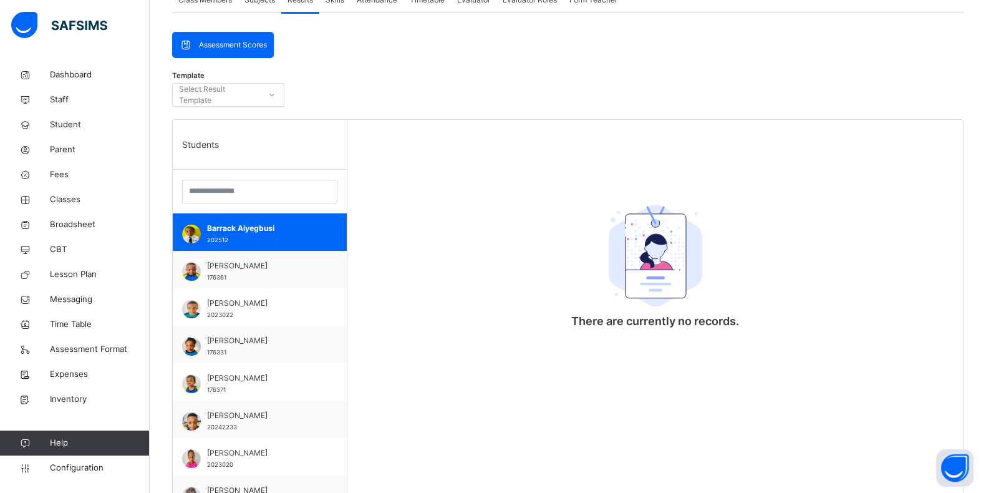
scroll to position [251, 0]
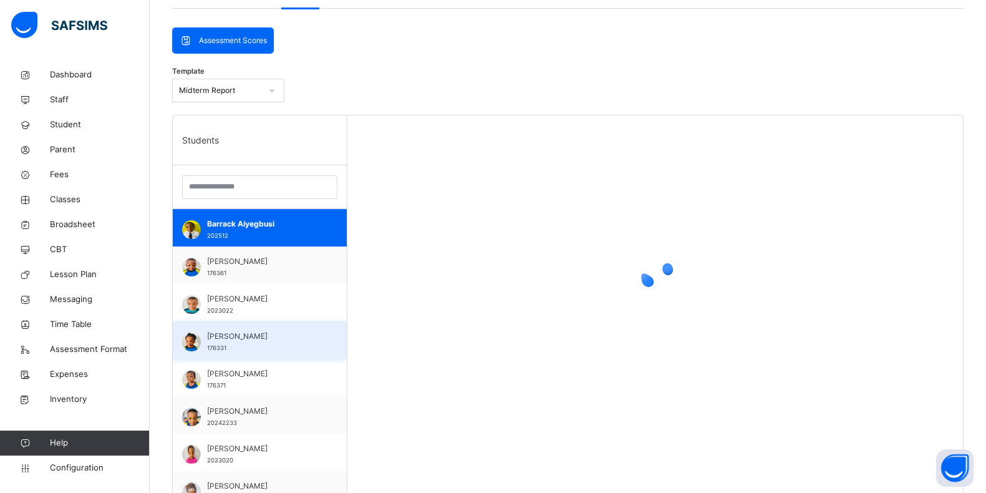
click at [286, 323] on div "Dariann David 176331" at bounding box center [260, 339] width 174 height 37
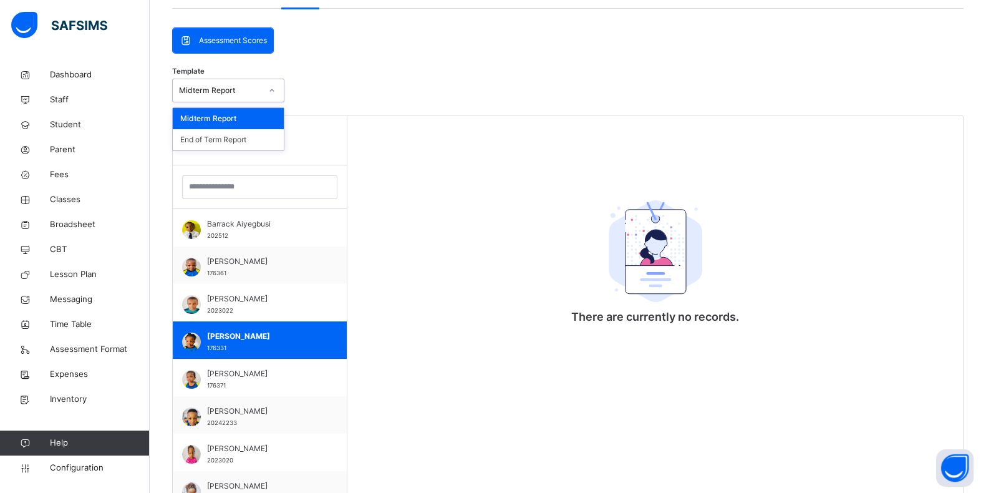
click at [226, 85] on div "Midterm Report" at bounding box center [220, 90] width 82 height 11
click at [226, 136] on div "End of Term Report" at bounding box center [228, 139] width 111 height 21
click at [228, 88] on div "End of Term Report" at bounding box center [220, 90] width 82 height 11
click at [375, 106] on div "Template End of Term Report" at bounding box center [567, 93] width 791 height 42
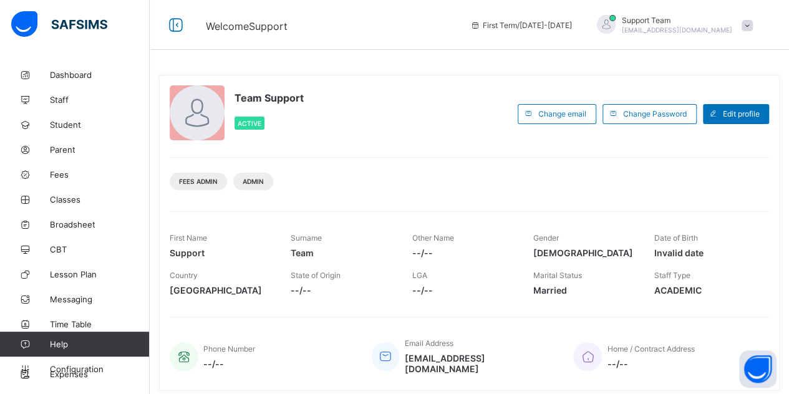
click at [722, 28] on span "[EMAIL_ADDRESS][DOMAIN_NAME]" at bounding box center [677, 29] width 110 height 7
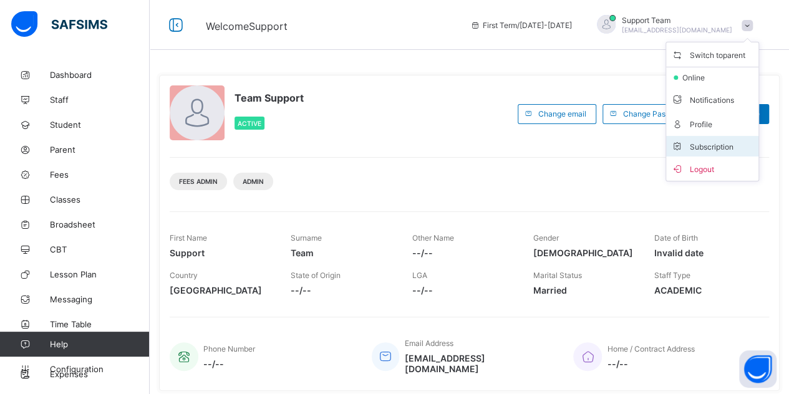
click at [715, 147] on span "Subscription" at bounding box center [702, 146] width 62 height 9
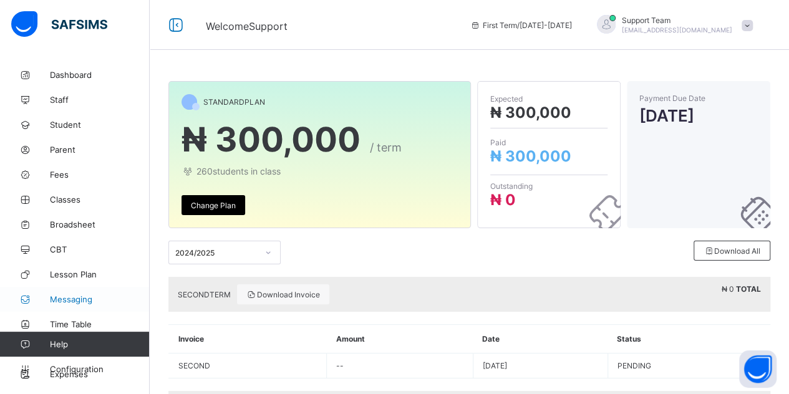
click at [66, 287] on link "Messaging" at bounding box center [75, 299] width 150 height 25
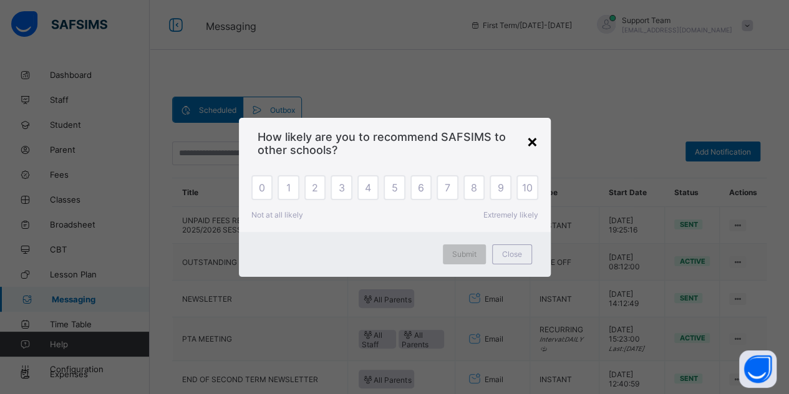
click at [536, 142] on div "×" at bounding box center [532, 140] width 12 height 21
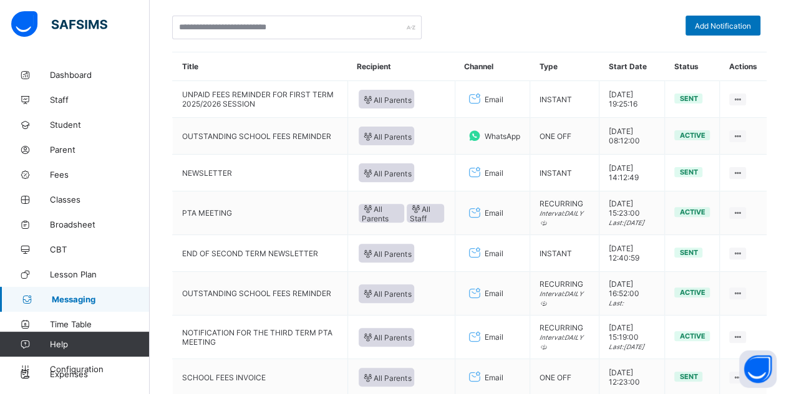
scroll to position [127, 0]
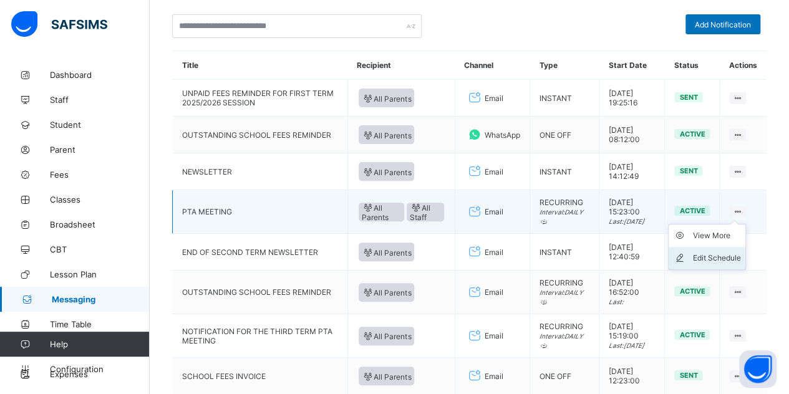
click at [726, 255] on div "Edit Schedule" at bounding box center [716, 258] width 48 height 12
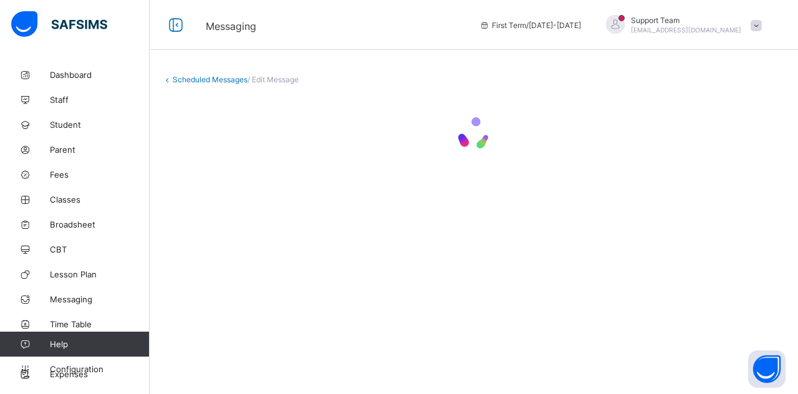
select select "**"
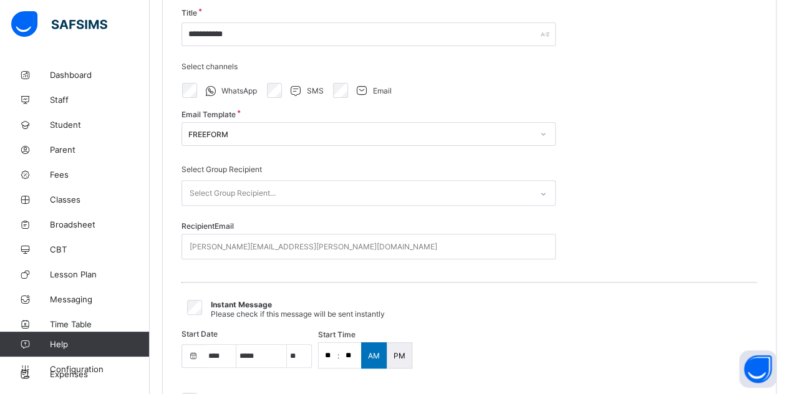
select select "****"
select select "*"
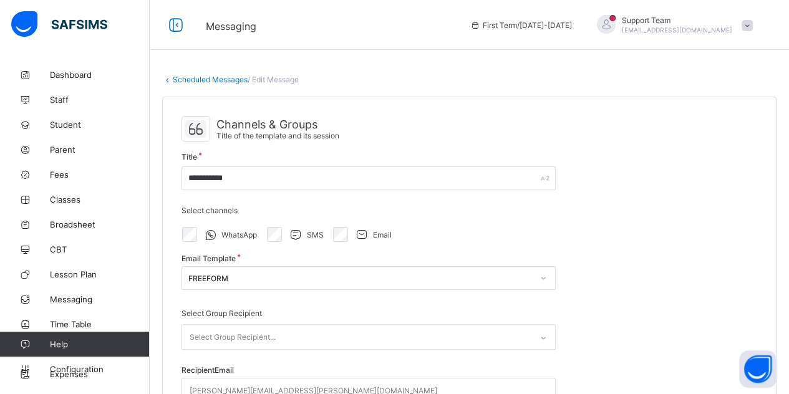
click at [206, 78] on link "Scheduled Messages" at bounding box center [210, 79] width 75 height 9
